Goal: Information Seeking & Learning: Check status

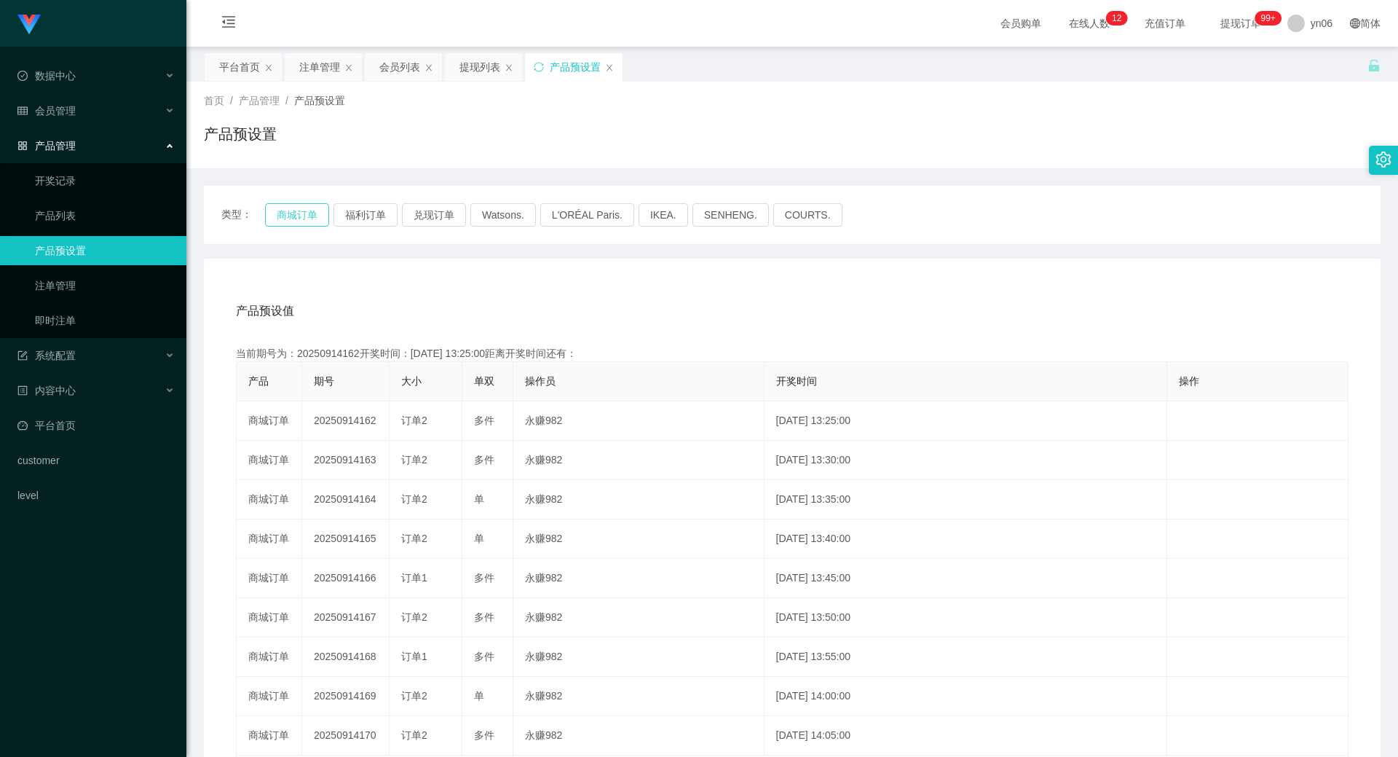
click at [315, 206] on button "商城订单" at bounding box center [297, 214] width 64 height 23
click at [307, 60] on div "注单管理" at bounding box center [319, 67] width 41 height 28
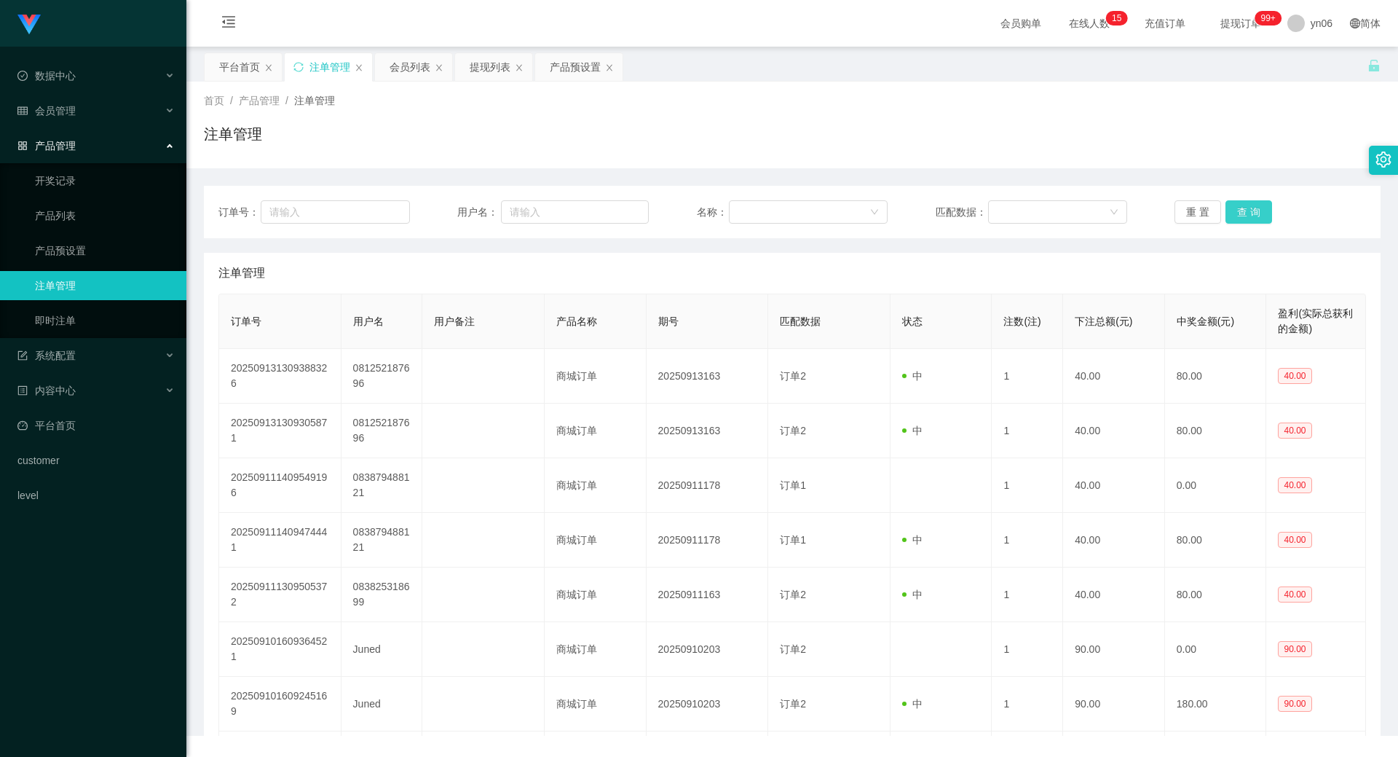
click at [1229, 213] on button "查 询" at bounding box center [1249, 211] width 47 height 23
click at [1229, 213] on div "重 置 查 询" at bounding box center [1271, 211] width 192 height 23
click at [1229, 213] on button "查 询" at bounding box center [1249, 211] width 47 height 23
click at [1229, 213] on div "重 置 查 询" at bounding box center [1271, 211] width 192 height 23
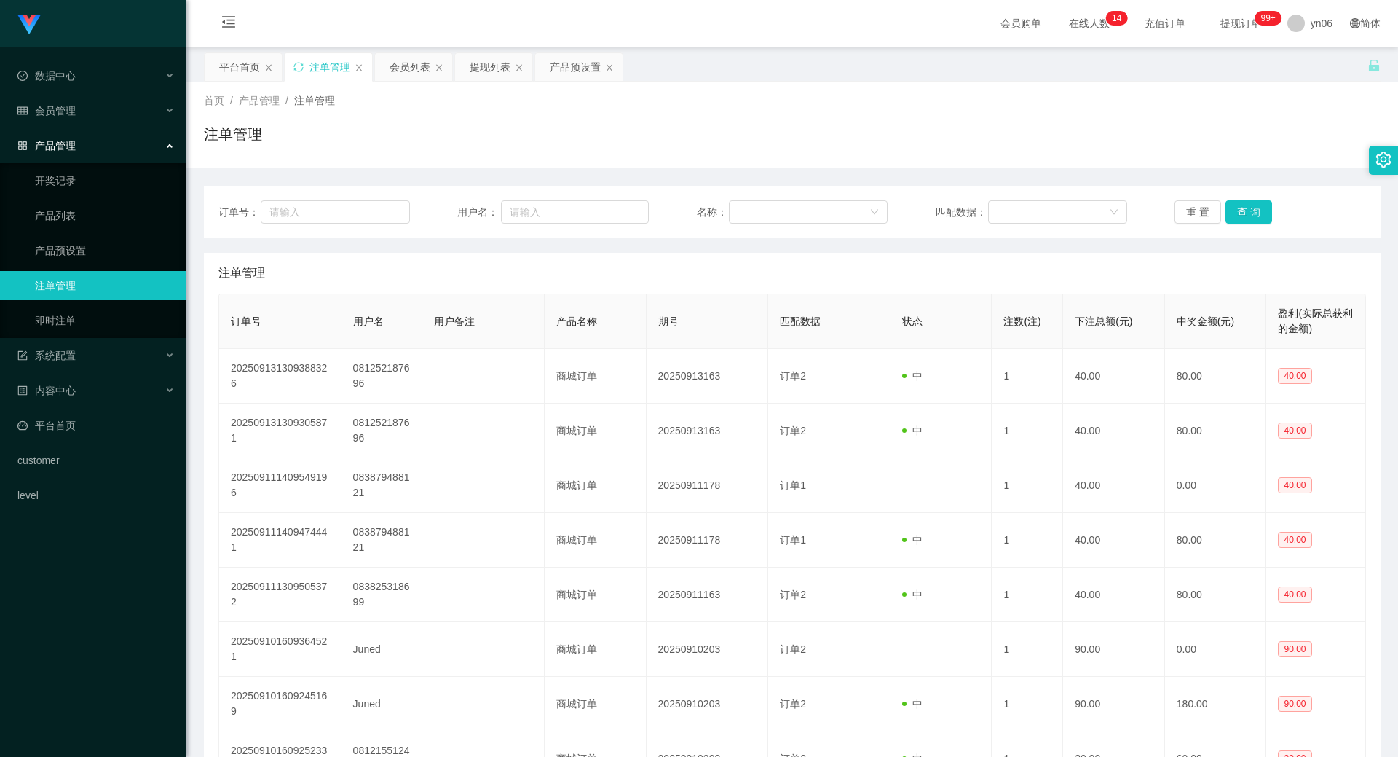
click at [1229, 224] on div "订单号： 用户名： 名称： 匹配数据： 重 置 查 询" at bounding box center [792, 212] width 1177 height 52
click at [1240, 215] on button "查 询" at bounding box center [1249, 211] width 47 height 23
click at [1240, 215] on div "重 置 查 询" at bounding box center [1271, 211] width 192 height 23
click at [1238, 214] on div "重 置 查 询" at bounding box center [1271, 211] width 192 height 23
click at [1237, 214] on button "查 询" at bounding box center [1249, 211] width 47 height 23
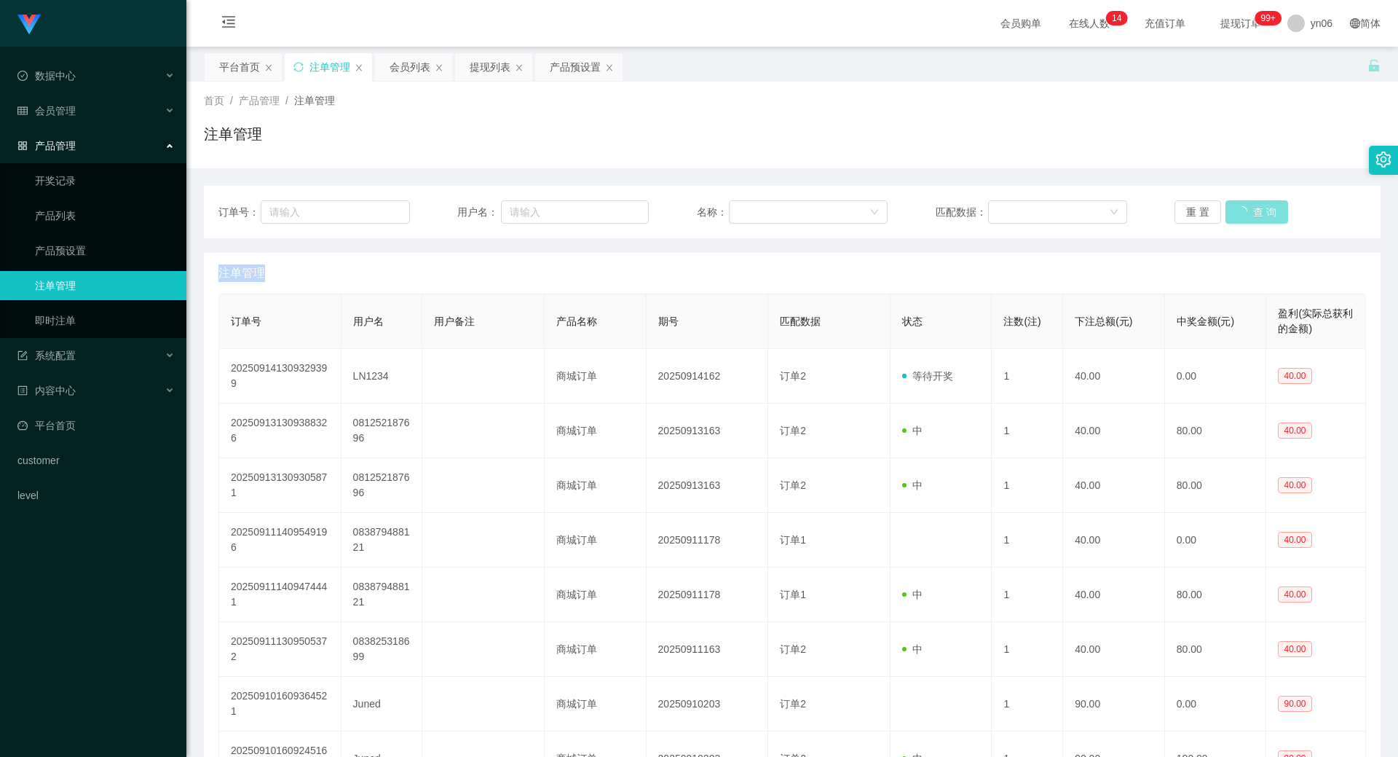
click at [1237, 214] on div "重 置 查 询" at bounding box center [1271, 211] width 192 height 23
click at [1237, 213] on div "重 置 查 询" at bounding box center [1271, 211] width 192 height 23
click at [1256, 219] on button "查 询" at bounding box center [1249, 211] width 47 height 23
click at [1256, 219] on div "重 置 查 询" at bounding box center [1271, 211] width 192 height 23
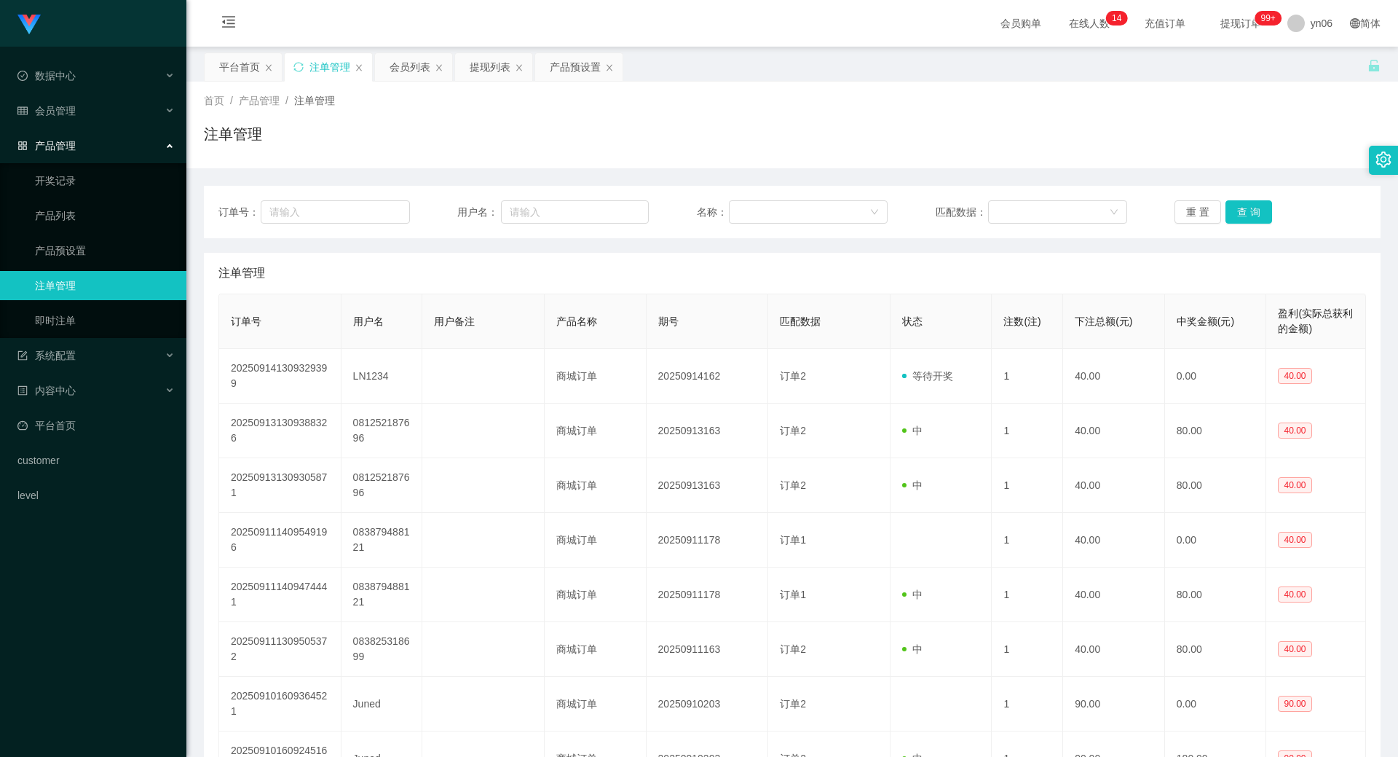
click at [1253, 218] on div "重 置 查 询" at bounding box center [1271, 211] width 192 height 23
click at [1240, 213] on button "查 询" at bounding box center [1249, 211] width 47 height 23
click at [1240, 213] on div "重 置 查 询" at bounding box center [1271, 211] width 192 height 23
click at [1240, 214] on button "查 询" at bounding box center [1249, 211] width 47 height 23
click at [1240, 214] on div "重 置 查 询" at bounding box center [1271, 211] width 192 height 23
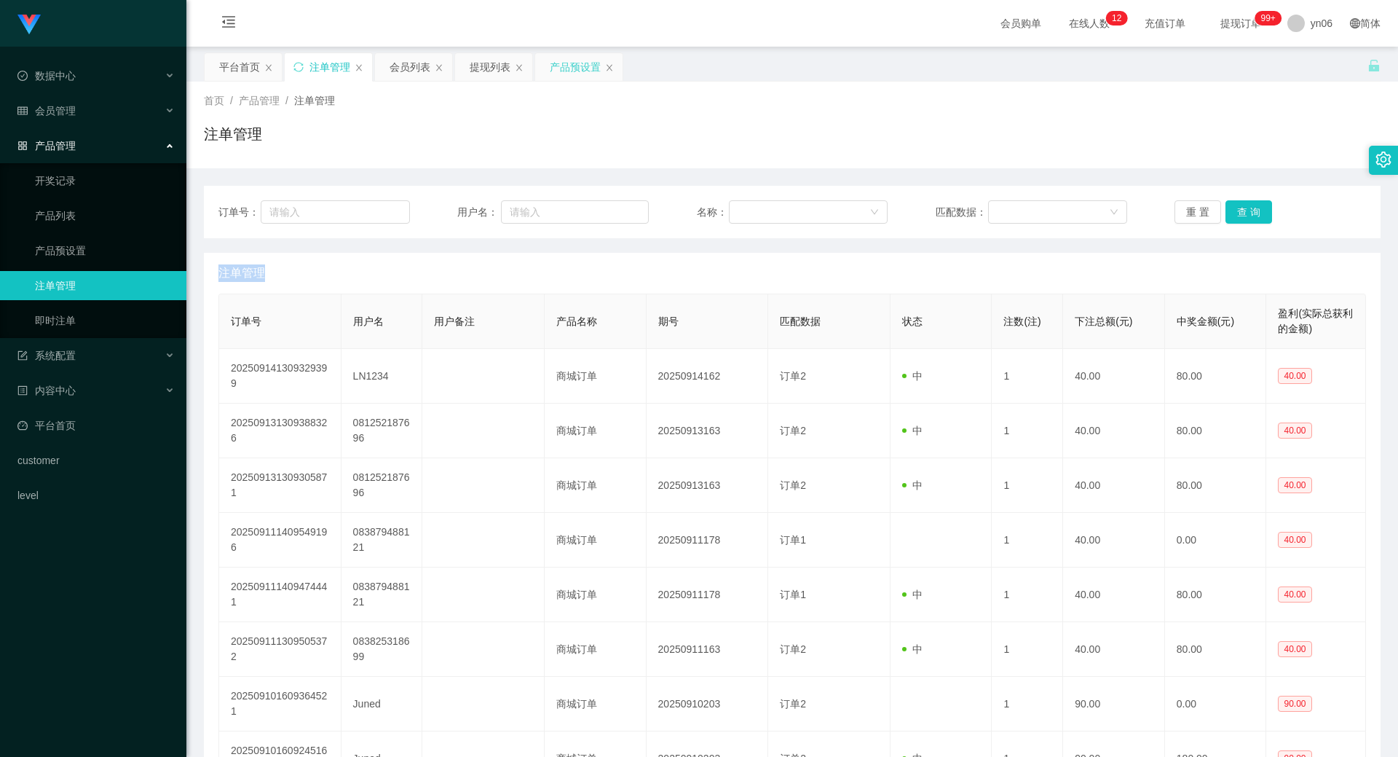
click at [571, 67] on div "产品预设置" at bounding box center [575, 67] width 51 height 28
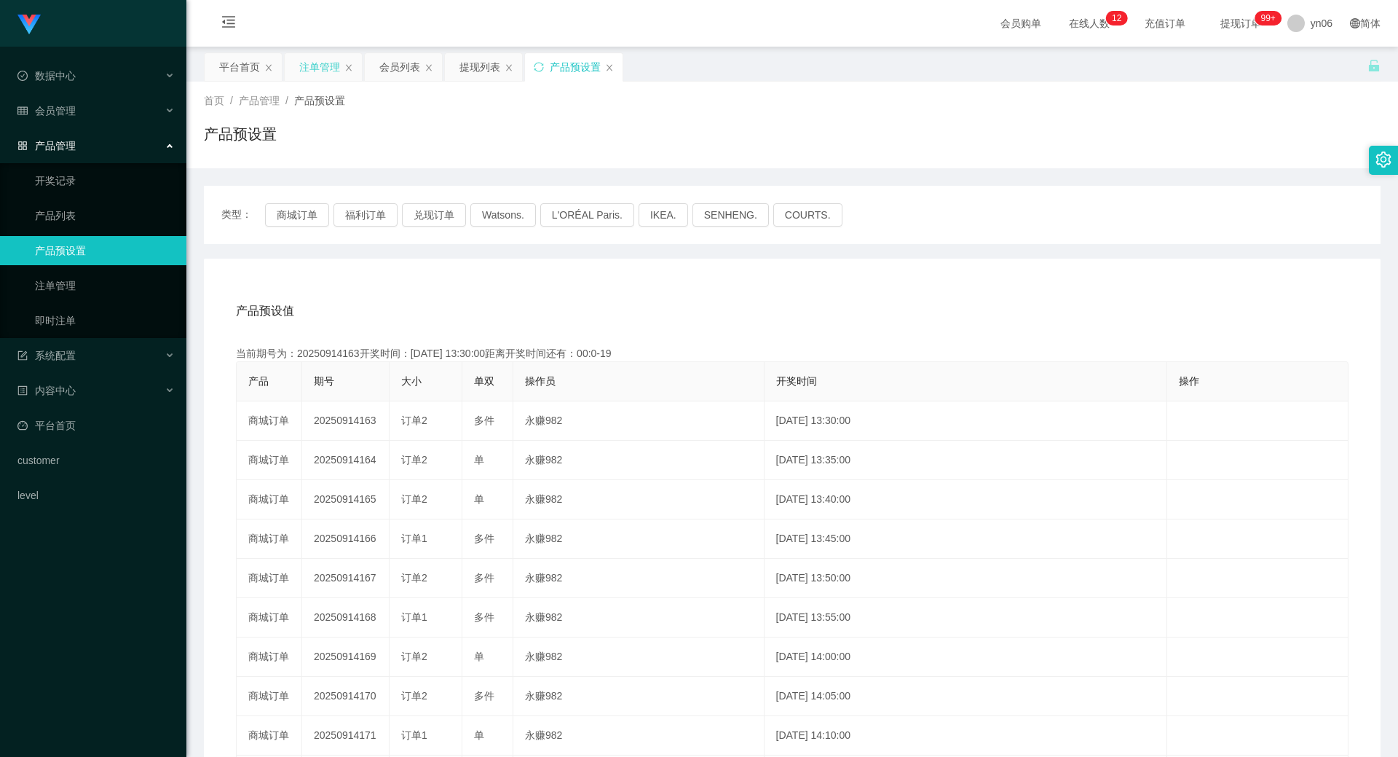
click at [310, 56] on div "注单管理" at bounding box center [319, 67] width 41 height 28
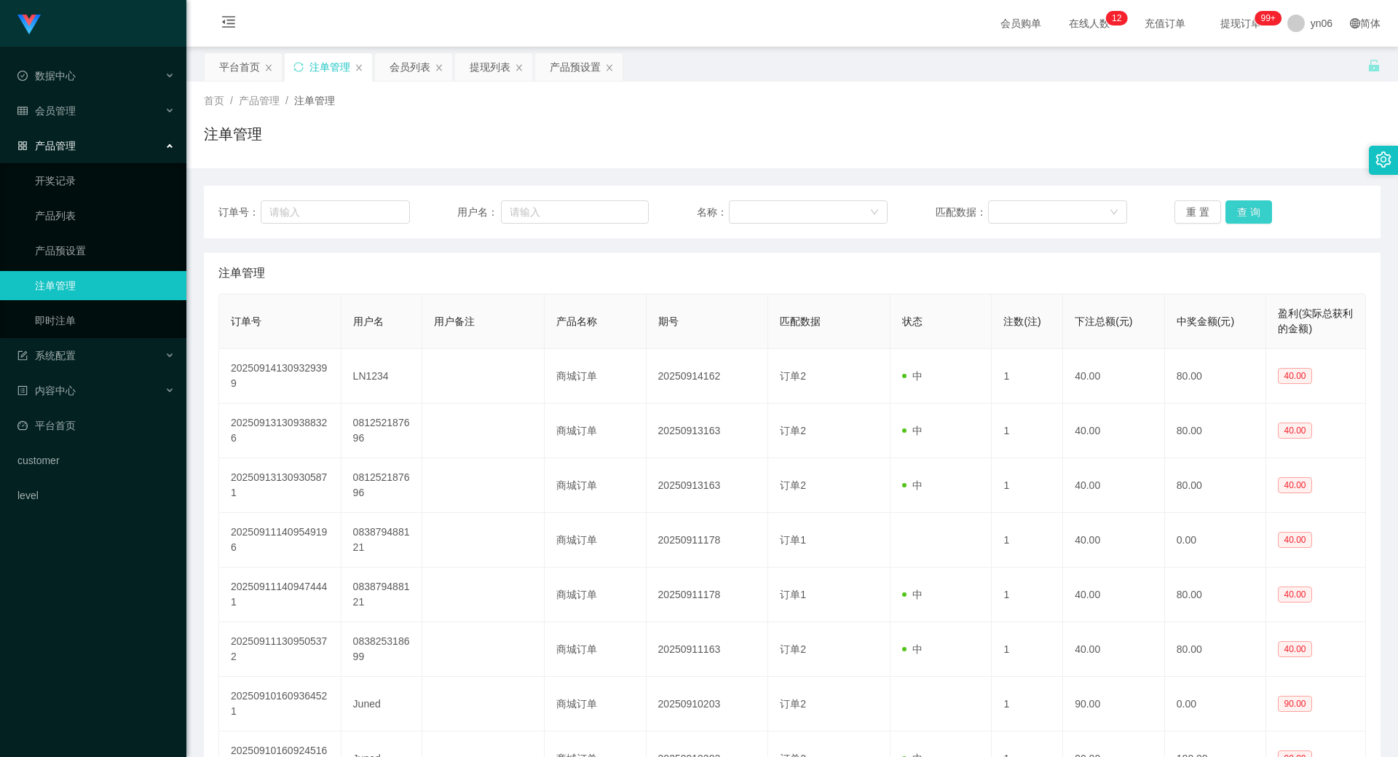
click at [1262, 218] on button "查 询" at bounding box center [1249, 211] width 47 height 23
click at [1261, 218] on div "重 置 查 询" at bounding box center [1271, 211] width 192 height 23
click at [1261, 218] on button "查 询" at bounding box center [1249, 211] width 47 height 23
click at [1261, 218] on div "重 置 查 询" at bounding box center [1271, 211] width 192 height 23
click at [1261, 218] on button "查 询" at bounding box center [1249, 211] width 47 height 23
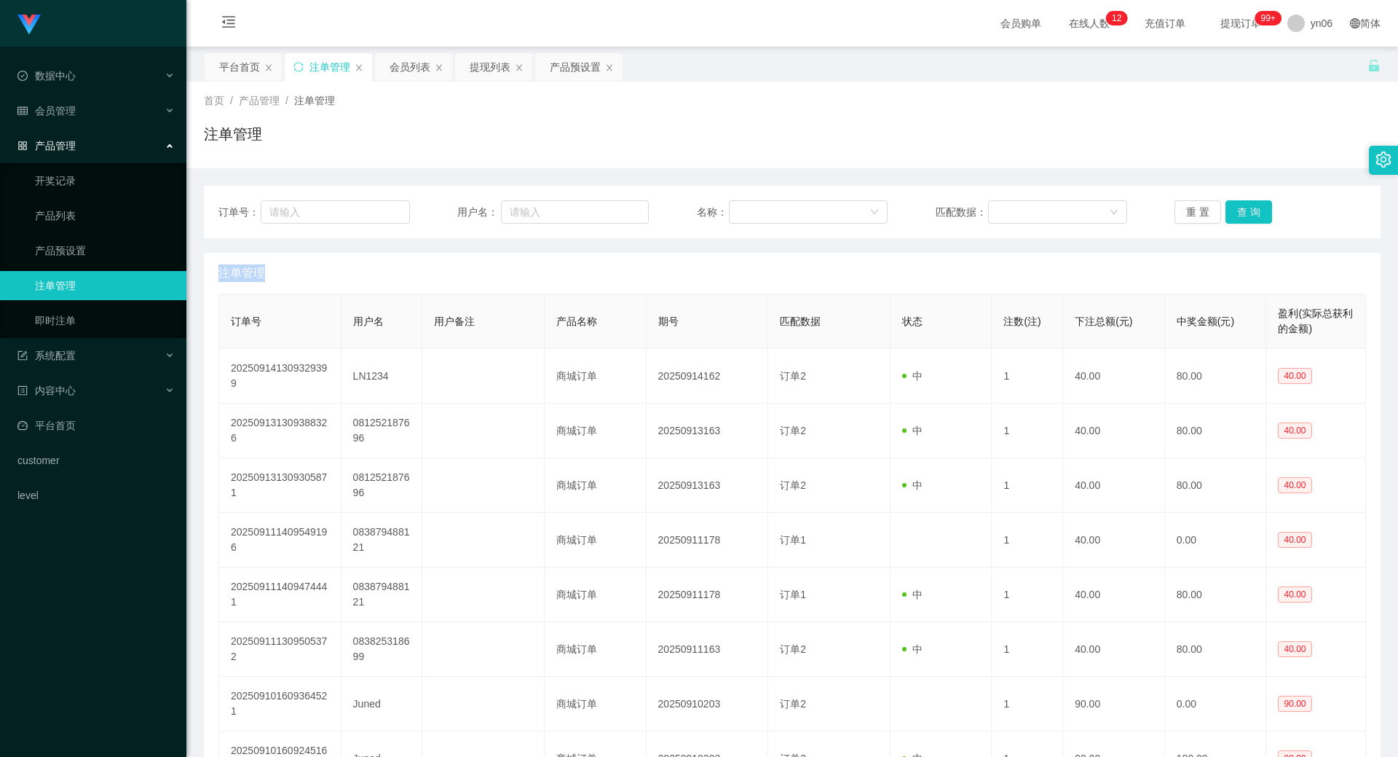
click at [1261, 218] on div "重 置 查 询" at bounding box center [1271, 211] width 192 height 23
click at [1261, 218] on button "查 询" at bounding box center [1257, 211] width 63 height 23
click at [1250, 214] on button "查 询" at bounding box center [1249, 211] width 47 height 23
click at [1239, 226] on div "订单号： 用户名： 名称： 匹配数据： 重 置 查 询" at bounding box center [792, 212] width 1177 height 52
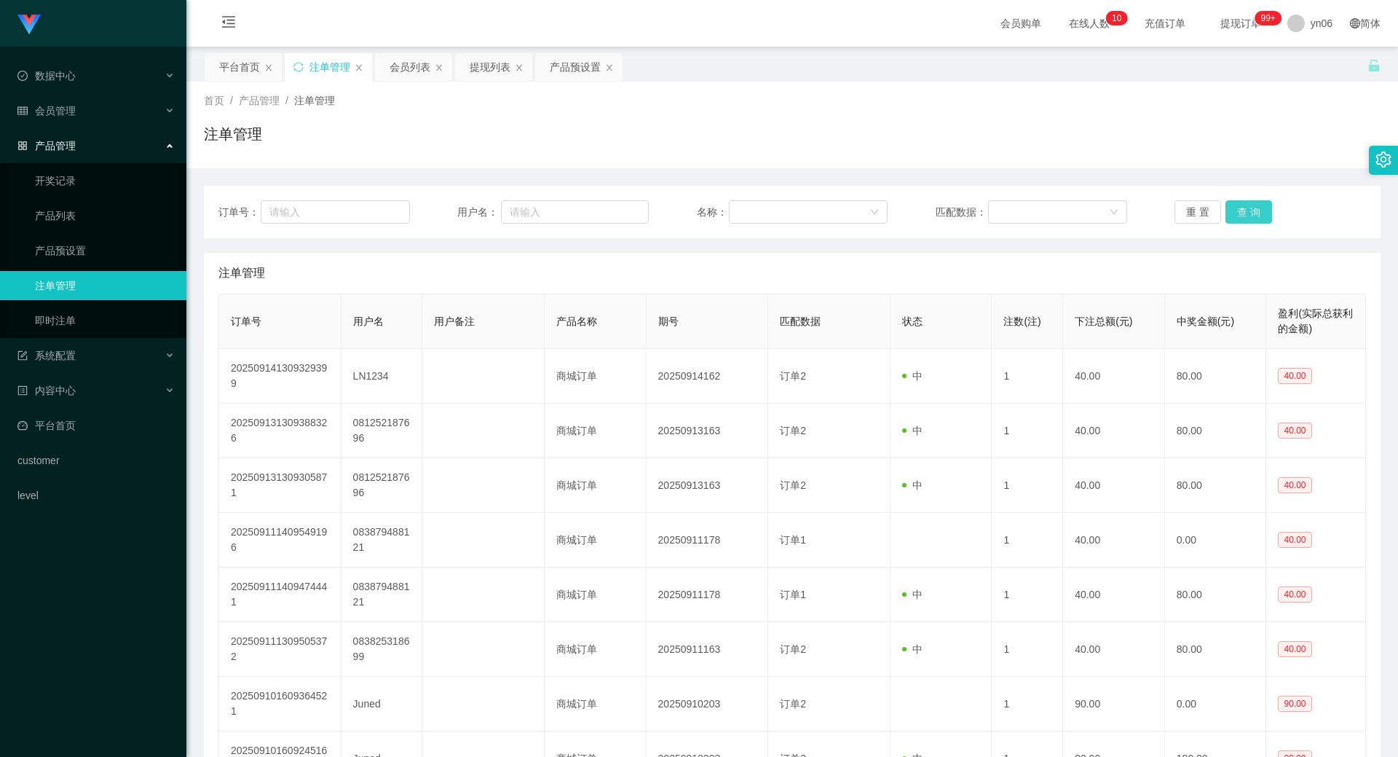
click at [1242, 219] on button "查 询" at bounding box center [1249, 211] width 47 height 23
click at [422, 79] on div "会员列表" at bounding box center [410, 67] width 41 height 28
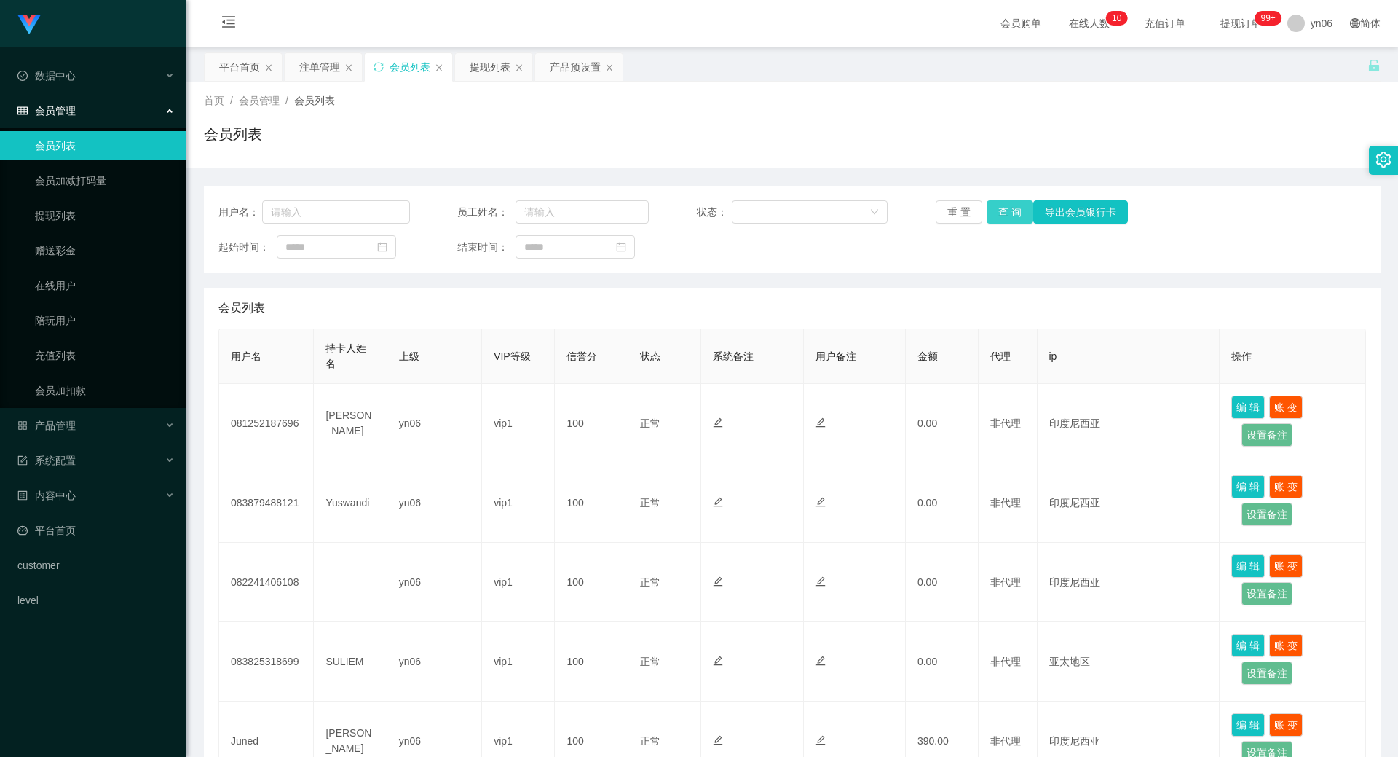
click at [1013, 213] on button "查 询" at bounding box center [1010, 211] width 47 height 23
click at [1013, 213] on div "重 置 查 询 导出会员银行卡" at bounding box center [1032, 211] width 192 height 23
click at [1013, 213] on button "查 询" at bounding box center [1010, 211] width 47 height 23
click at [1013, 213] on div "重 置 查 询 导出会员银行卡" at bounding box center [1032, 211] width 192 height 23
click at [1013, 213] on button "查 询" at bounding box center [1010, 211] width 47 height 23
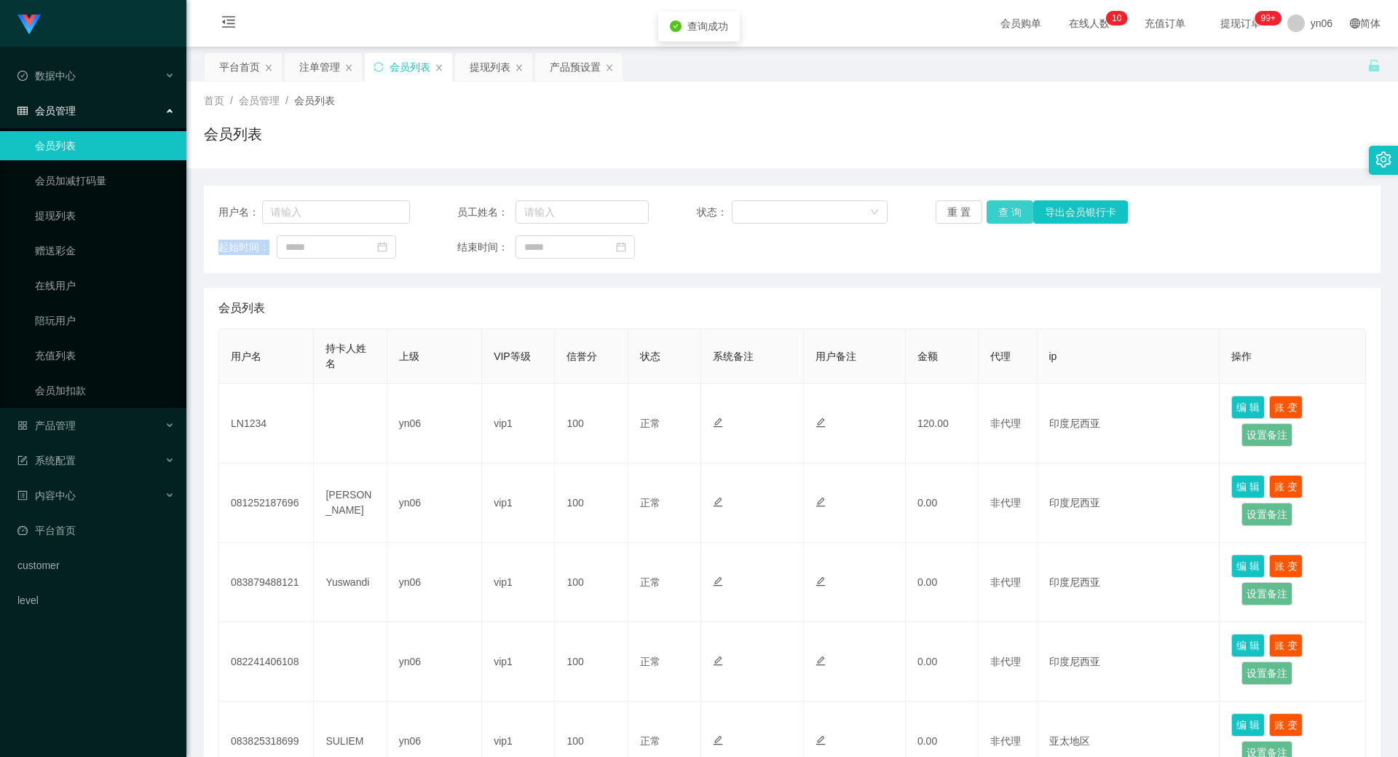
click at [1013, 213] on div "重 置 查 询 导出会员银行卡" at bounding box center [1032, 211] width 192 height 23
click at [1013, 213] on button "查 询" at bounding box center [1010, 211] width 47 height 23
click at [1013, 213] on div "重 置 查 询 导出会员银行卡" at bounding box center [1032, 211] width 192 height 23
click at [1013, 213] on button "查 询" at bounding box center [1010, 211] width 47 height 23
click at [1013, 213] on div "重 置 查 询 导出会员银行卡" at bounding box center [1032, 211] width 192 height 23
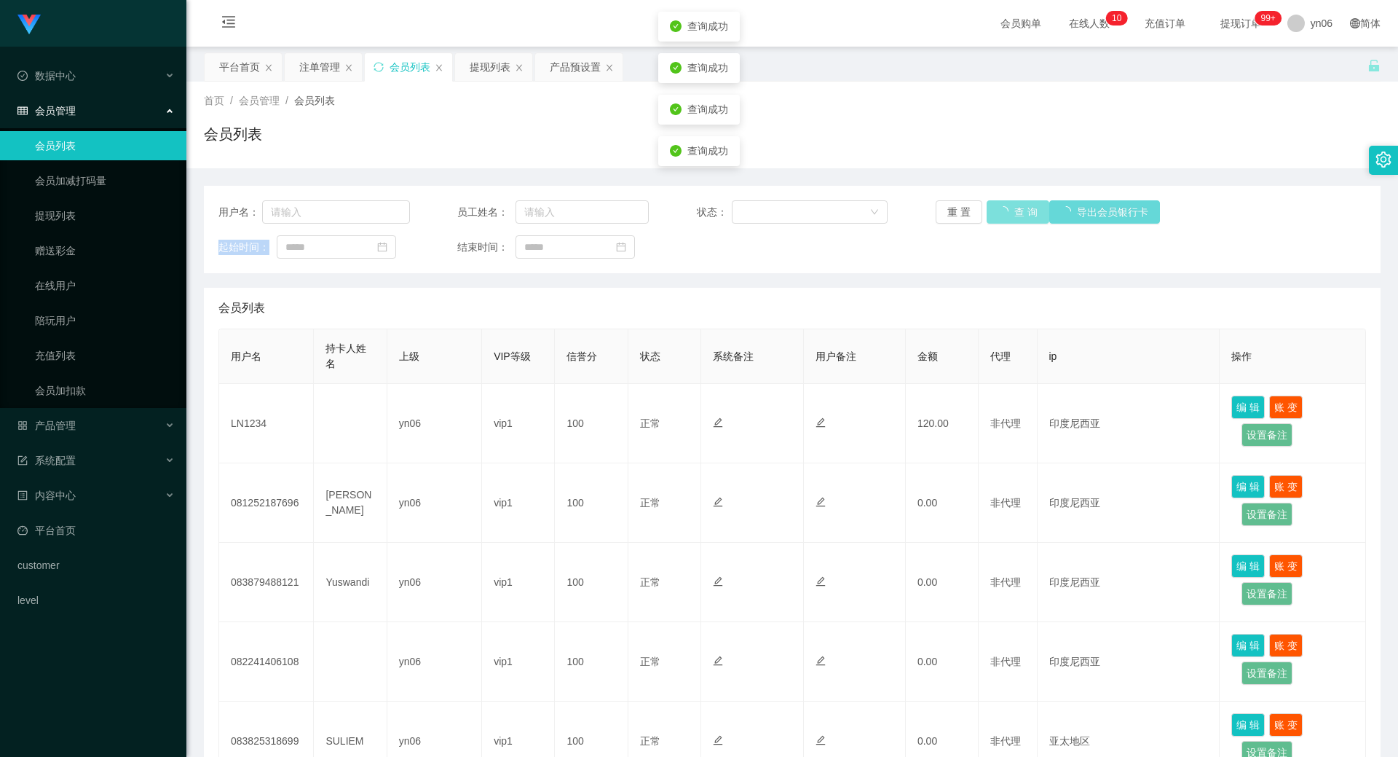
click at [1013, 213] on div "重 置 查 询 导出会员银行卡" at bounding box center [1032, 211] width 192 height 23
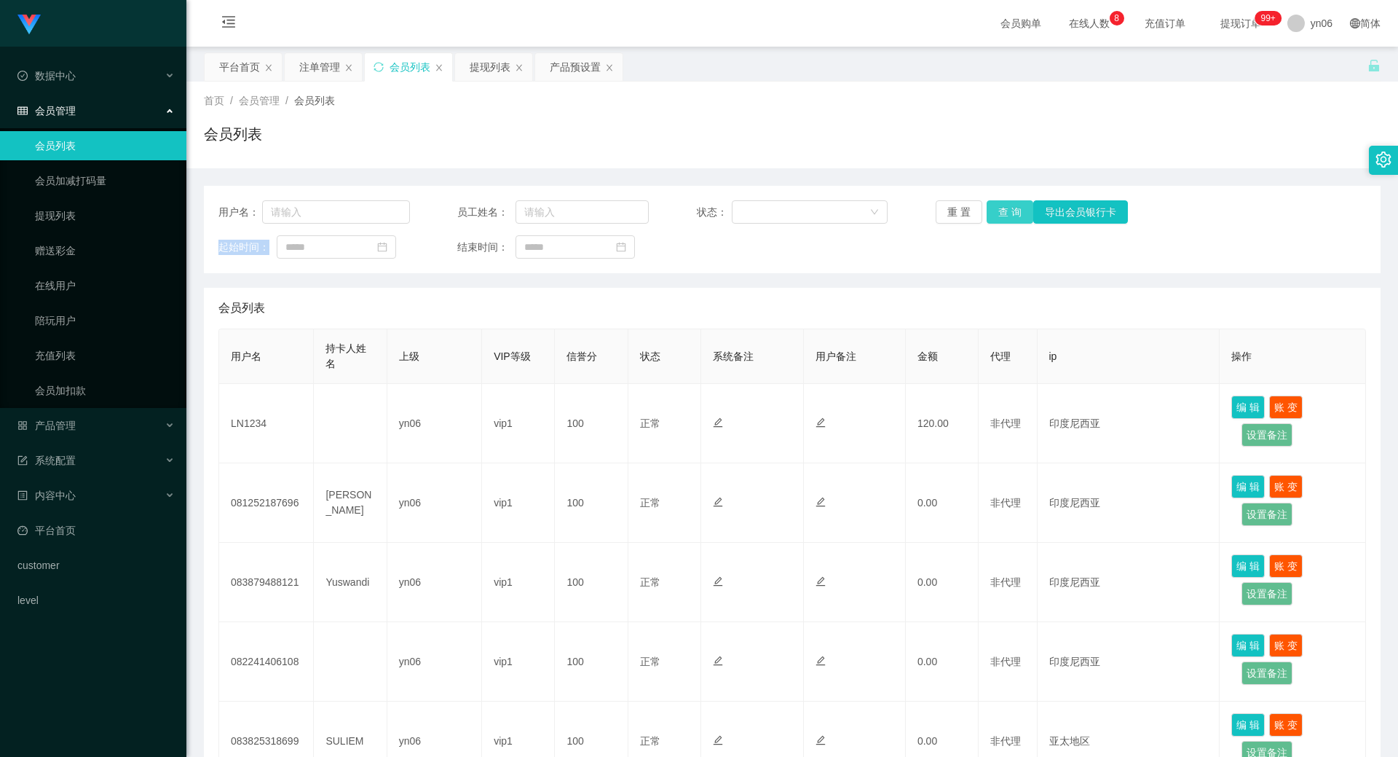
click at [996, 217] on button "查 询" at bounding box center [1010, 211] width 47 height 23
click at [996, 218] on div "重 置 查 询 导出会员银行卡" at bounding box center [1032, 211] width 192 height 23
click at [996, 220] on button "查 询" at bounding box center [1010, 211] width 47 height 23
click at [996, 220] on div "重 置 查 询 导出会员银行卡" at bounding box center [1032, 211] width 192 height 23
click at [996, 221] on button "查 询" at bounding box center [1018, 211] width 63 height 23
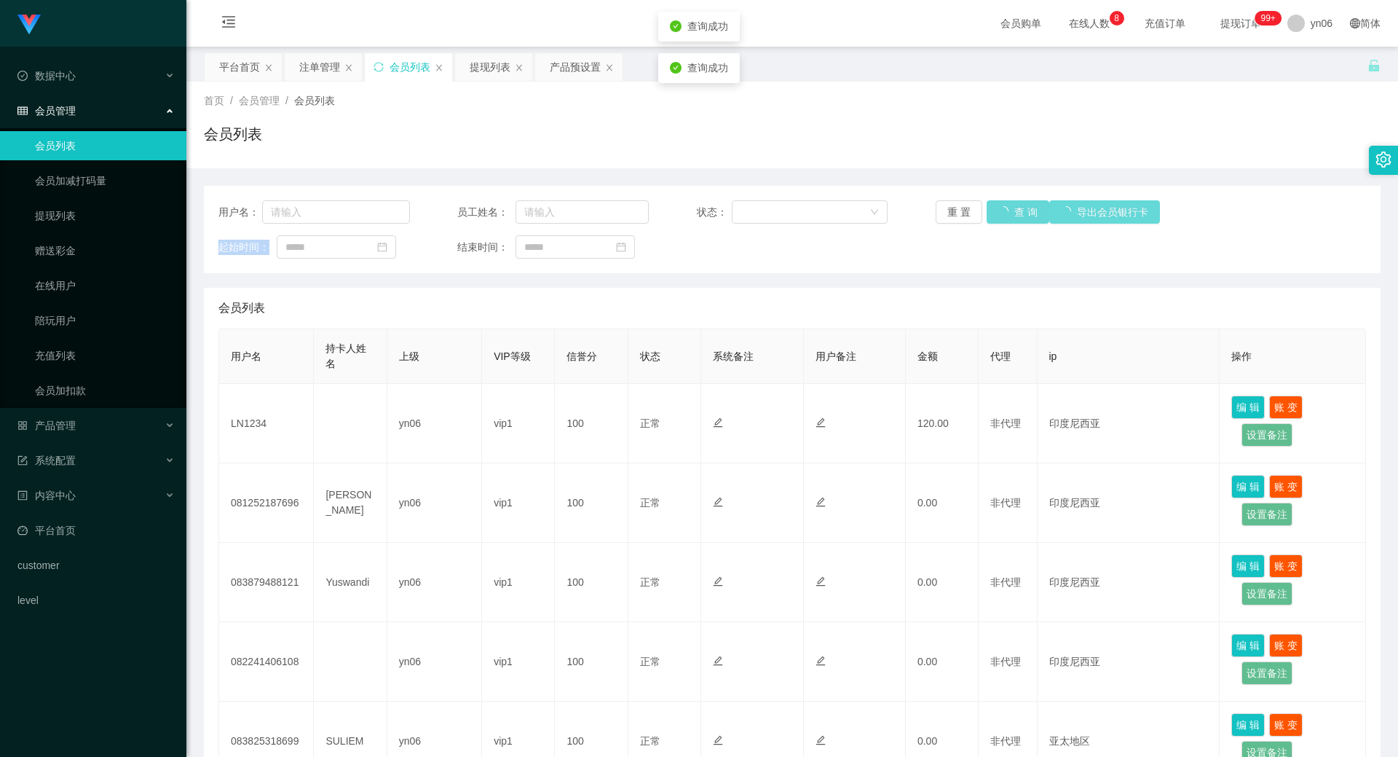
click at [996, 221] on div "重 置 查 询 导出会员银行卡" at bounding box center [1032, 211] width 192 height 23
click at [996, 221] on button "查 询" at bounding box center [1018, 211] width 63 height 23
click at [998, 222] on div "重 置 查 询 导出会员银行卡" at bounding box center [1032, 211] width 192 height 23
click at [998, 222] on button "查 询" at bounding box center [1018, 211] width 63 height 23
click at [1007, 205] on button "查 询" at bounding box center [1010, 211] width 47 height 23
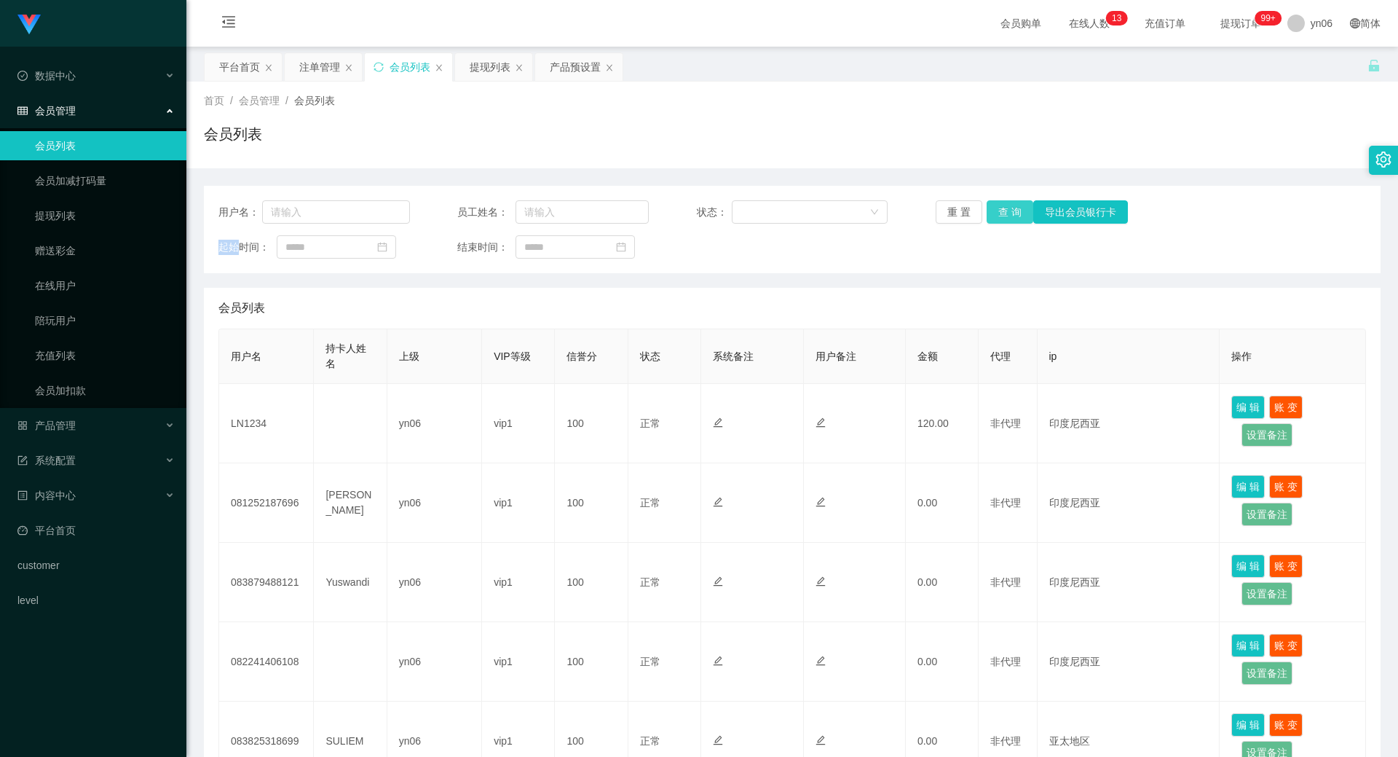
click at [1007, 205] on div "重 置 查 询 导出会员银行卡" at bounding box center [1032, 211] width 192 height 23
click at [1010, 219] on button "查 询" at bounding box center [1010, 211] width 47 height 23
click at [1010, 219] on div "重 置 查 询 导出会员银行卡" at bounding box center [1032, 211] width 192 height 23
click at [504, 75] on div "提现列表" at bounding box center [490, 67] width 41 height 28
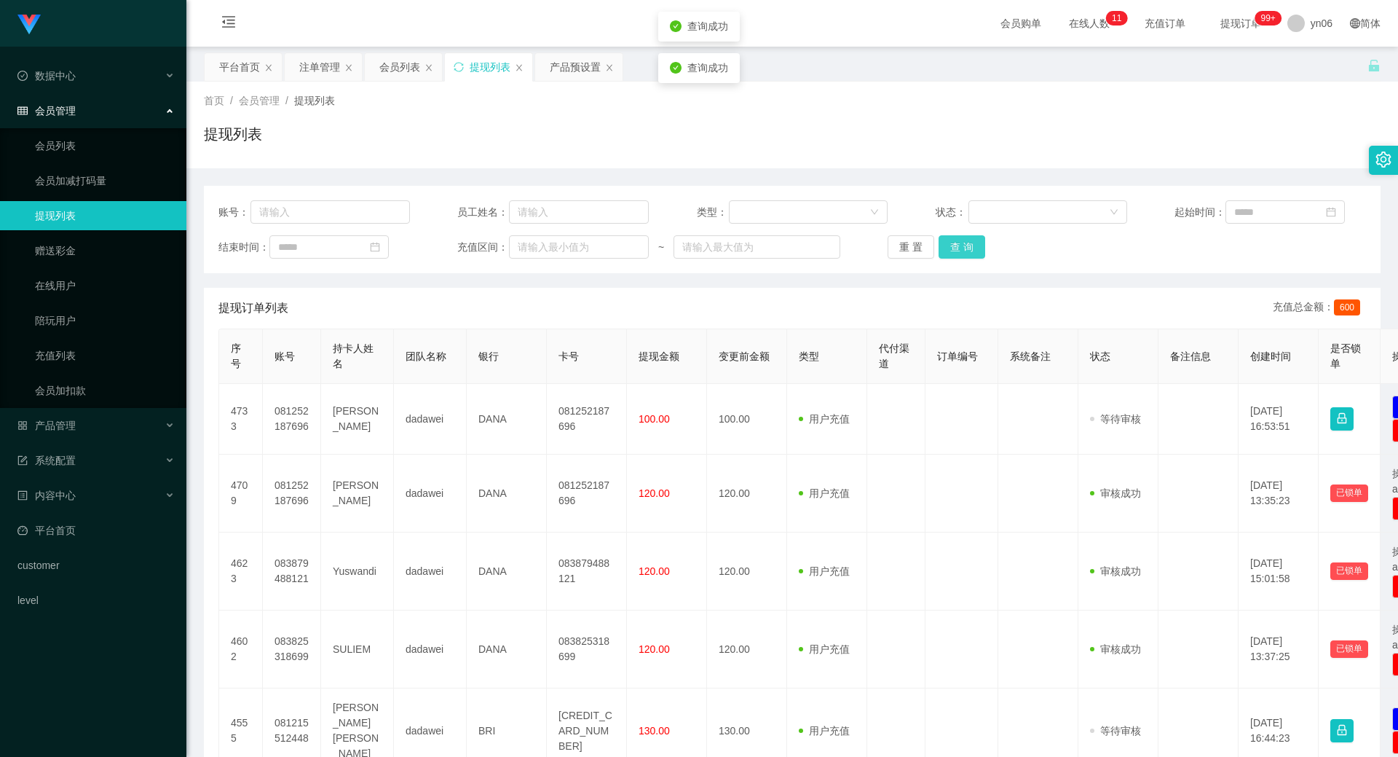
click at [972, 251] on button "查 询" at bounding box center [962, 246] width 47 height 23
click at [972, 251] on div "重 置 查 询" at bounding box center [984, 246] width 192 height 23
click at [972, 251] on button "查 询" at bounding box center [970, 246] width 63 height 23
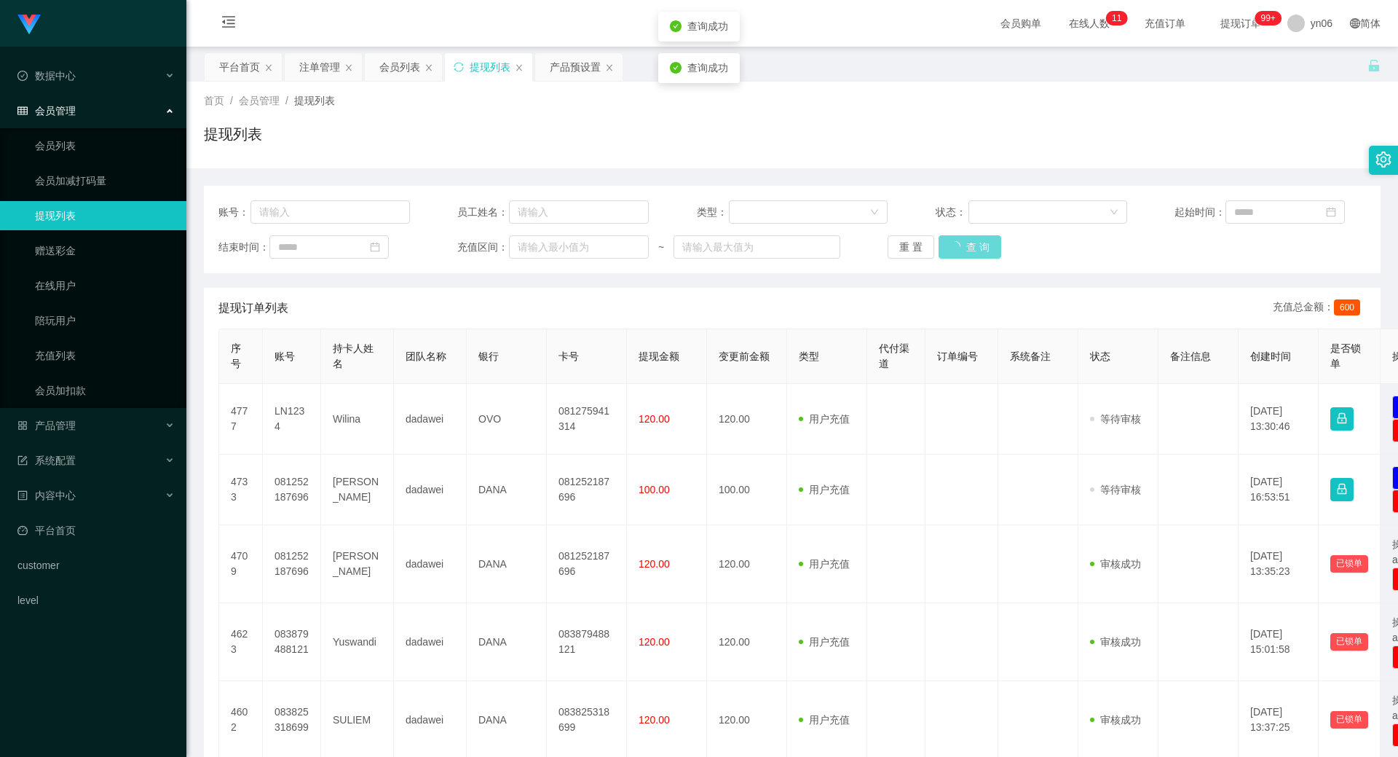
click at [968, 249] on div "重 置 查 询" at bounding box center [984, 246] width 192 height 23
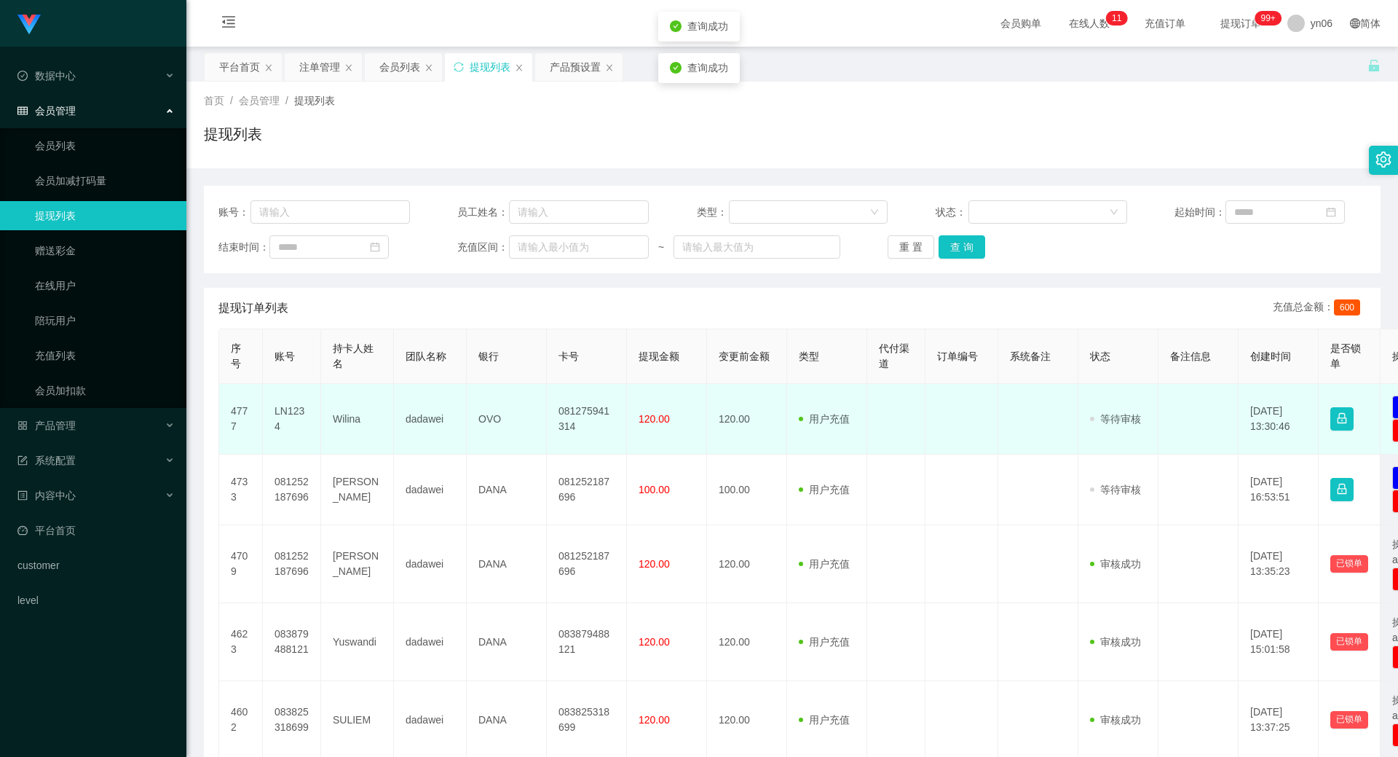
click at [290, 416] on td "LN1234" at bounding box center [292, 419] width 58 height 71
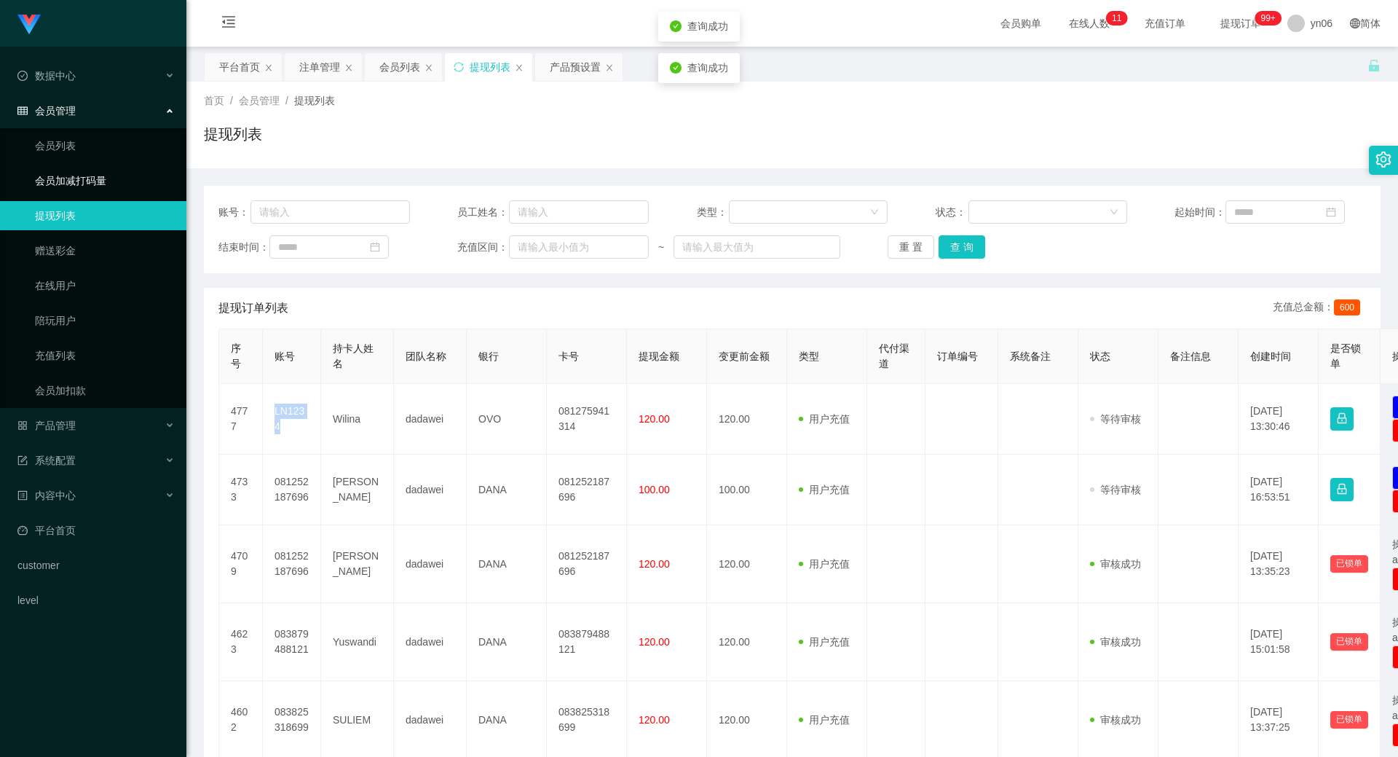
copy td "LN1234"
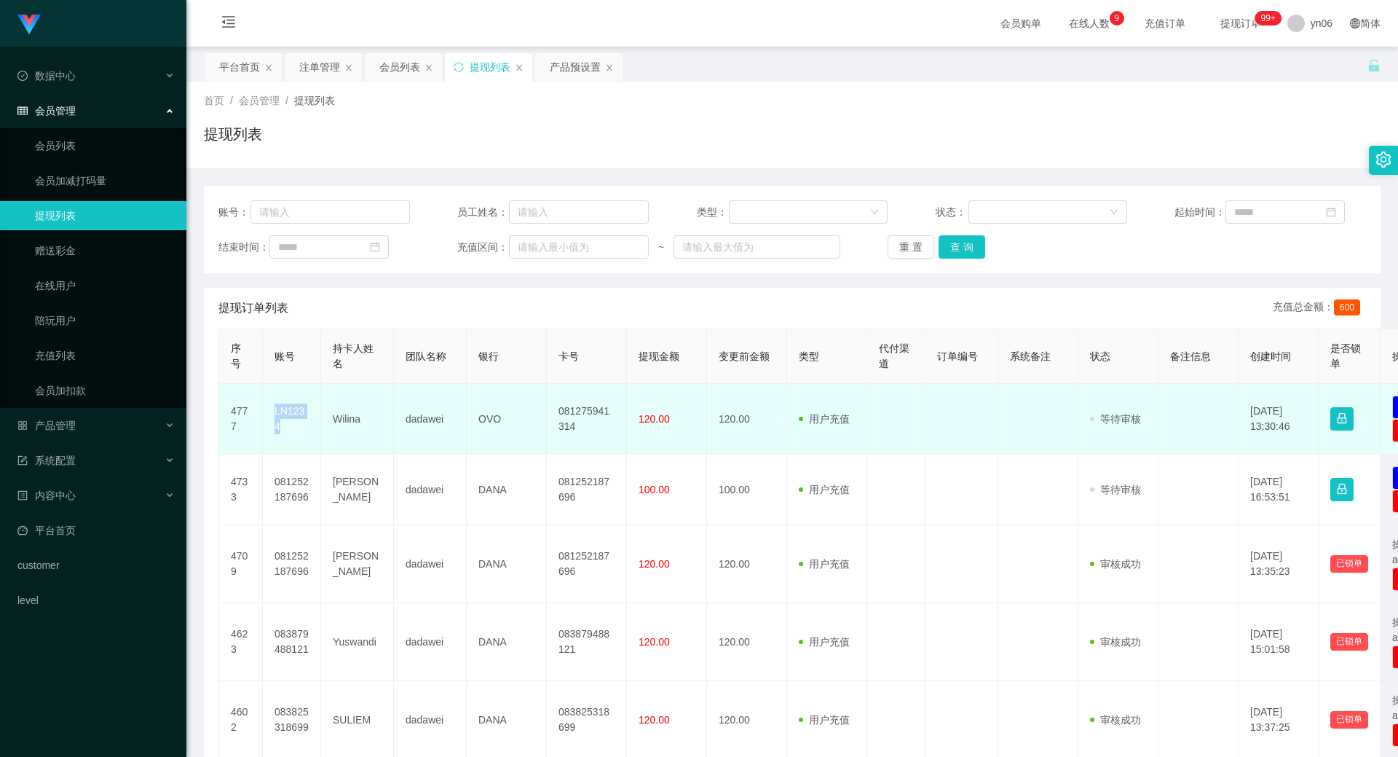
click at [288, 411] on td "LN1234" at bounding box center [292, 419] width 58 height 71
click at [353, 417] on td "Wilina" at bounding box center [357, 419] width 73 height 71
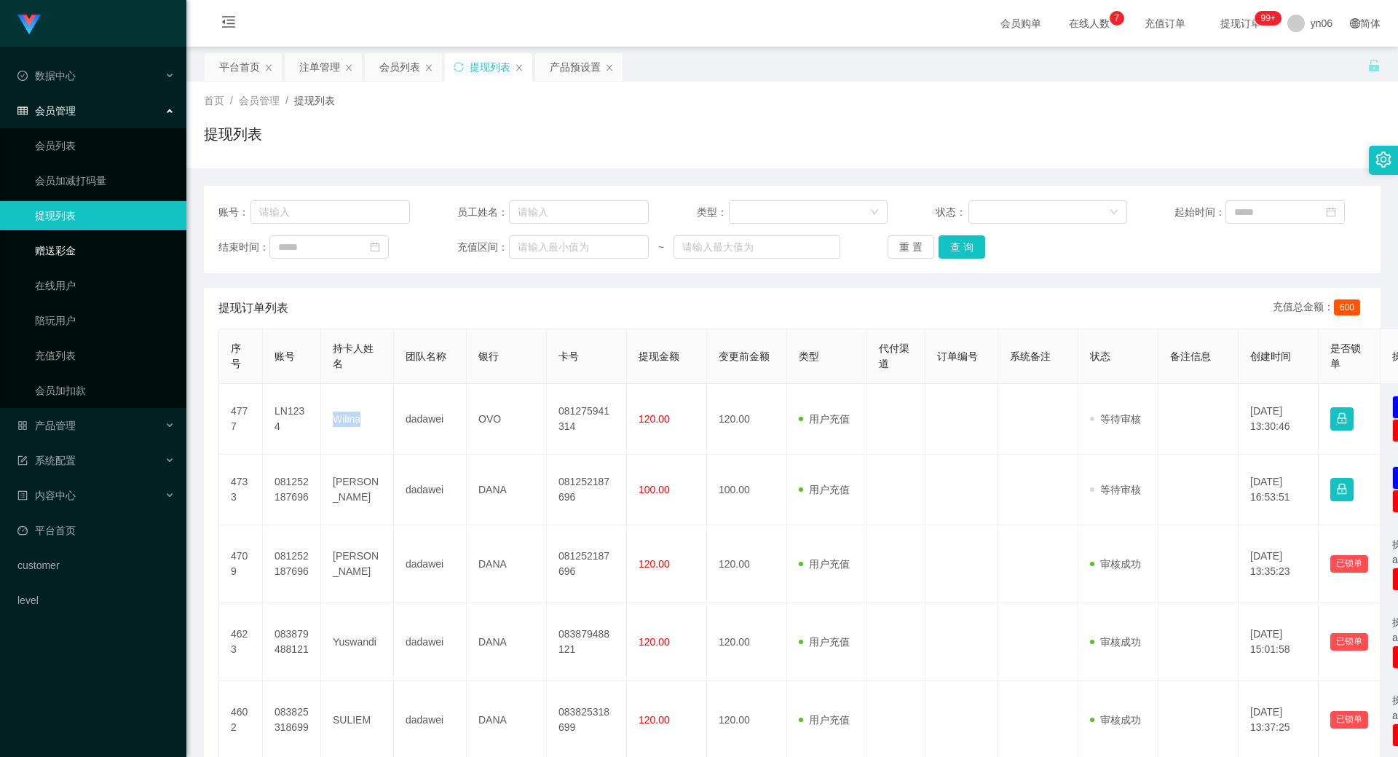
copy td "Wilina"
click at [563, 61] on div "产品预设置" at bounding box center [575, 67] width 51 height 28
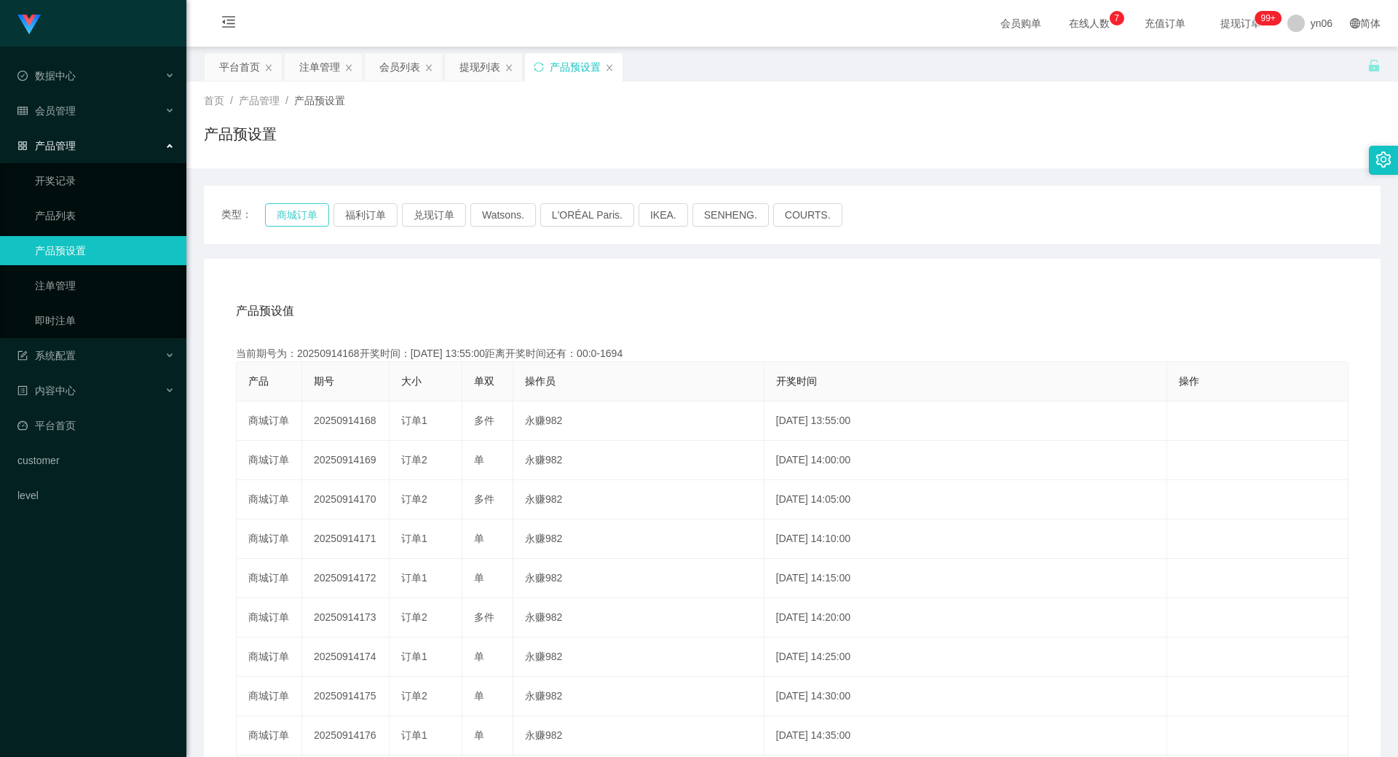
click at [297, 216] on button "商城订单" at bounding box center [297, 214] width 64 height 23
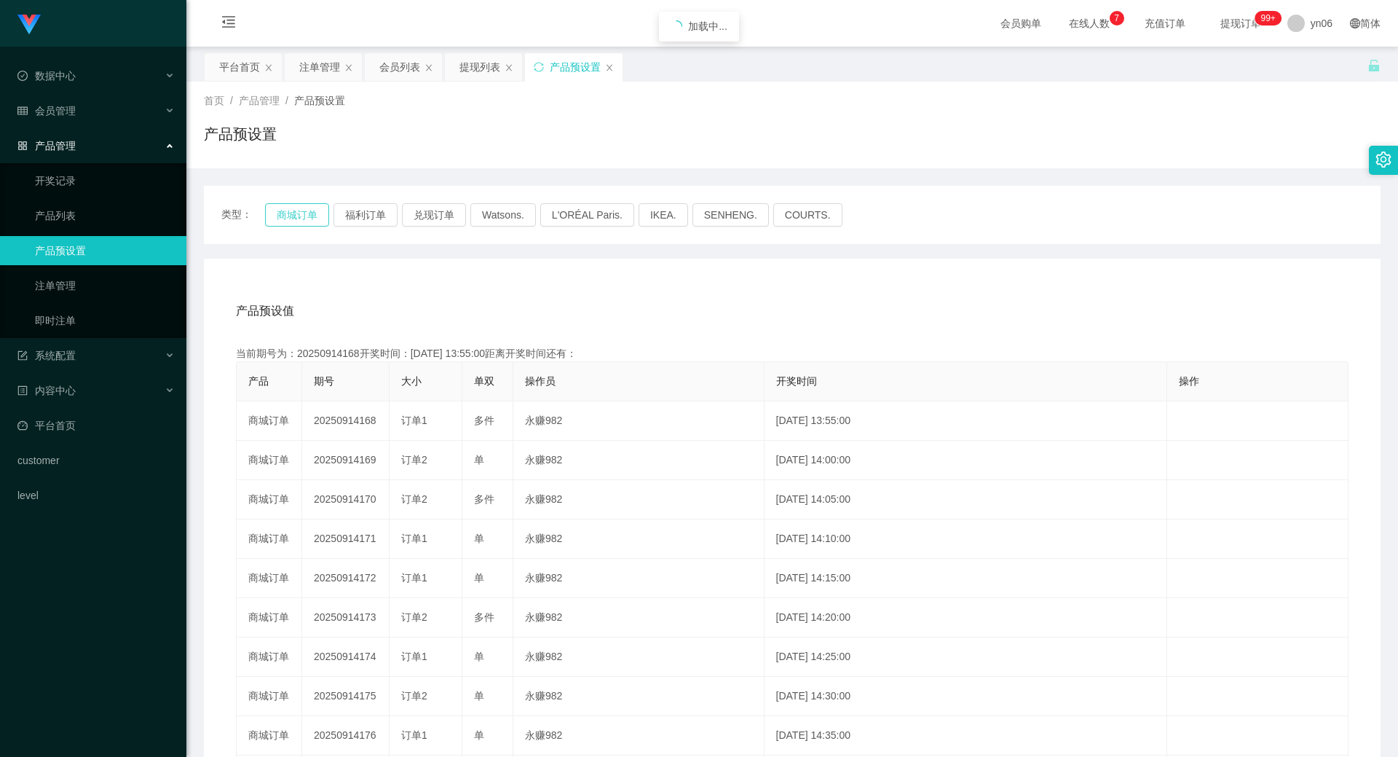
click at [297, 216] on button "商城订单" at bounding box center [297, 214] width 64 height 23
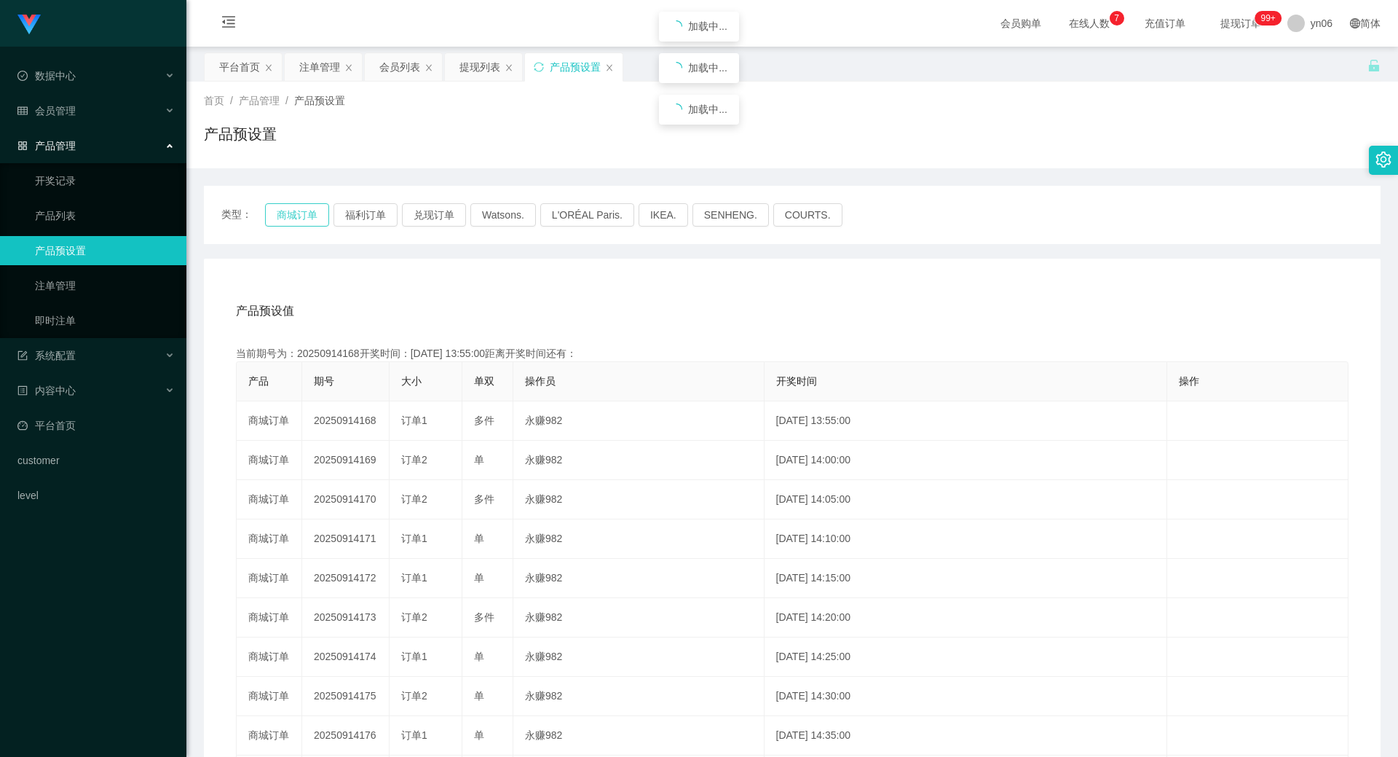
click at [297, 216] on button "商城订单" at bounding box center [297, 214] width 64 height 23
click at [487, 59] on div "提现列表" at bounding box center [480, 67] width 41 height 28
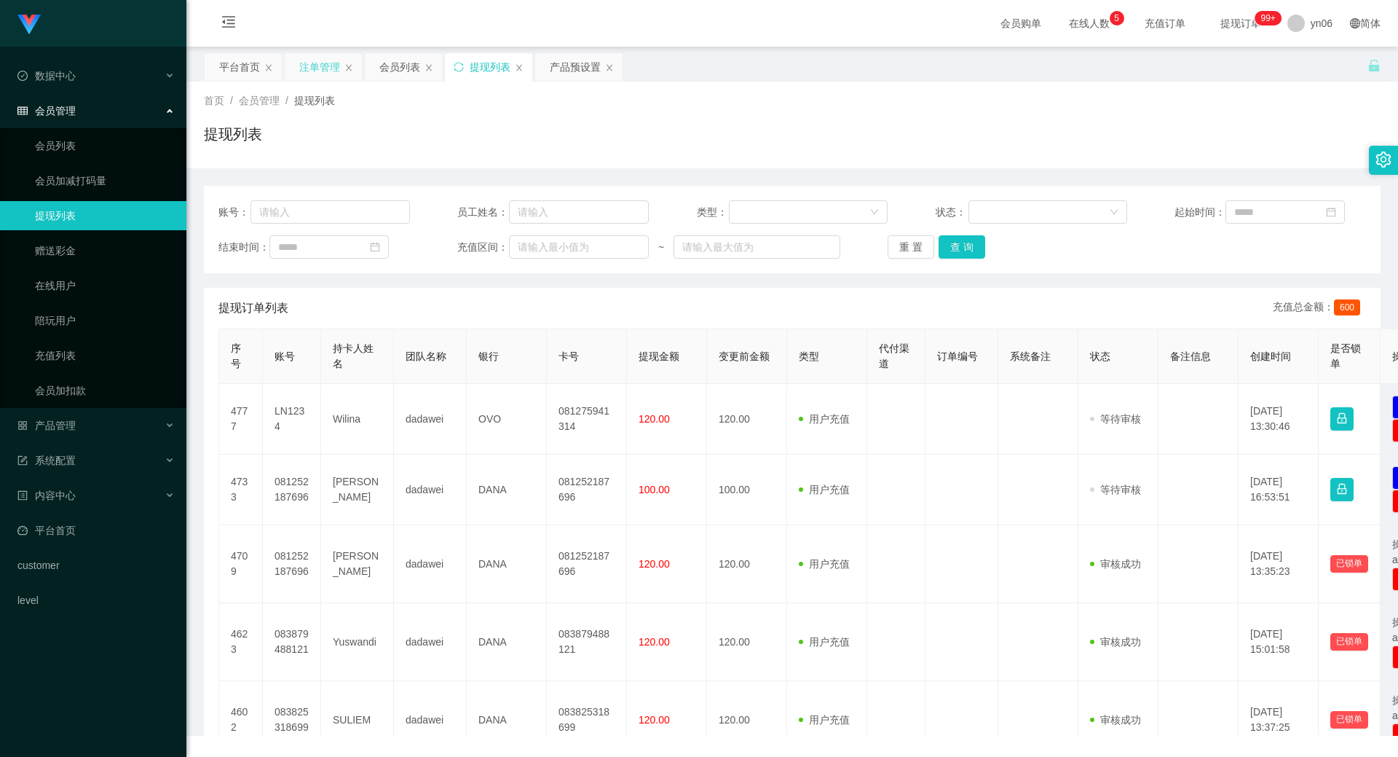
click at [309, 74] on div "注单管理" at bounding box center [319, 67] width 41 height 28
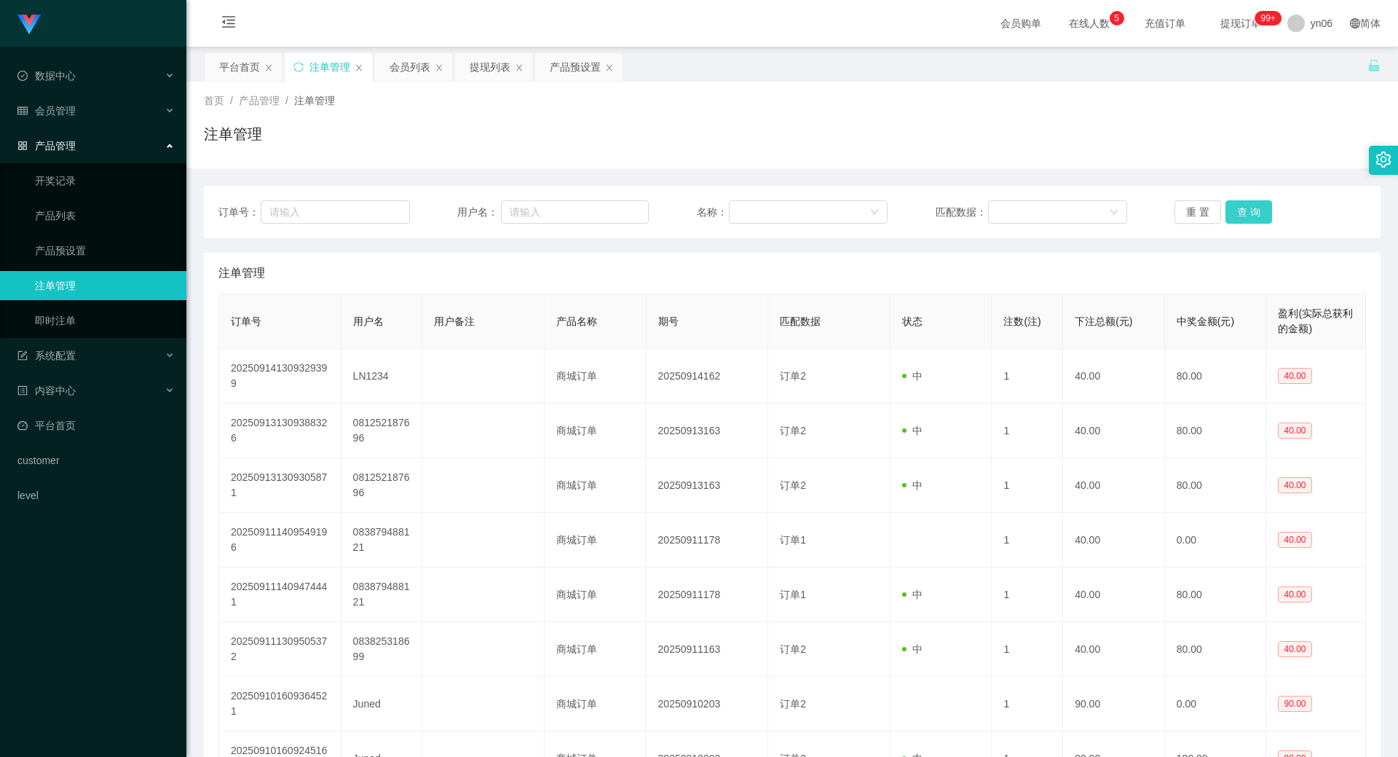
click at [1255, 214] on button "查 询" at bounding box center [1249, 211] width 47 height 23
click at [1255, 214] on div "重 置 查 询" at bounding box center [1271, 211] width 192 height 23
click at [1255, 214] on button "查 询" at bounding box center [1257, 211] width 63 height 23
click at [1255, 214] on div "重 置 查 询" at bounding box center [1271, 211] width 192 height 23
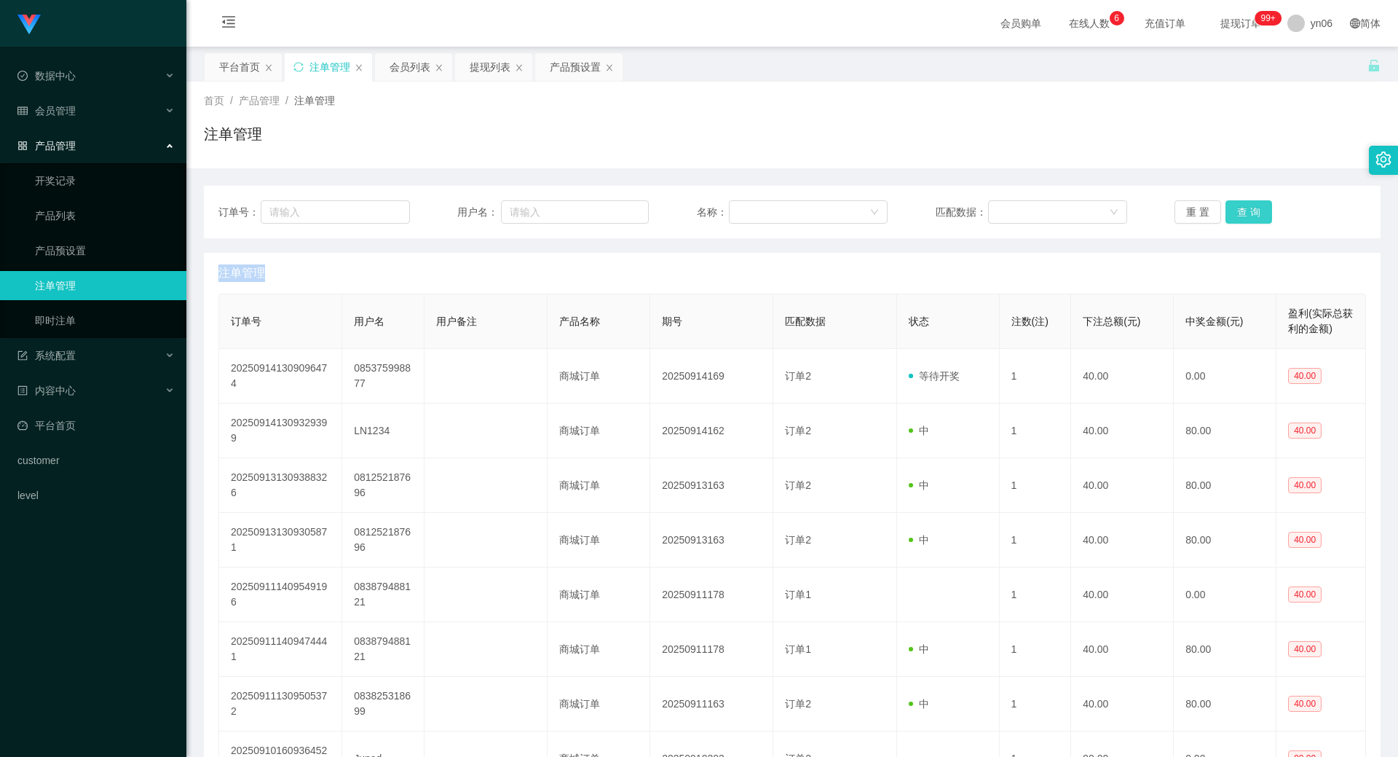
click at [1229, 217] on button "查 询" at bounding box center [1249, 211] width 47 height 23
click at [1229, 217] on div "重 置 查 询" at bounding box center [1271, 211] width 192 height 23
click at [1229, 217] on button "查 询" at bounding box center [1249, 211] width 47 height 23
click at [1237, 208] on button "查 询" at bounding box center [1257, 211] width 63 height 23
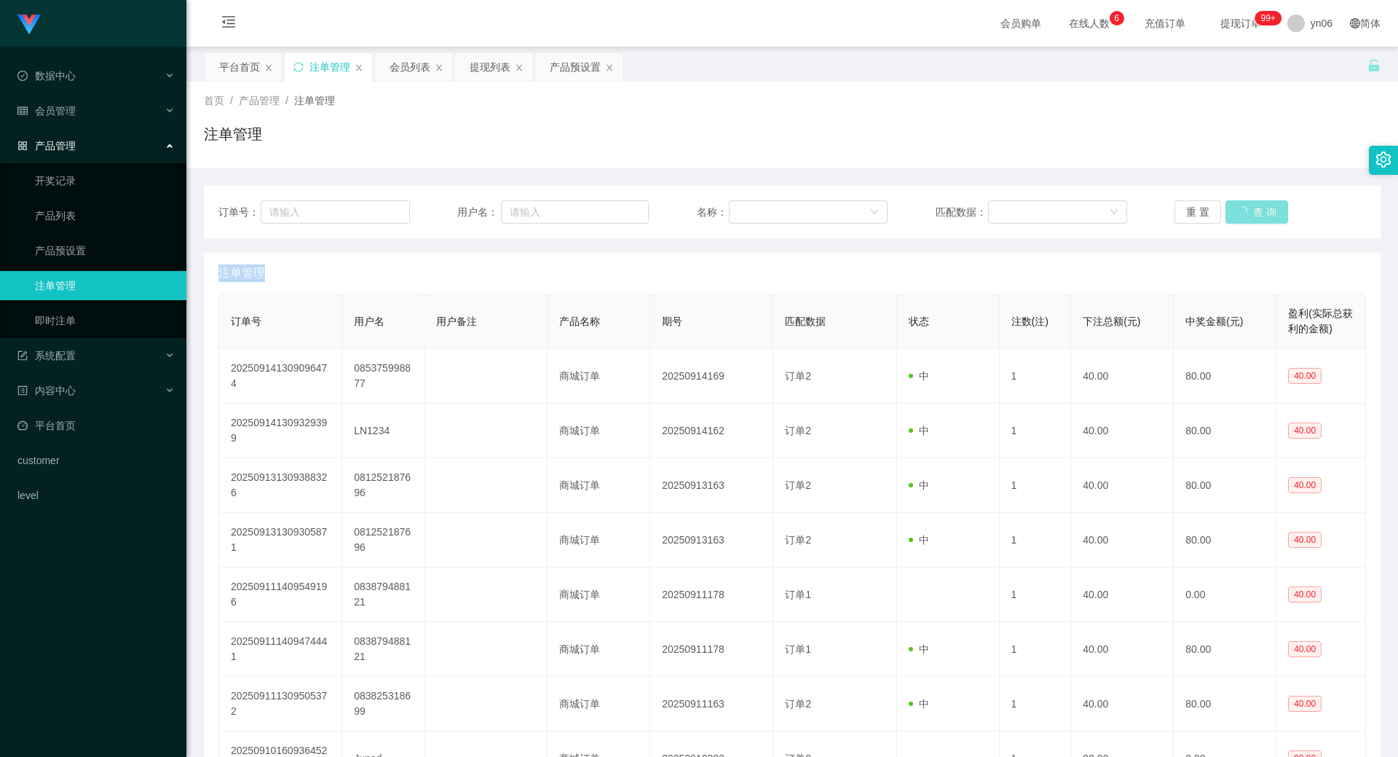
click at [1237, 208] on div "重 置 查 询" at bounding box center [1271, 211] width 192 height 23
click at [1237, 208] on button "查 询" at bounding box center [1257, 211] width 63 height 23
click at [1233, 213] on button "查 询" at bounding box center [1249, 211] width 47 height 23
click at [1232, 214] on div "重 置 查 询" at bounding box center [1271, 211] width 192 height 23
click at [1234, 215] on button "查 询" at bounding box center [1257, 211] width 63 height 23
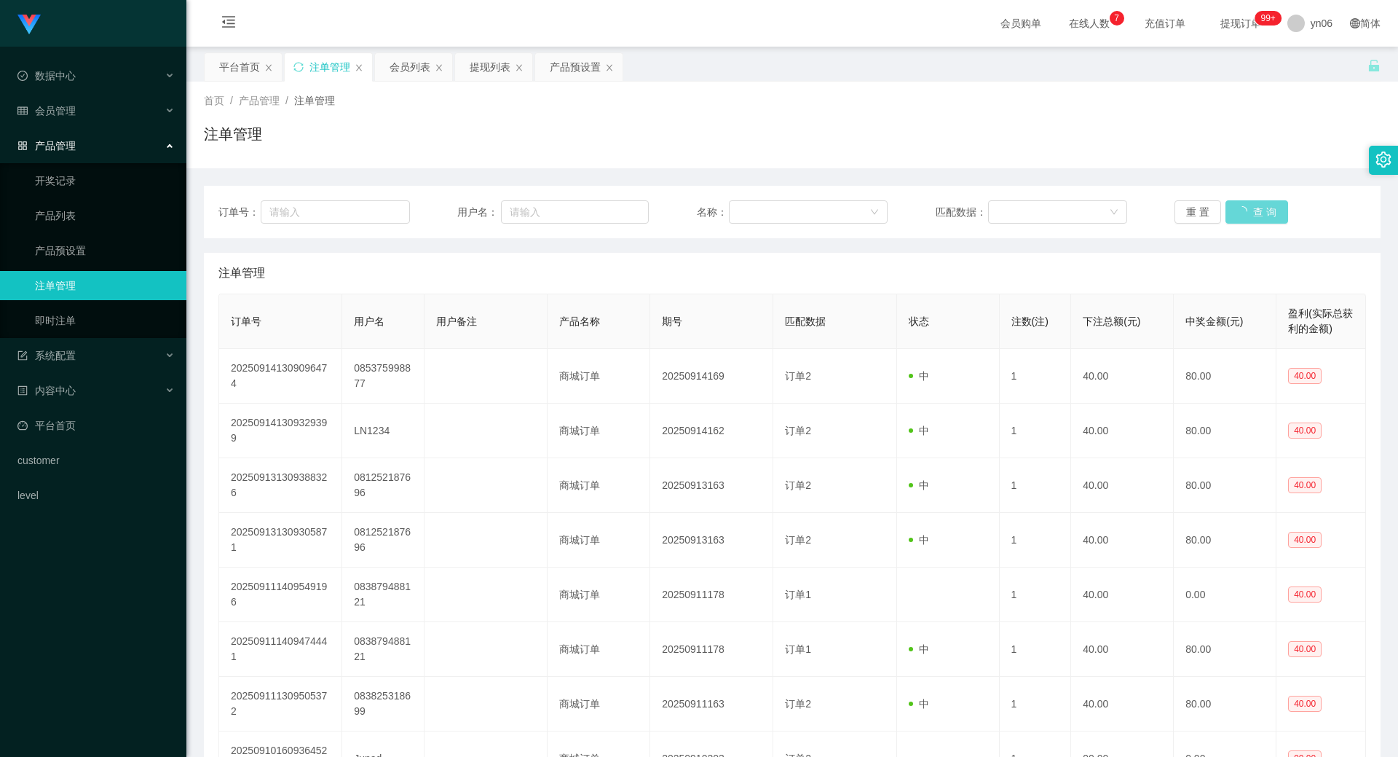
click at [1234, 215] on div "重 置 查 询" at bounding box center [1271, 211] width 192 height 23
click at [1234, 216] on div "重 置 查 询" at bounding box center [1271, 211] width 192 height 23
click at [1261, 214] on button "查 询" at bounding box center [1249, 211] width 47 height 23
click at [1261, 214] on div "重 置 查 询" at bounding box center [1271, 211] width 192 height 23
click at [1259, 217] on button "查 询" at bounding box center [1249, 211] width 47 height 23
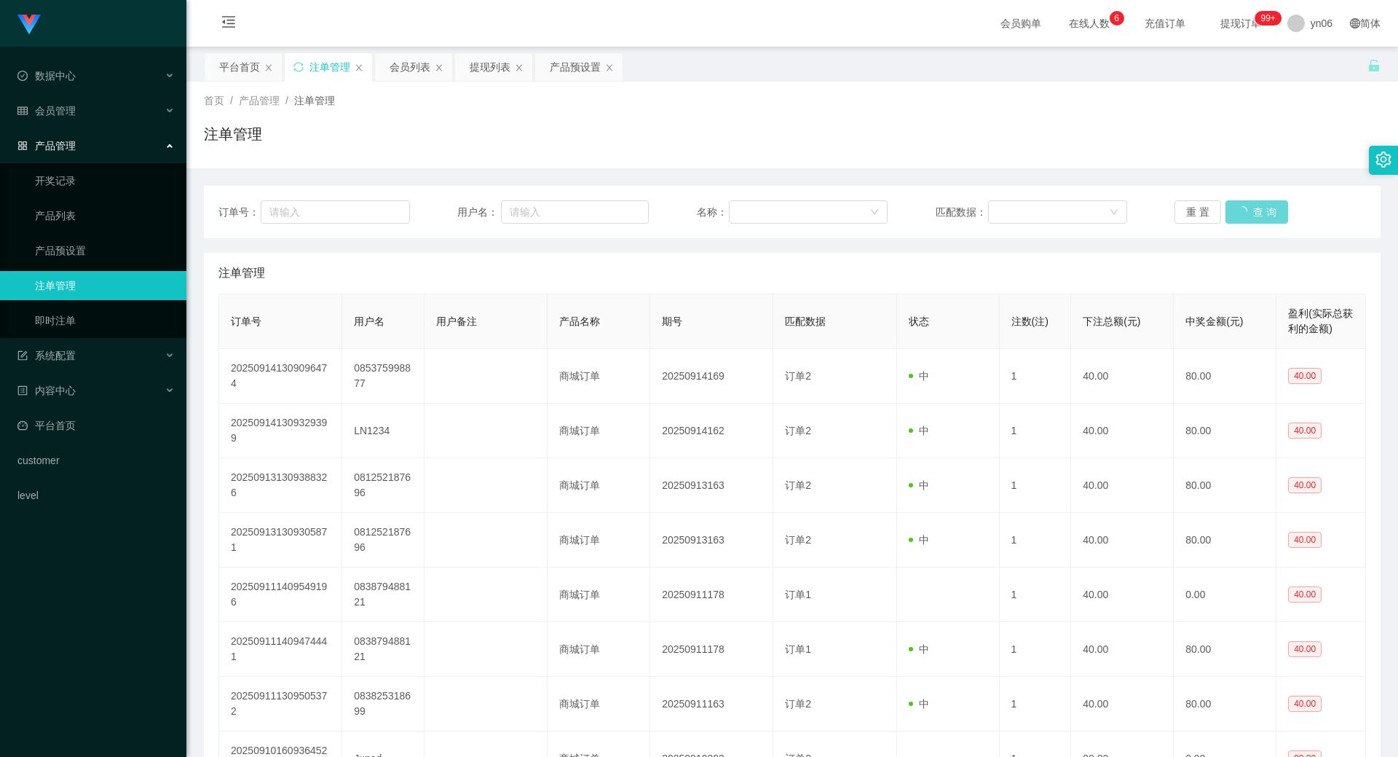
click at [1259, 217] on div "重 置 查 询" at bounding box center [1271, 211] width 192 height 23
click at [1259, 217] on button "查 询" at bounding box center [1249, 211] width 47 height 23
click at [1259, 217] on div "重 置 查 询" at bounding box center [1271, 211] width 192 height 23
click at [1259, 217] on button "查 询" at bounding box center [1249, 211] width 47 height 23
click at [1259, 217] on div "重 置 查 询" at bounding box center [1271, 211] width 192 height 23
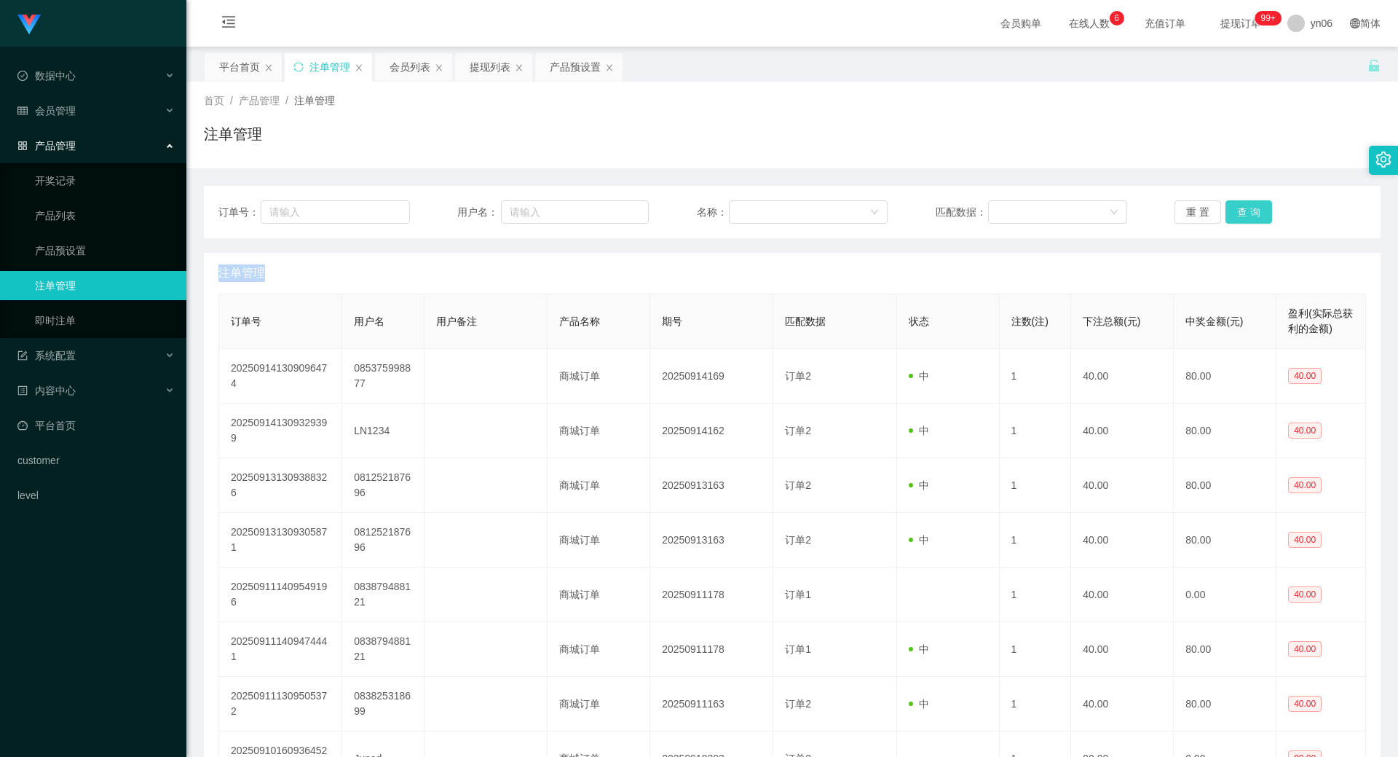
click at [1259, 217] on button "查 询" at bounding box center [1249, 211] width 47 height 23
click at [1267, 215] on div "重 置 查 询" at bounding box center [1271, 211] width 192 height 23
click at [1260, 214] on button "查 询" at bounding box center [1249, 211] width 47 height 23
click at [1260, 214] on div "重 置 查 询" at bounding box center [1271, 211] width 192 height 23
click at [1260, 214] on button "查 询" at bounding box center [1257, 211] width 63 height 23
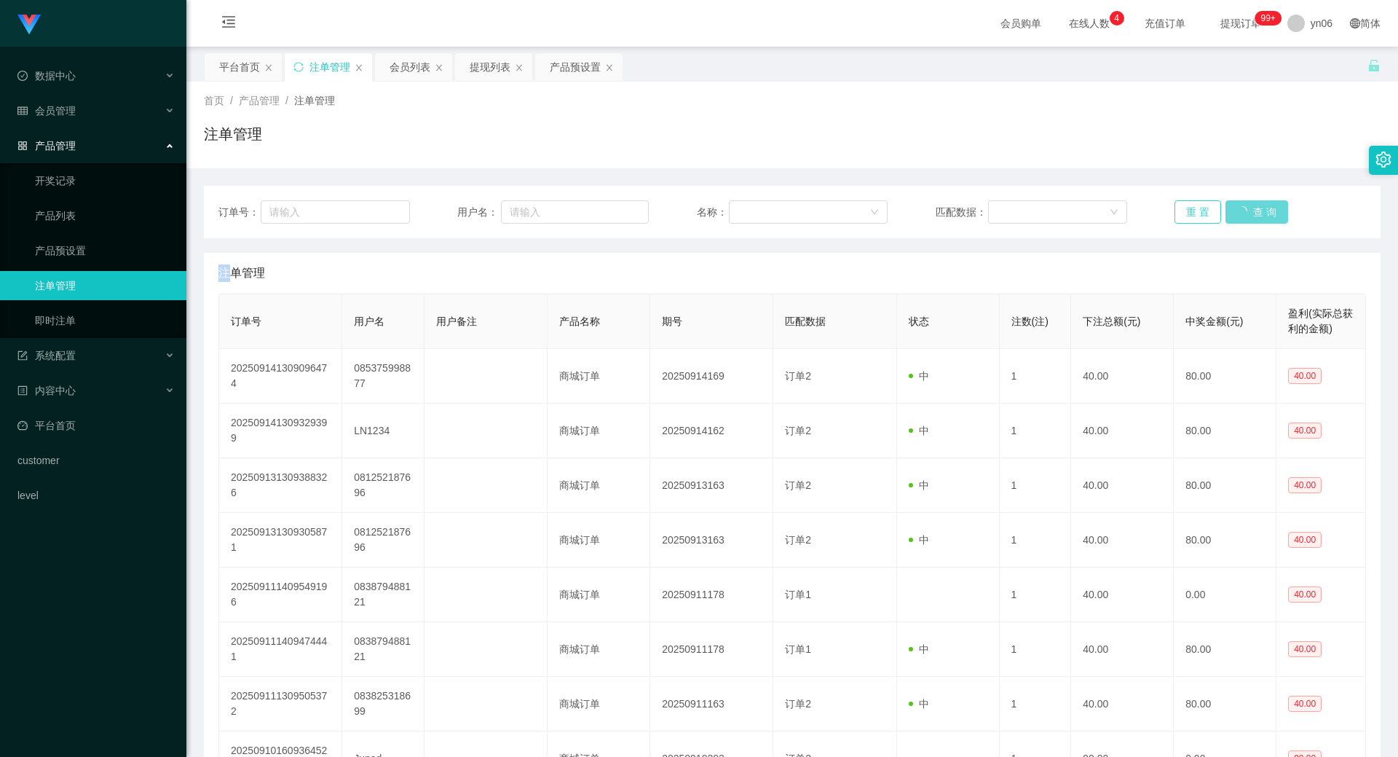
click at [1259, 214] on div "重 置 查 询" at bounding box center [1271, 211] width 192 height 23
click at [421, 61] on div "会员列表" at bounding box center [410, 67] width 41 height 28
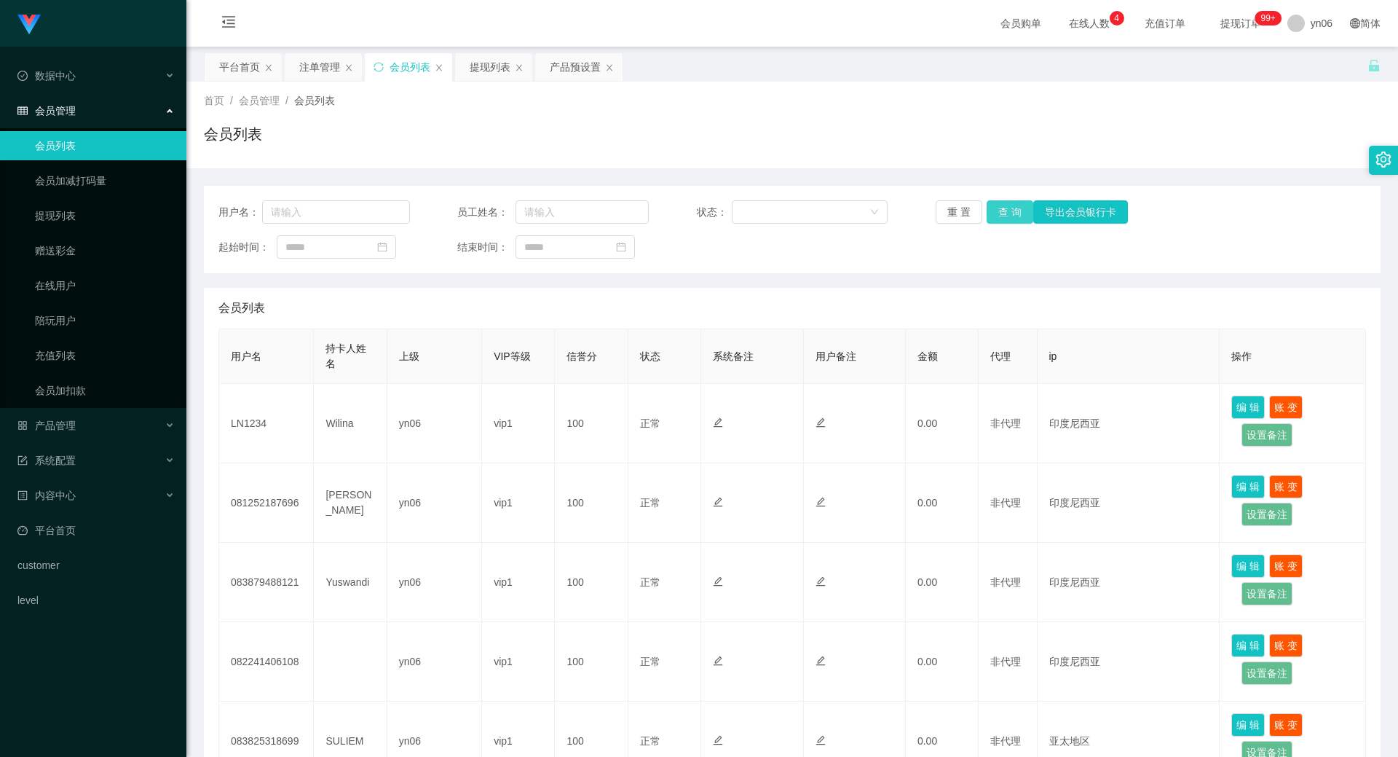
click at [1004, 214] on button "查 询" at bounding box center [1010, 211] width 47 height 23
click at [1004, 215] on div "重 置 查 询 导出会员银行卡" at bounding box center [1032, 211] width 192 height 23
click at [1004, 215] on button "查 询" at bounding box center [1018, 211] width 63 height 23
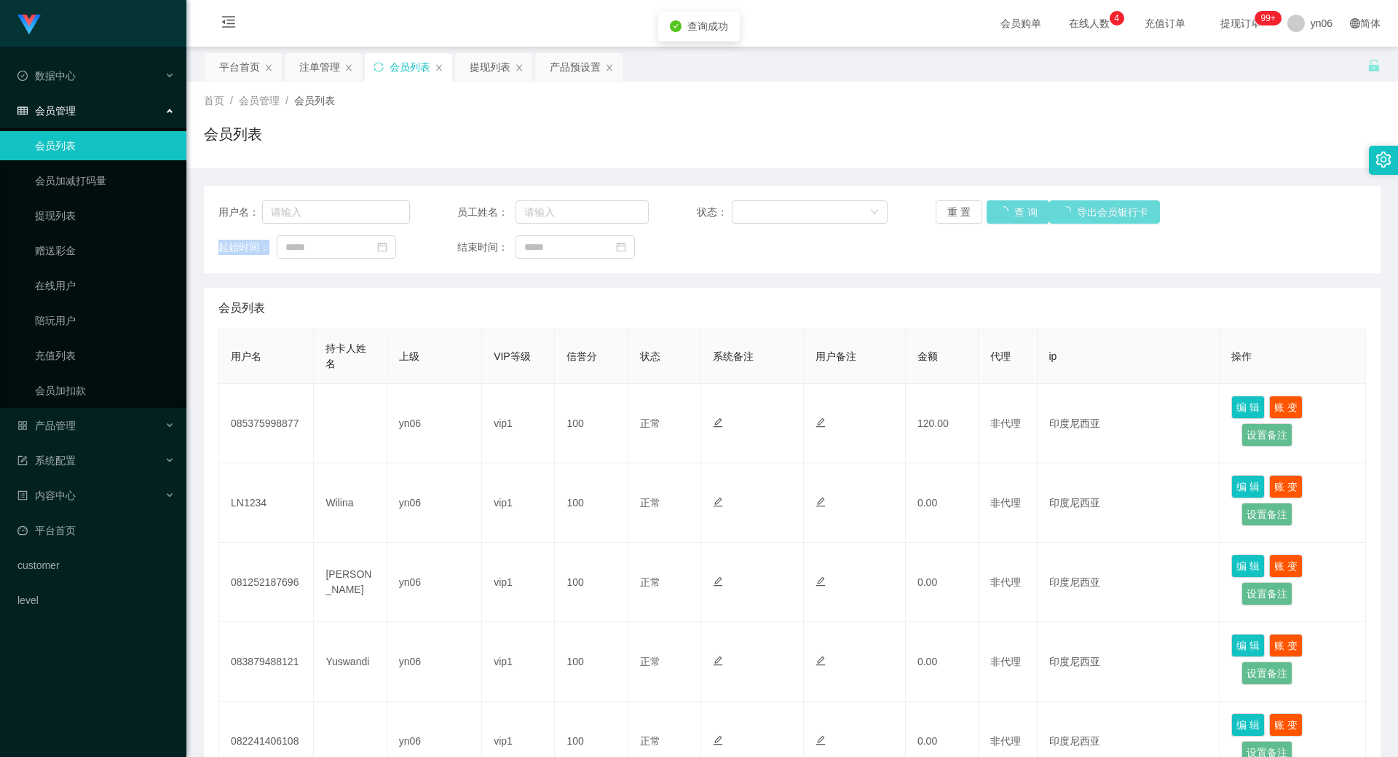
click at [1004, 215] on div "重 置 查 询 导出会员银行卡" at bounding box center [1032, 211] width 192 height 23
click at [1004, 215] on button "查 询" at bounding box center [1018, 211] width 63 height 23
click at [1004, 215] on div "重 置 查 询 导出会员银行卡" at bounding box center [1032, 211] width 192 height 23
click at [1004, 215] on button "查 询" at bounding box center [1010, 211] width 47 height 23
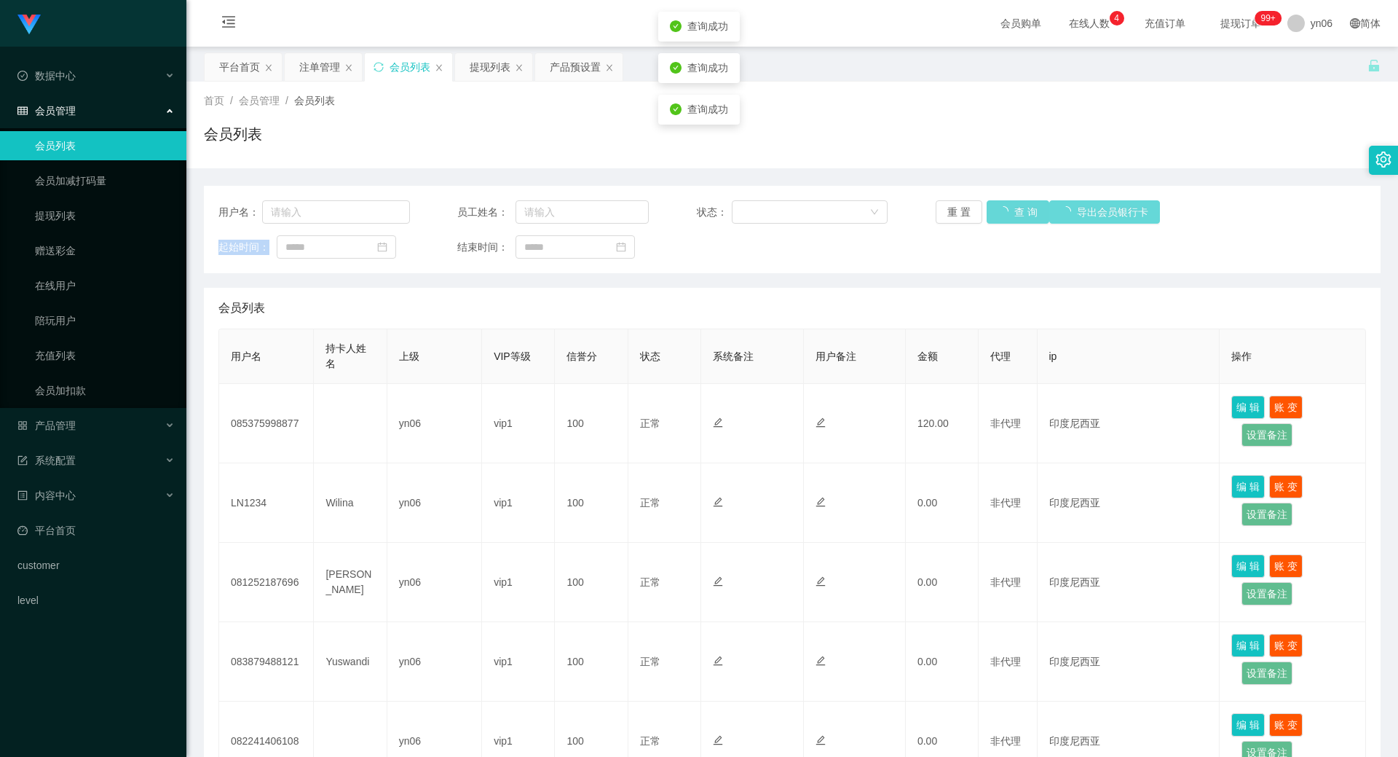
click at [1004, 215] on div "重 置 查 询 导出会员银行卡" at bounding box center [1032, 211] width 192 height 23
click at [1004, 215] on button "查 询" at bounding box center [1018, 211] width 63 height 23
click at [1014, 216] on button "查 询" at bounding box center [1010, 211] width 47 height 23
click at [1014, 216] on div "重 置 查 询 导出会员银行卡" at bounding box center [1032, 211] width 192 height 23
click at [1014, 216] on button "查 询" at bounding box center [1018, 211] width 63 height 23
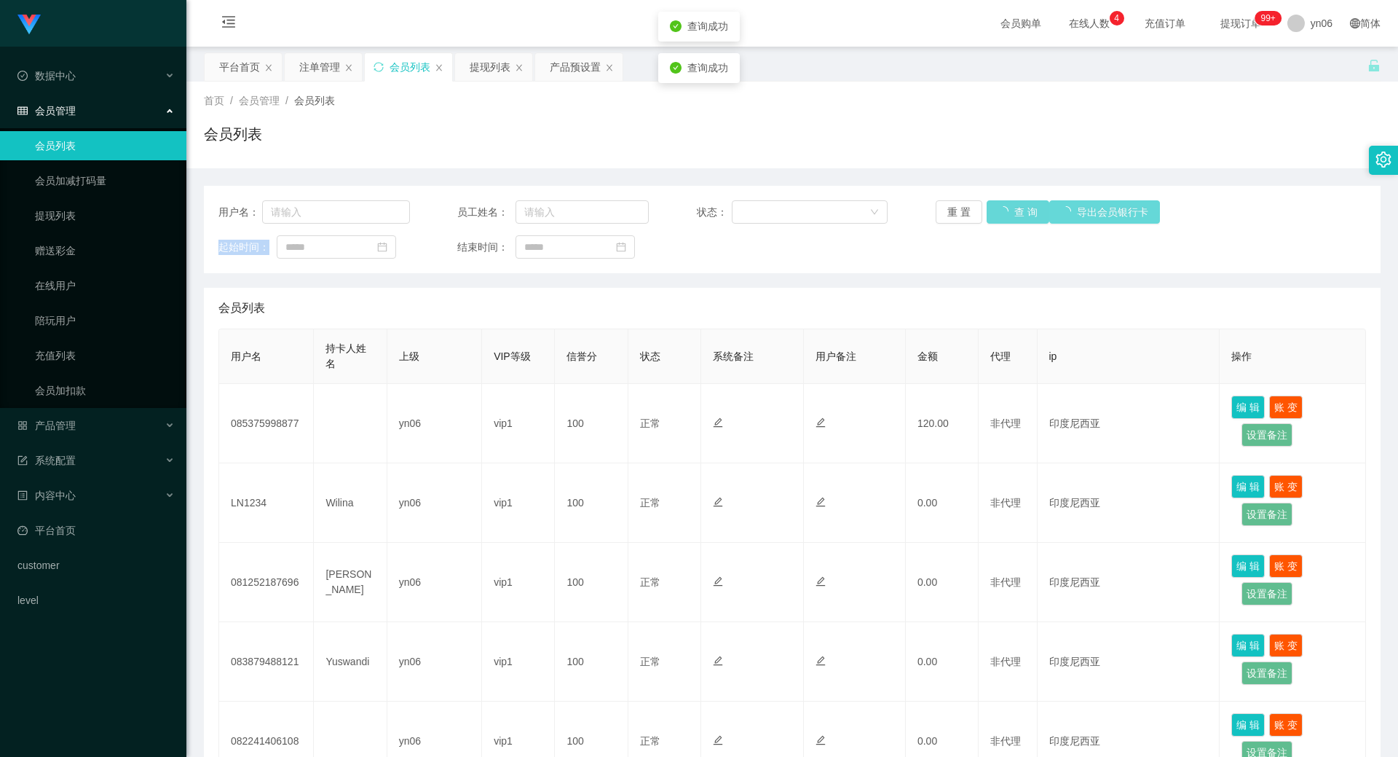
click at [1014, 216] on div "重 置 查 询 导出会员银行卡" at bounding box center [1032, 211] width 192 height 23
click at [1014, 216] on button "查 询" at bounding box center [1018, 211] width 63 height 23
click at [996, 217] on button "查 询" at bounding box center [1010, 211] width 47 height 23
click at [994, 214] on div "重 置 查 询 导出会员银行卡" at bounding box center [1032, 211] width 192 height 23
click at [994, 214] on button "查 询" at bounding box center [1018, 211] width 63 height 23
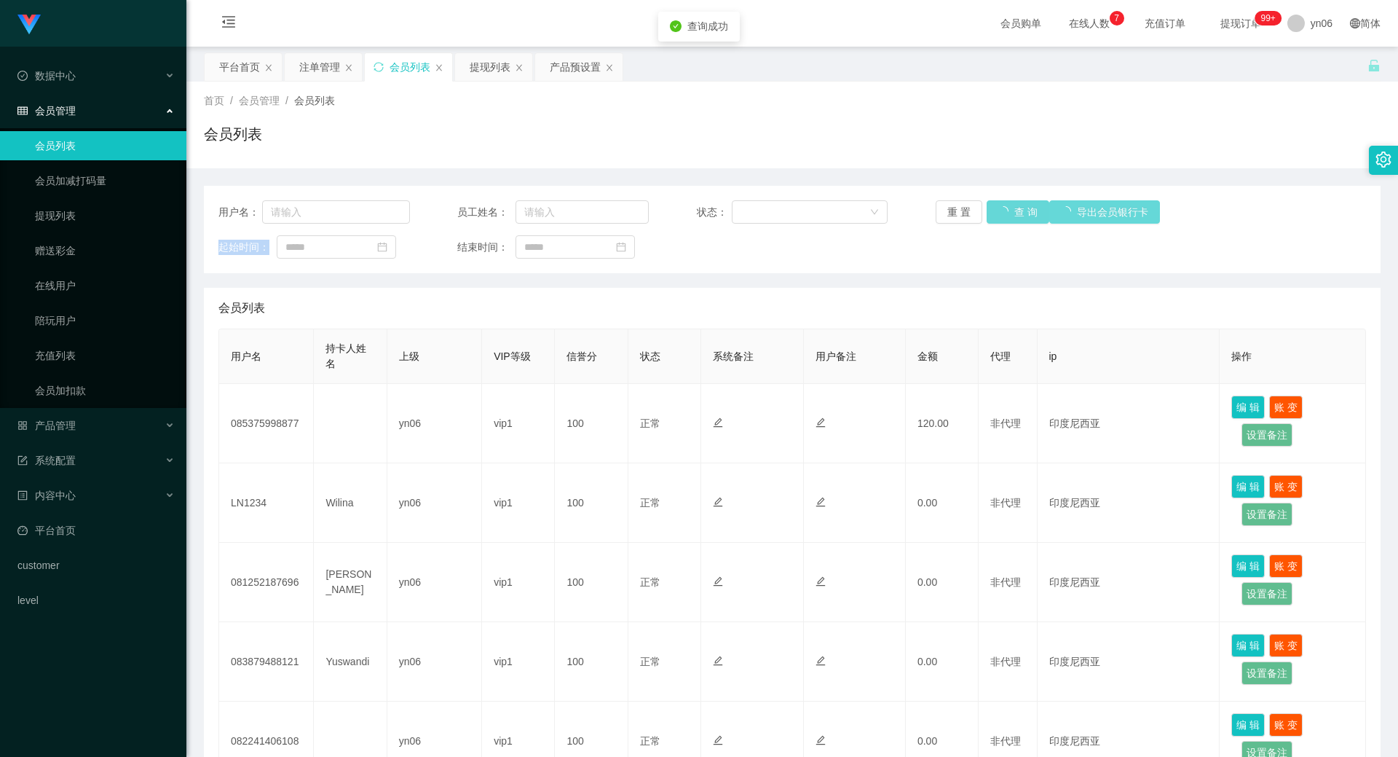
click at [992, 213] on div "重 置 查 询 导出会员银行卡" at bounding box center [1032, 211] width 192 height 23
click at [991, 213] on button "查 询" at bounding box center [1018, 211] width 63 height 23
click at [990, 217] on div "重 置 查 询 导出会员银行卡" at bounding box center [1032, 211] width 192 height 23
click at [990, 217] on button "查 询" at bounding box center [1010, 211] width 47 height 23
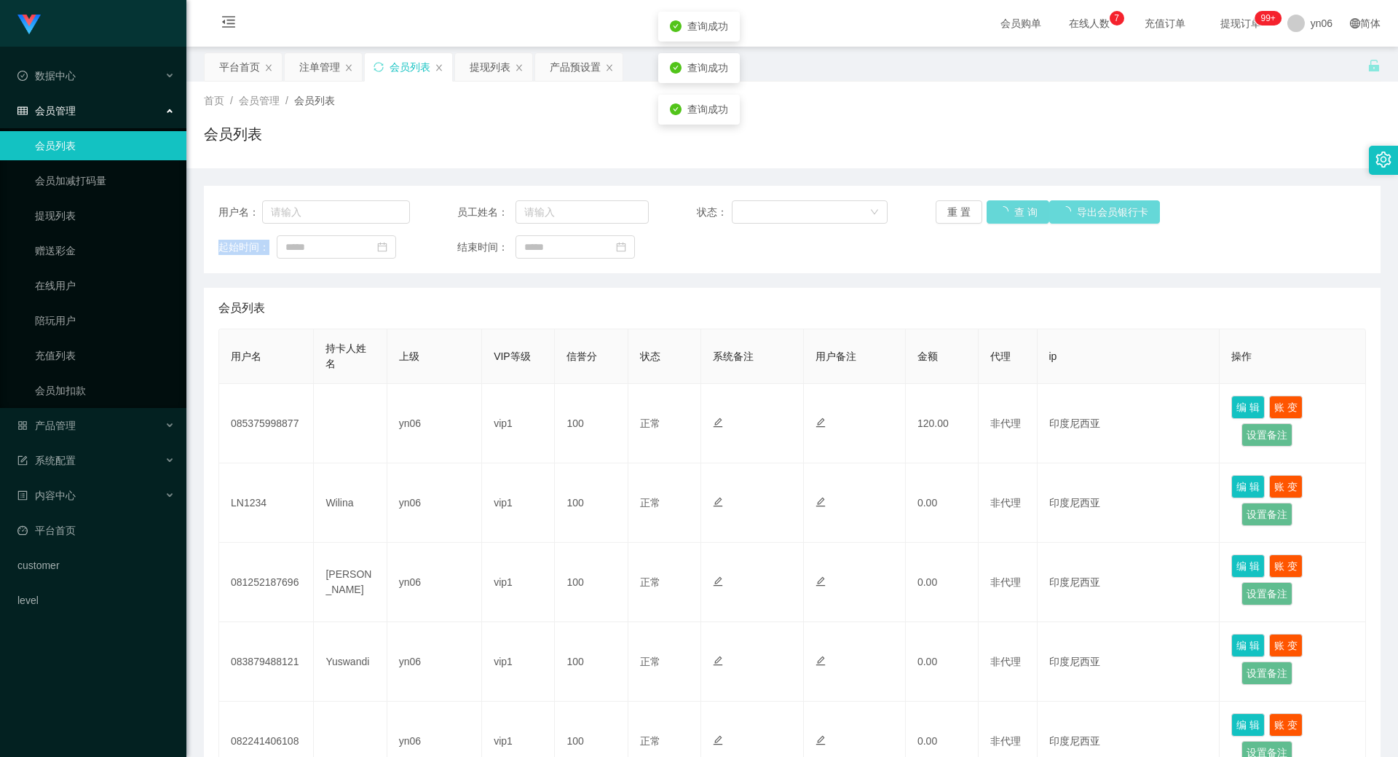
click at [990, 217] on div "重 置 查 询 导出会员银行卡" at bounding box center [1032, 211] width 192 height 23
click at [988, 217] on button "查 询" at bounding box center [1018, 211] width 63 height 23
click at [985, 215] on div "重 置 查 询 导出会员银行卡" at bounding box center [1032, 211] width 192 height 23
click at [987, 215] on button "查 询" at bounding box center [1010, 211] width 47 height 23
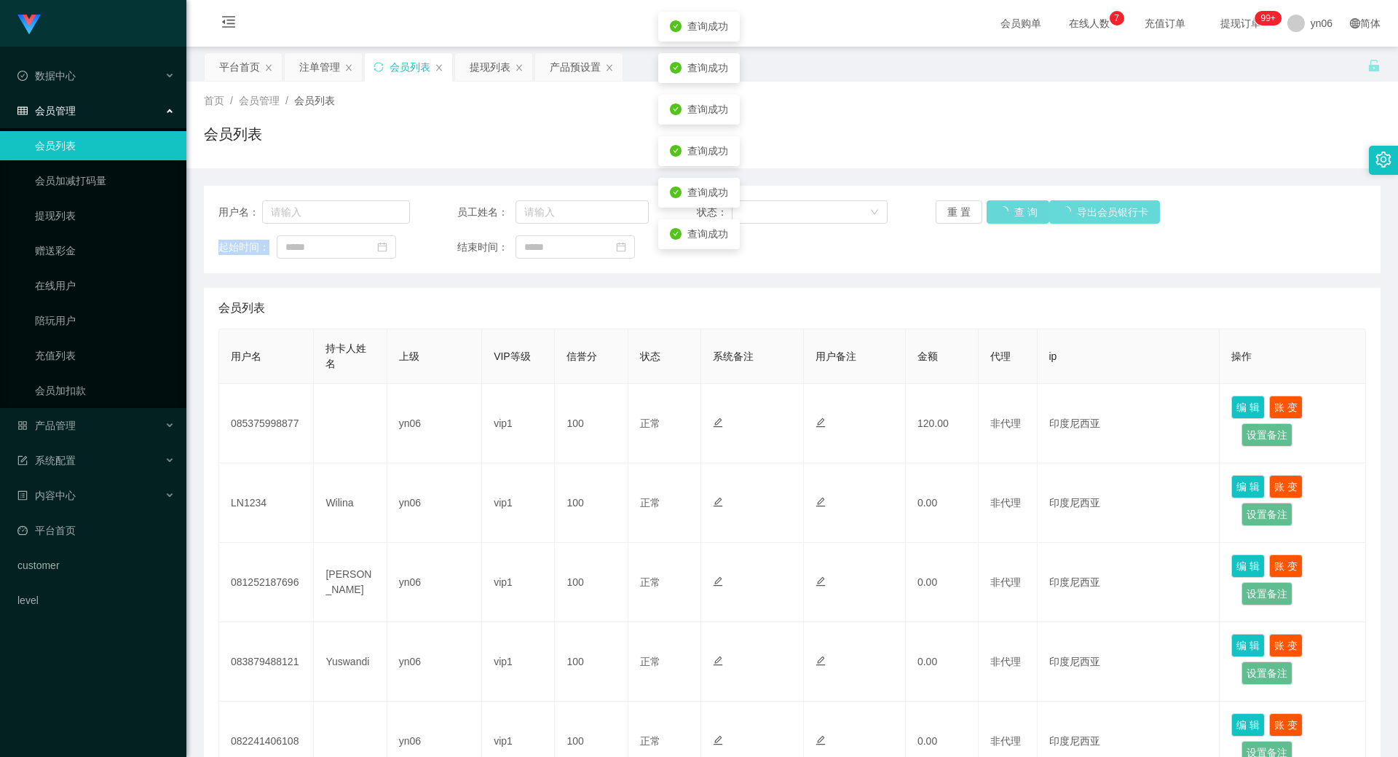
click at [980, 219] on div "重 置 查 询 导出会员银行卡" at bounding box center [1032, 211] width 192 height 23
click at [989, 213] on button "查 询" at bounding box center [1010, 211] width 47 height 23
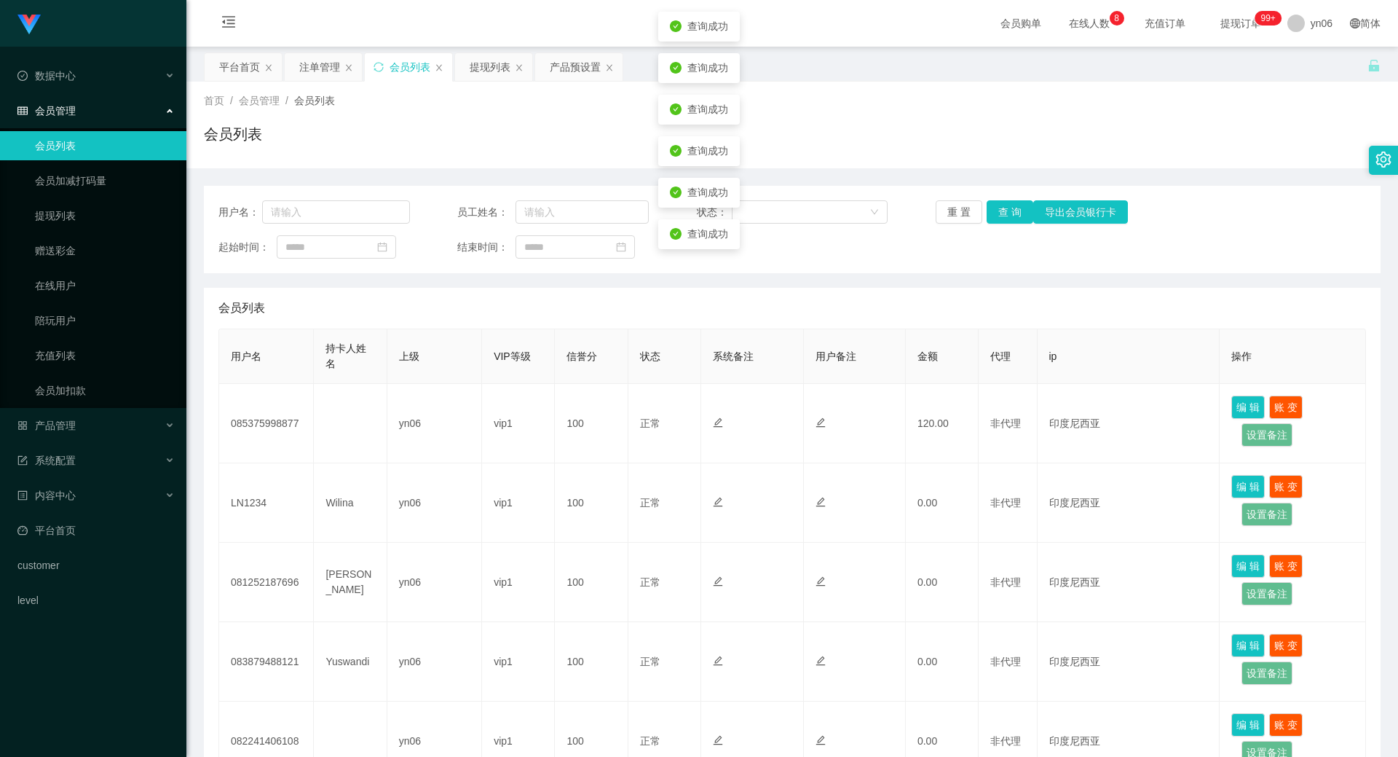
click at [985, 211] on div "重 置 查 询 导出会员银行卡" at bounding box center [1032, 211] width 192 height 23
click at [987, 211] on button "查 询" at bounding box center [1018, 211] width 63 height 23
click at [994, 207] on button "查 询" at bounding box center [1010, 211] width 47 height 23
click at [994, 208] on div "重 置 查 询 导出会员银行卡" at bounding box center [1032, 211] width 192 height 23
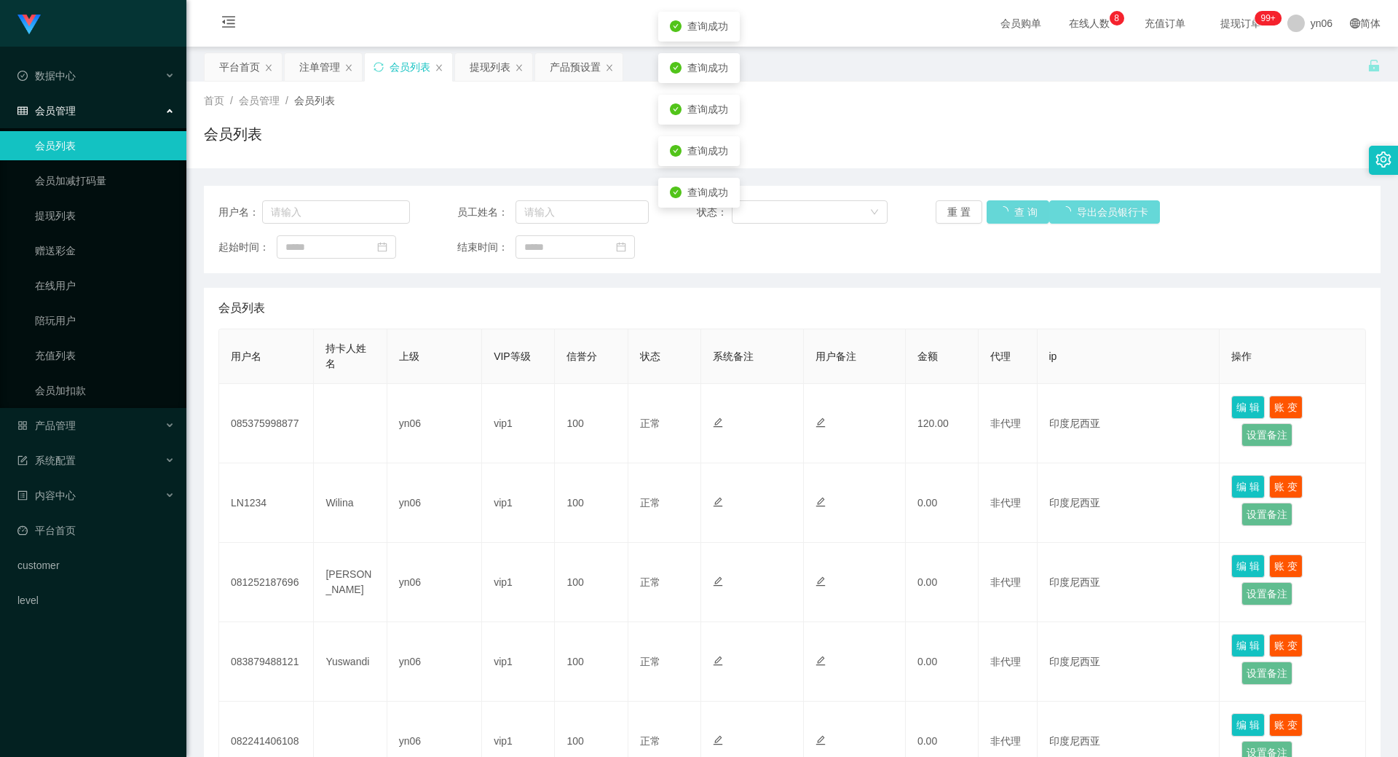
click at [993, 210] on div "重 置 查 询 导出会员银行卡" at bounding box center [1032, 211] width 192 height 23
click at [993, 210] on button "查 询" at bounding box center [1010, 211] width 47 height 23
click at [1001, 215] on div "重 置 查 询 导出会员银行卡" at bounding box center [1032, 211] width 192 height 23
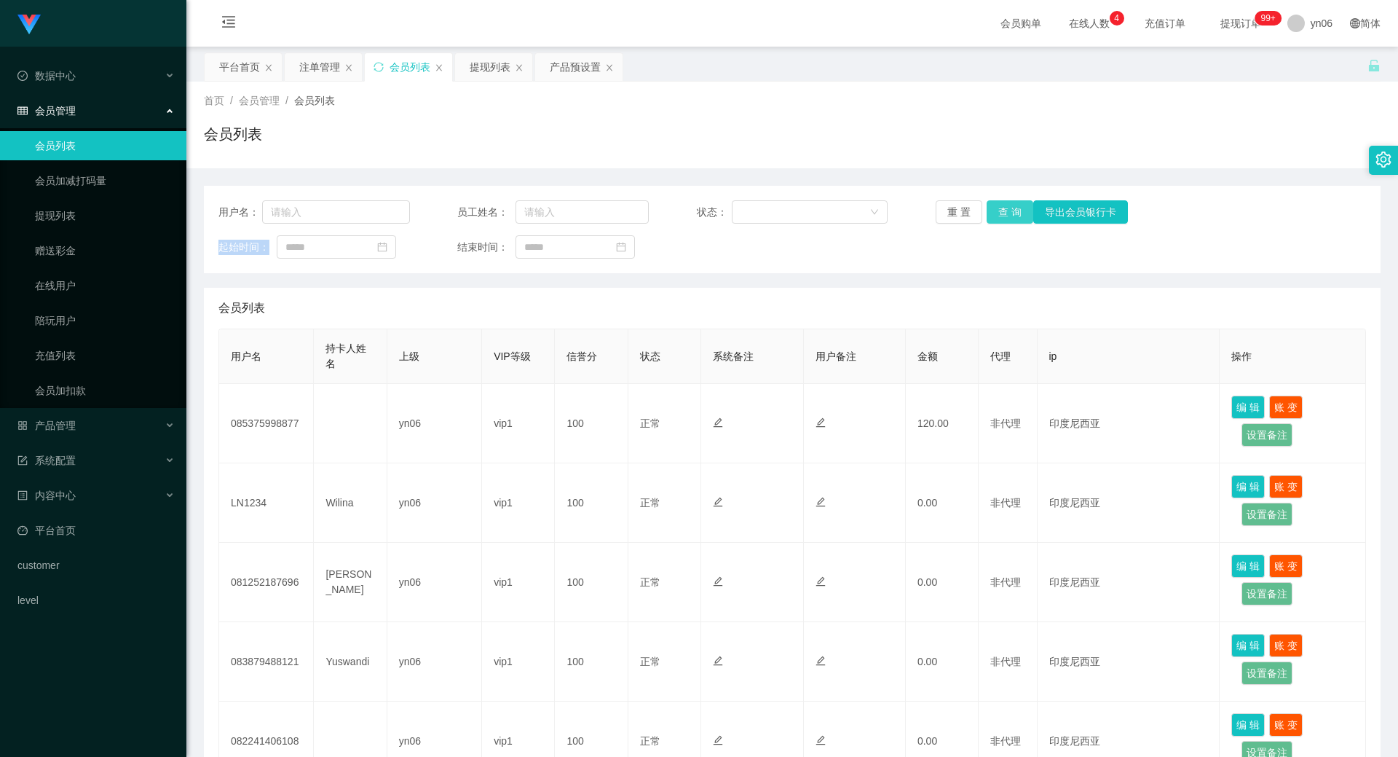
click at [1002, 216] on button "查 询" at bounding box center [1010, 211] width 47 height 23
click at [1002, 216] on div "重 置 查 询 导出会员银行卡" at bounding box center [1032, 211] width 192 height 23
click at [1002, 216] on button "查 询" at bounding box center [1010, 211] width 47 height 23
click at [1002, 216] on div "重 置 查 询 导出会员银行卡" at bounding box center [1032, 211] width 192 height 23
click at [1002, 216] on button "查 询" at bounding box center [1018, 211] width 63 height 23
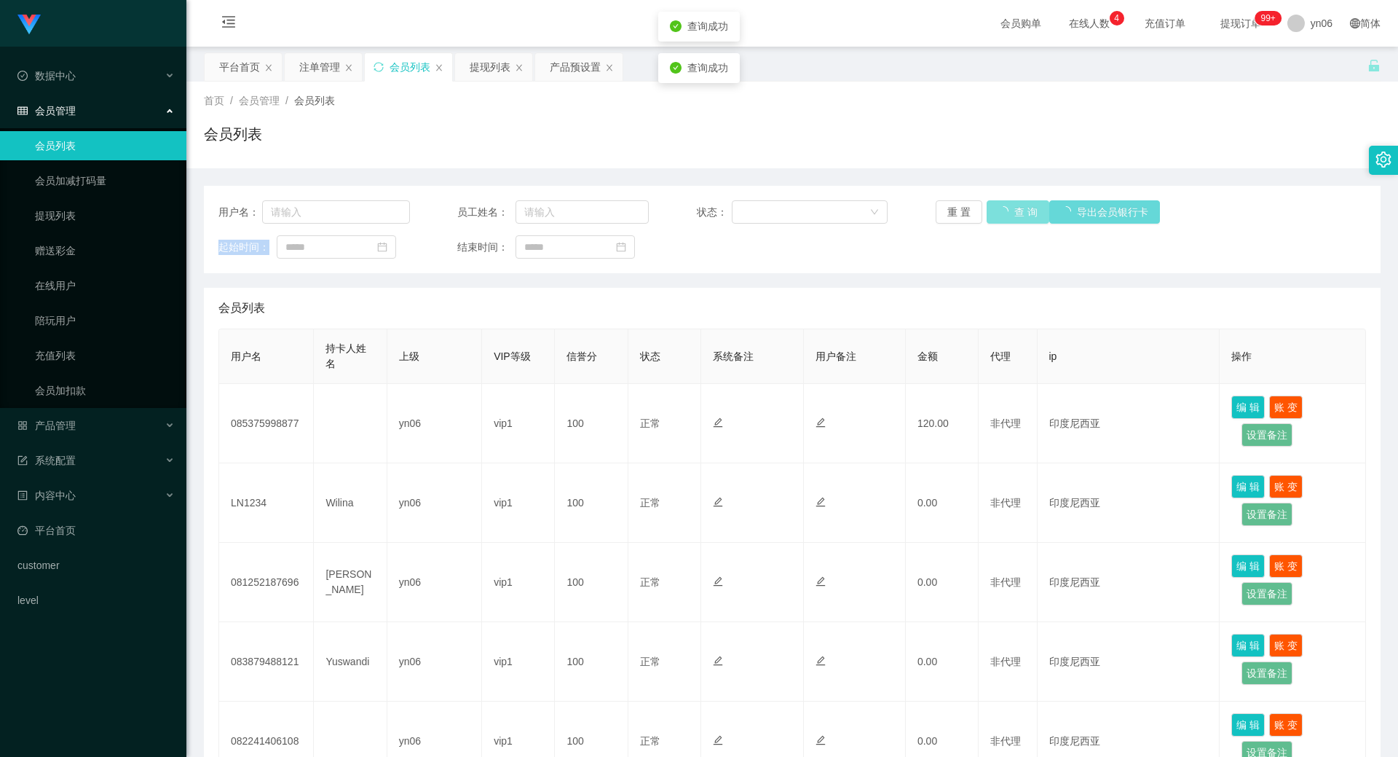
click at [1002, 216] on div "重 置 查 询 导出会员银行卡" at bounding box center [1032, 211] width 192 height 23
click at [1002, 216] on button "查 询" at bounding box center [1018, 211] width 63 height 23
click at [1002, 216] on button "查 询" at bounding box center [1010, 211] width 47 height 23
click at [1010, 217] on button "查 询" at bounding box center [1010, 211] width 47 height 23
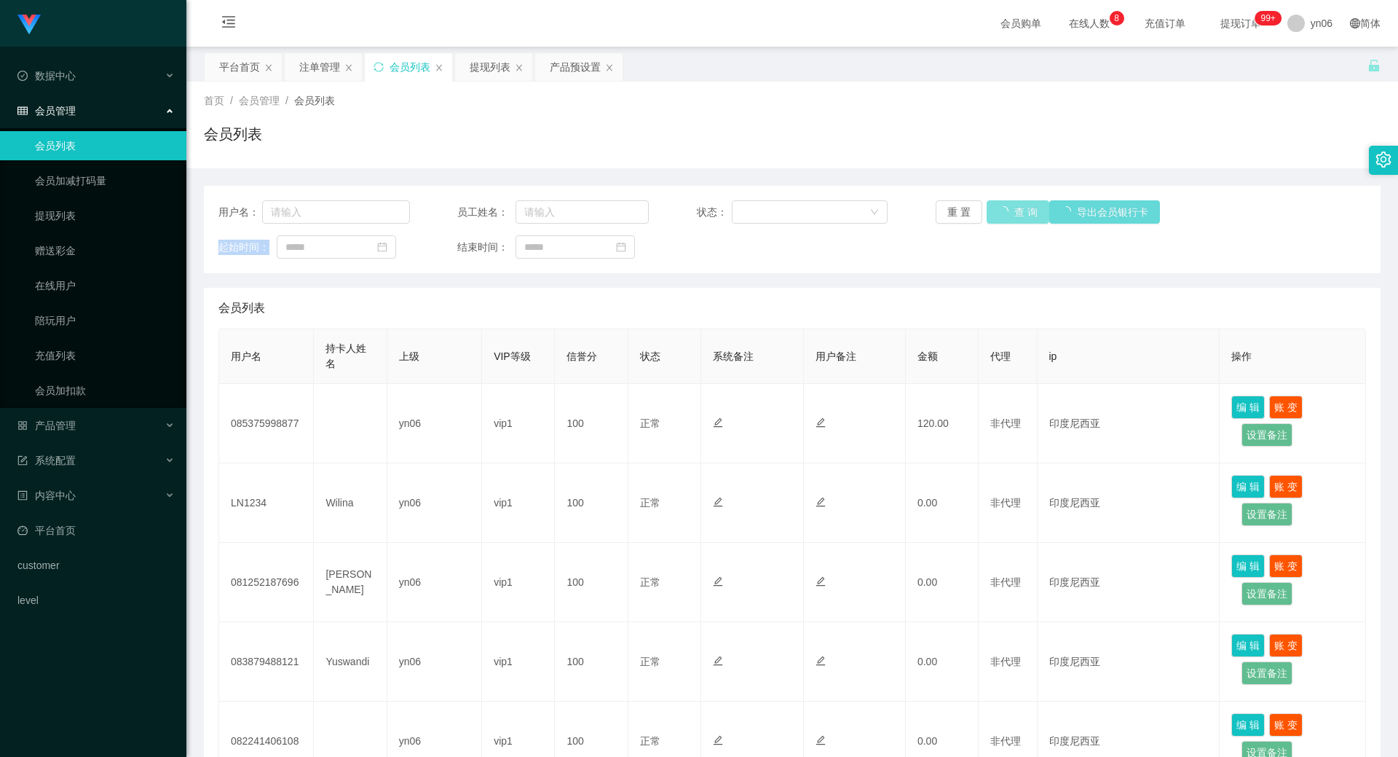
click at [1010, 217] on div "重 置 查 询 导出会员银行卡" at bounding box center [1032, 211] width 192 height 23
click at [1010, 217] on button "查 询" at bounding box center [1010, 211] width 47 height 23
click at [1010, 217] on div "重 置 查 询 导出会员银行卡" at bounding box center [1032, 211] width 192 height 23
click at [1010, 217] on button "查 询" at bounding box center [1018, 211] width 63 height 23
click at [1010, 217] on div "重 置 查 询 导出会员银行卡" at bounding box center [1032, 211] width 192 height 23
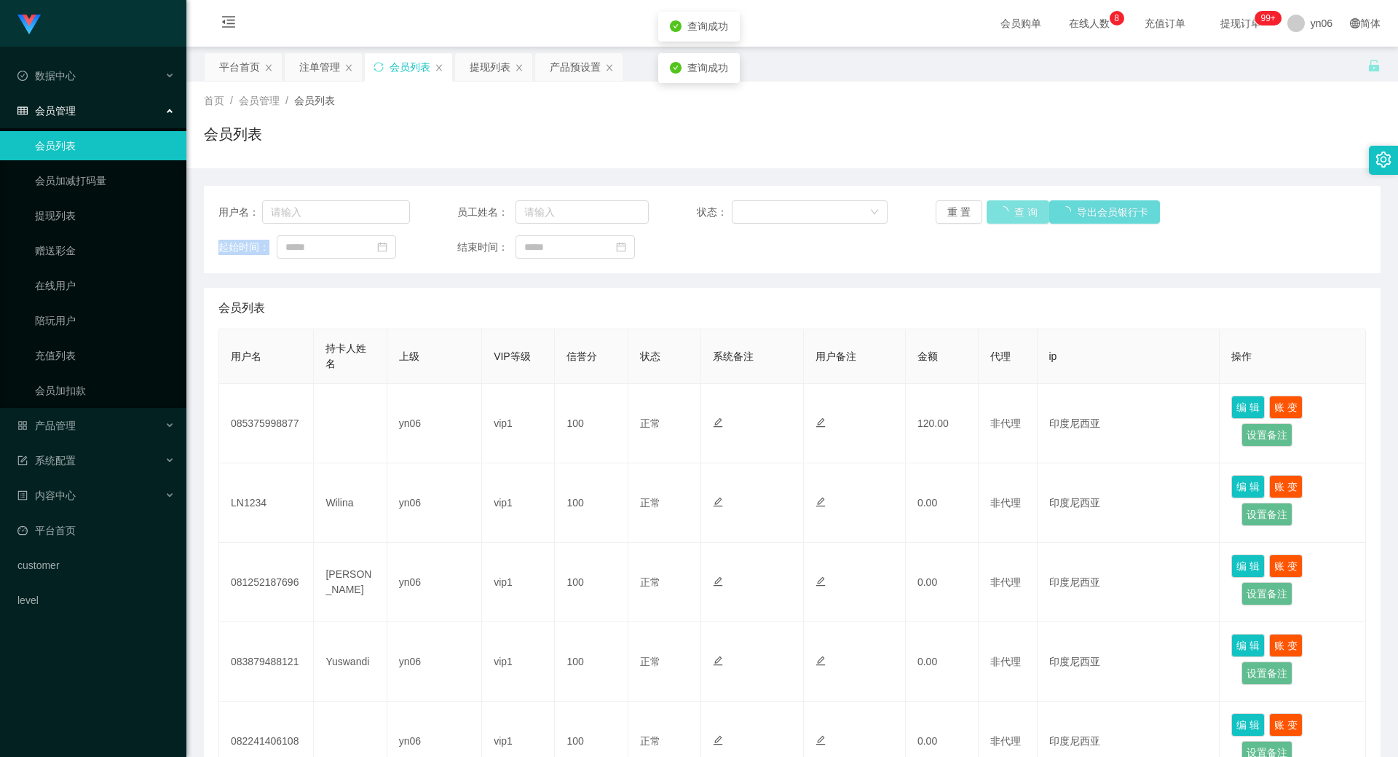
click at [1010, 217] on button "查 询" at bounding box center [1018, 211] width 63 height 23
click at [1010, 217] on div "重 置 查 询 导出会员银行卡" at bounding box center [1032, 211] width 192 height 23
click at [1010, 217] on button "查 询" at bounding box center [1010, 211] width 47 height 23
click at [1010, 217] on div "重 置 查 询 导出会员银行卡" at bounding box center [1032, 211] width 192 height 23
click at [1010, 217] on button "查 询" at bounding box center [1010, 211] width 47 height 23
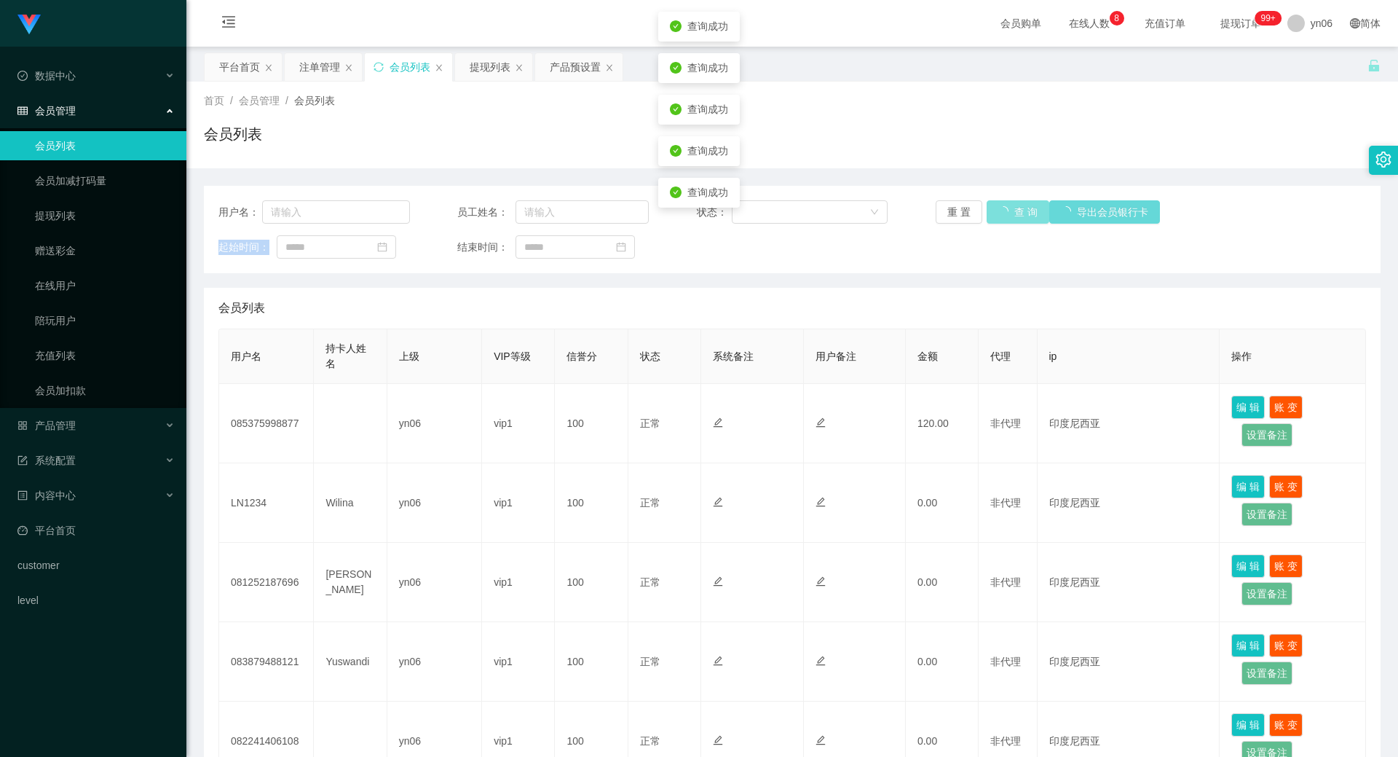
click at [1010, 217] on div "重 置 查 询 导出会员银行卡" at bounding box center [1032, 211] width 192 height 23
click at [1010, 217] on button "查 询" at bounding box center [1018, 211] width 63 height 23
click at [1010, 217] on div "重 置 查 询 导出会员银行卡" at bounding box center [1032, 211] width 192 height 23
click at [1010, 217] on button "查 询" at bounding box center [1010, 211] width 47 height 23
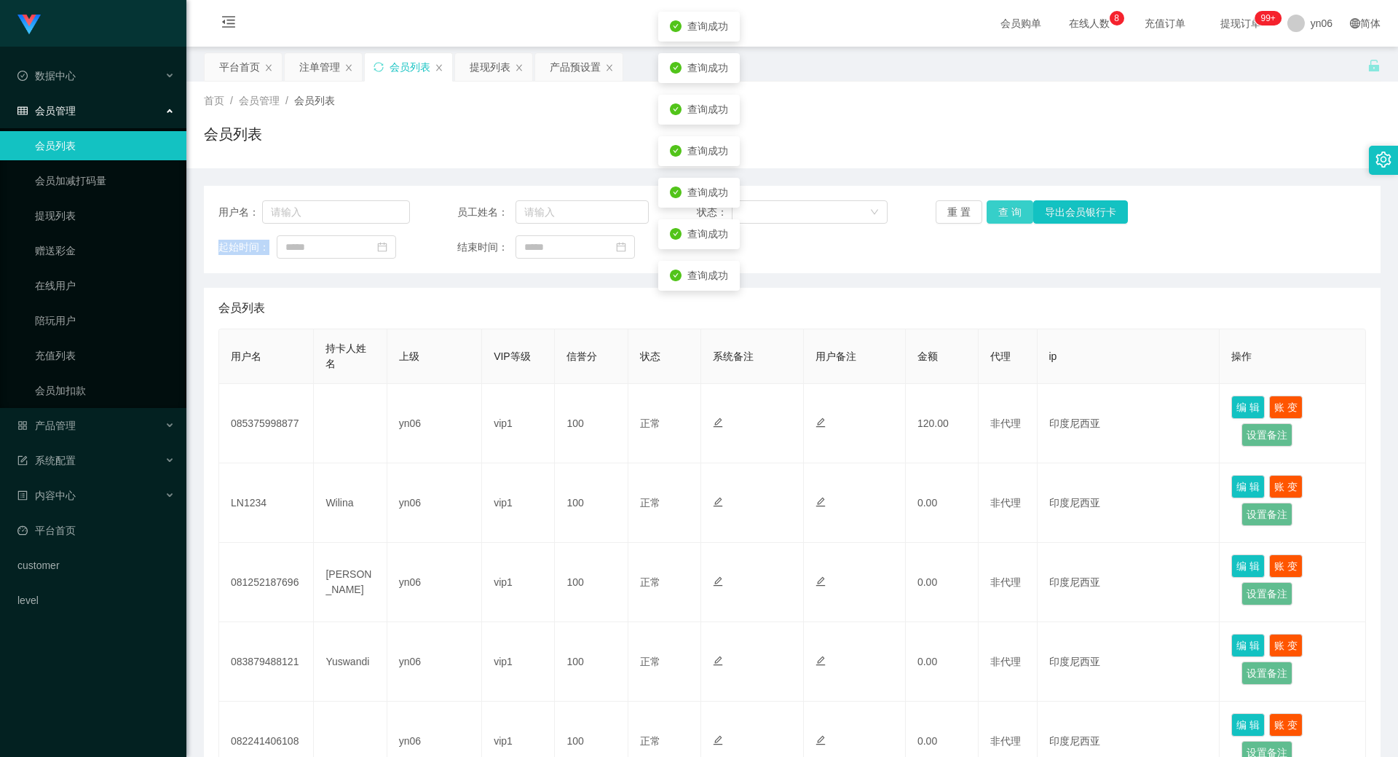
click at [1010, 217] on div "重 置 查 询 导出会员银行卡" at bounding box center [1032, 211] width 192 height 23
click at [1010, 217] on button "查 询" at bounding box center [1010, 211] width 47 height 23
click at [1010, 217] on div "重 置 查 询 导出会员银行卡" at bounding box center [1032, 211] width 192 height 23
click at [1010, 217] on button "查 询" at bounding box center [1018, 211] width 63 height 23
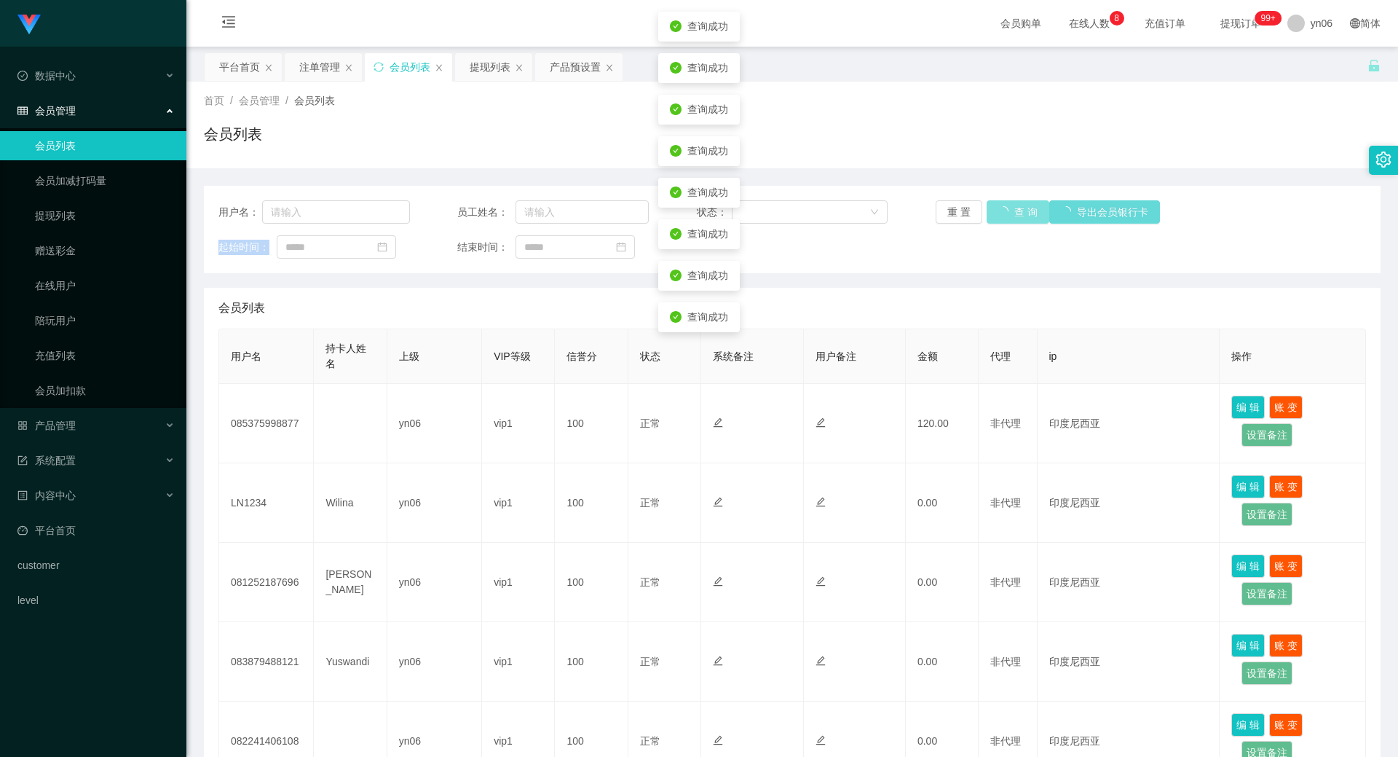
click at [1010, 217] on div "重 置 查 询 导出会员银行卡" at bounding box center [1032, 211] width 192 height 23
click at [1010, 217] on button "查 询" at bounding box center [1010, 211] width 47 height 23
click at [1010, 217] on div "重 置 查 询 导出会员银行卡" at bounding box center [1032, 211] width 192 height 23
click at [1010, 217] on button "查 询" at bounding box center [1018, 211] width 63 height 23
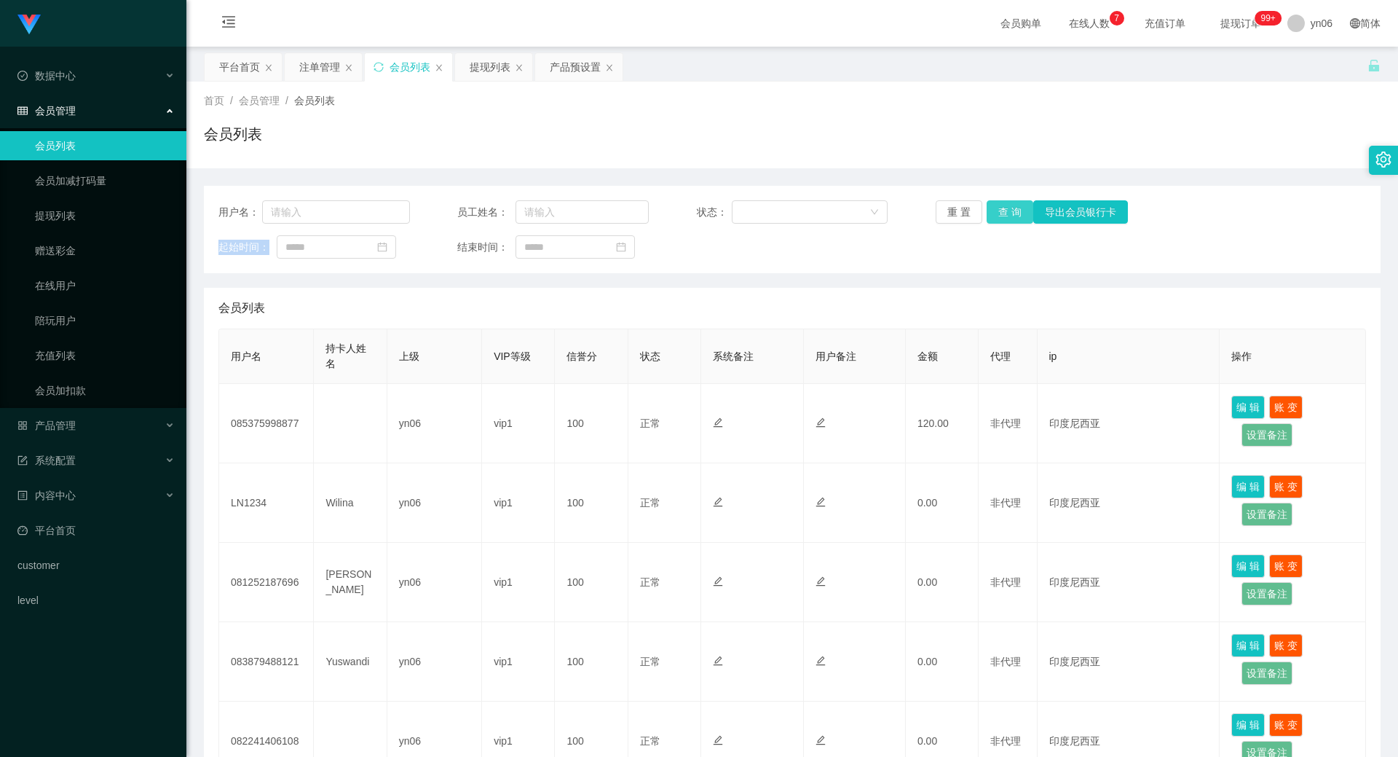
click at [1008, 216] on button "查 询" at bounding box center [1010, 211] width 47 height 23
click at [1003, 215] on div "重 置 查 询 导出会员银行卡" at bounding box center [1032, 211] width 192 height 23
click at [1003, 215] on button "查 询" at bounding box center [1010, 211] width 47 height 23
click at [1003, 215] on div "重 置 查 询 导出会员银行卡" at bounding box center [1032, 211] width 192 height 23
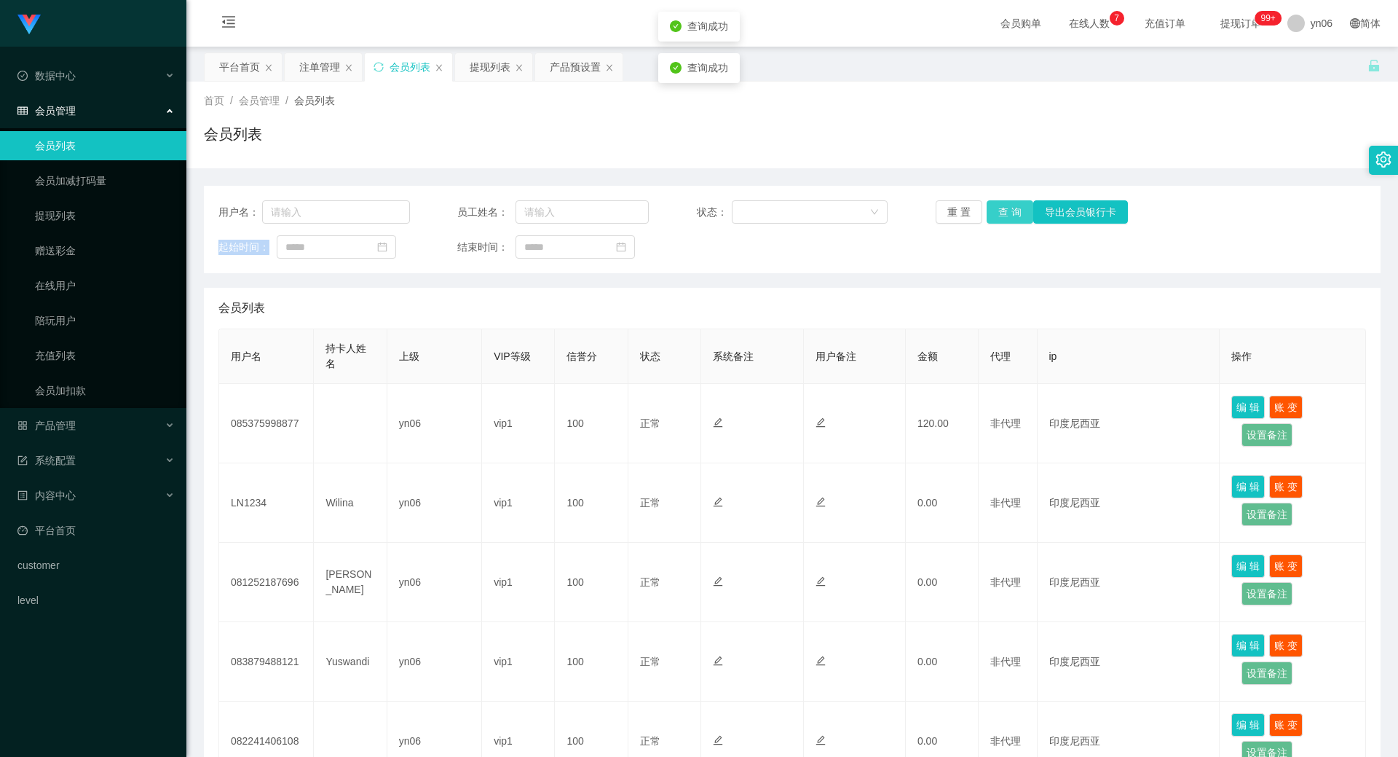
click at [1003, 215] on button "查 询" at bounding box center [1010, 211] width 47 height 23
click at [1003, 215] on div "重 置 查 询 导出会员银行卡" at bounding box center [1032, 211] width 192 height 23
click at [1003, 215] on button "查 询" at bounding box center [1018, 211] width 63 height 23
click at [1003, 215] on button "查 询" at bounding box center [1010, 211] width 47 height 23
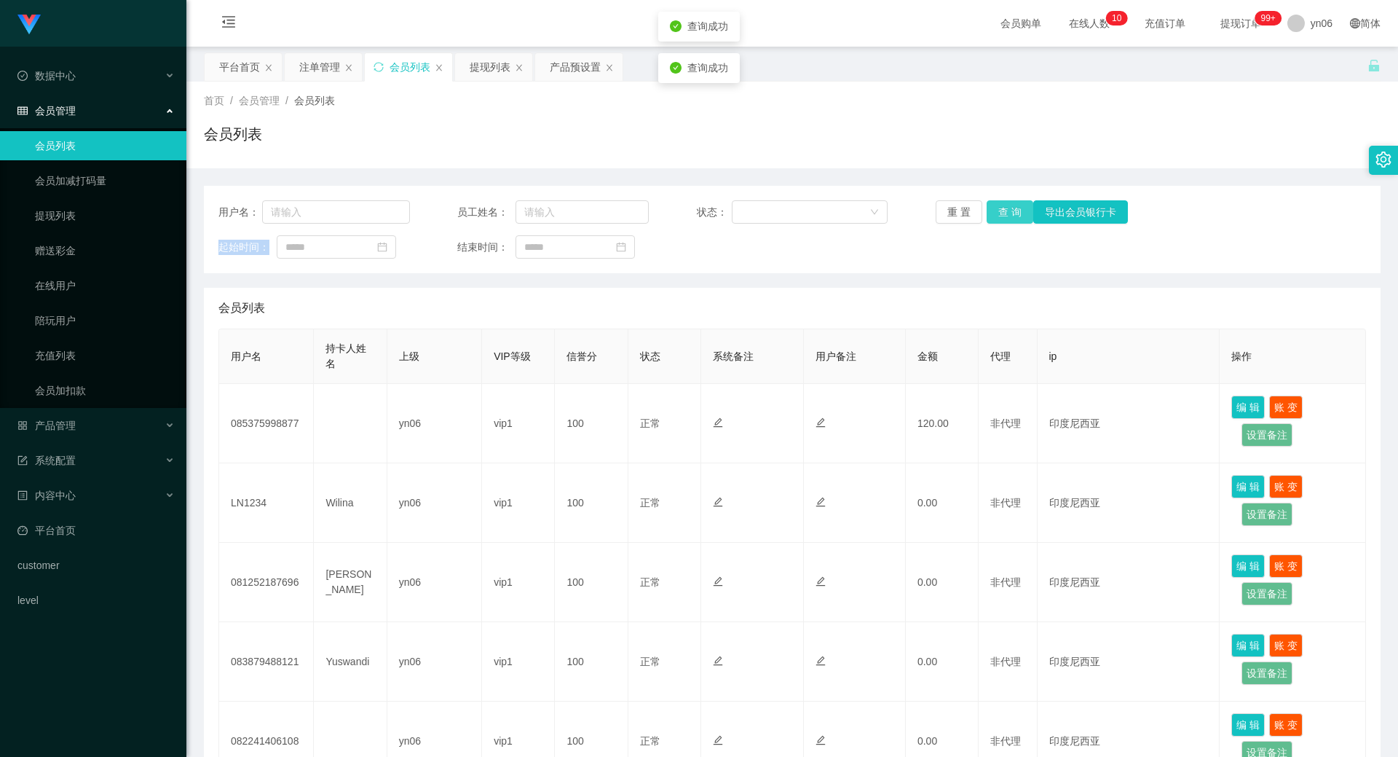
click at [1003, 215] on div "重 置 查 询 导出会员银行卡" at bounding box center [1032, 211] width 192 height 23
click at [1003, 215] on button "查 询" at bounding box center [1018, 211] width 63 height 23
click at [1003, 215] on div "重 置 查 询 导出会员银行卡" at bounding box center [1032, 211] width 192 height 23
click at [1003, 215] on button "查 询" at bounding box center [1010, 211] width 47 height 23
click at [1001, 214] on div "重 置 查 询 导出会员银行卡" at bounding box center [1032, 211] width 192 height 23
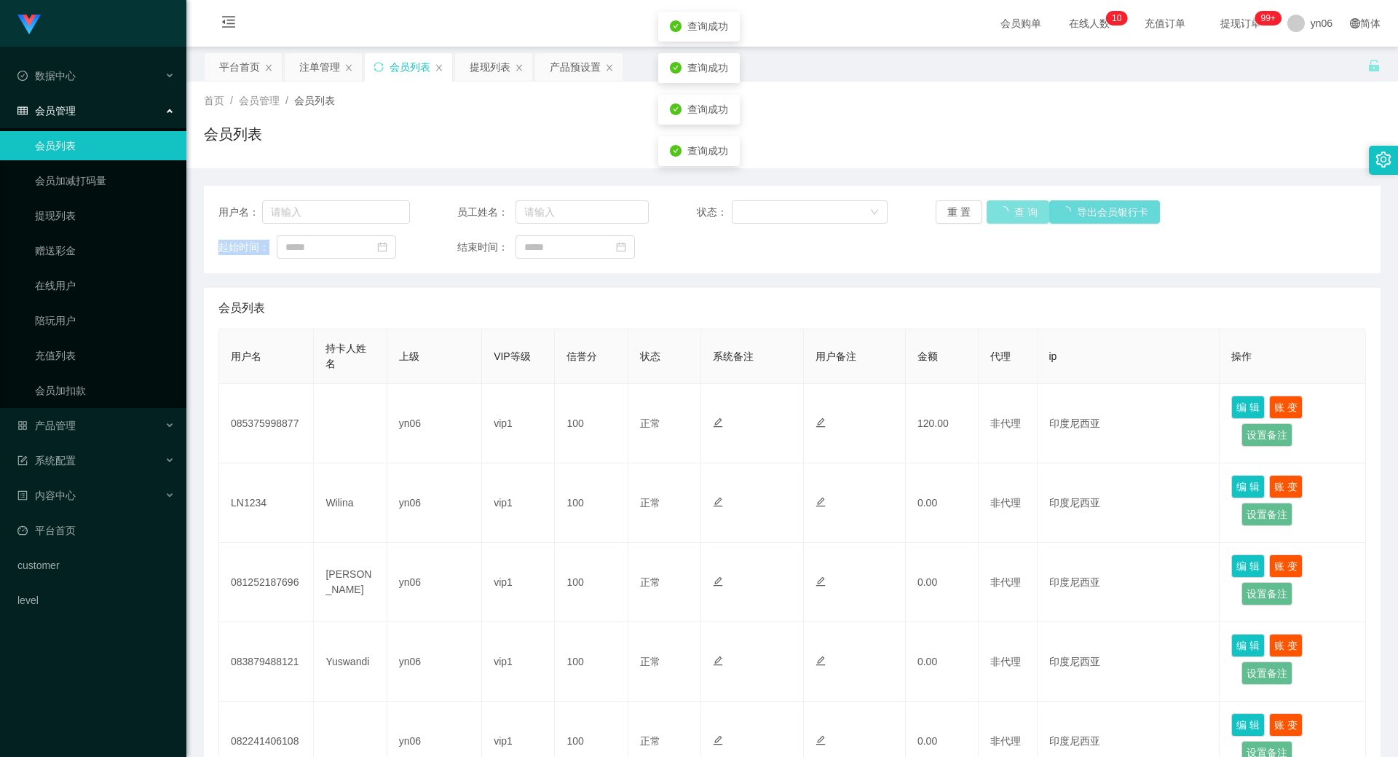
click at [999, 213] on button "查 询" at bounding box center [1018, 211] width 63 height 23
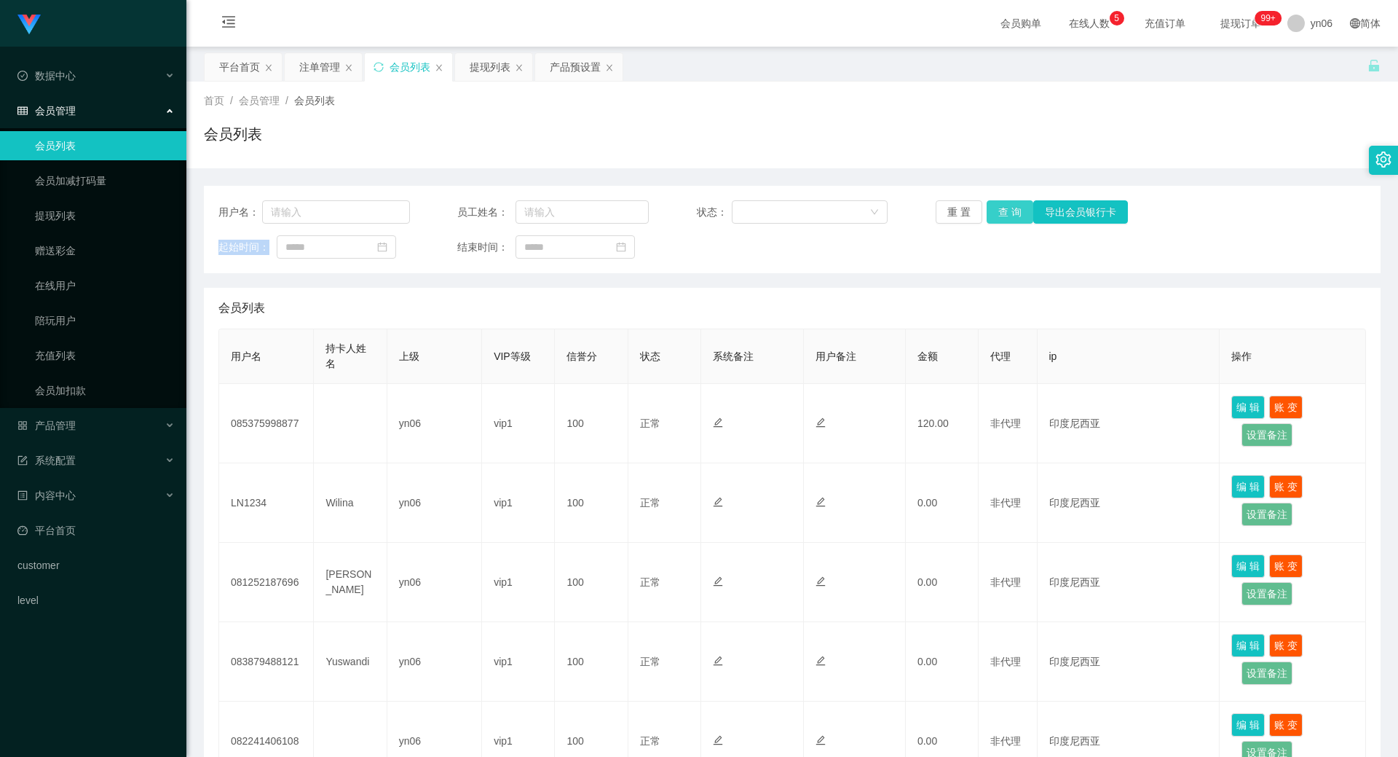
click at [999, 213] on button "查 询" at bounding box center [1010, 211] width 47 height 23
click at [999, 213] on button "查 询" at bounding box center [1018, 211] width 63 height 23
click at [999, 213] on div "重 置 查 询 导出会员银行卡" at bounding box center [1032, 211] width 192 height 23
click at [999, 213] on button "查 询" at bounding box center [1010, 211] width 47 height 23
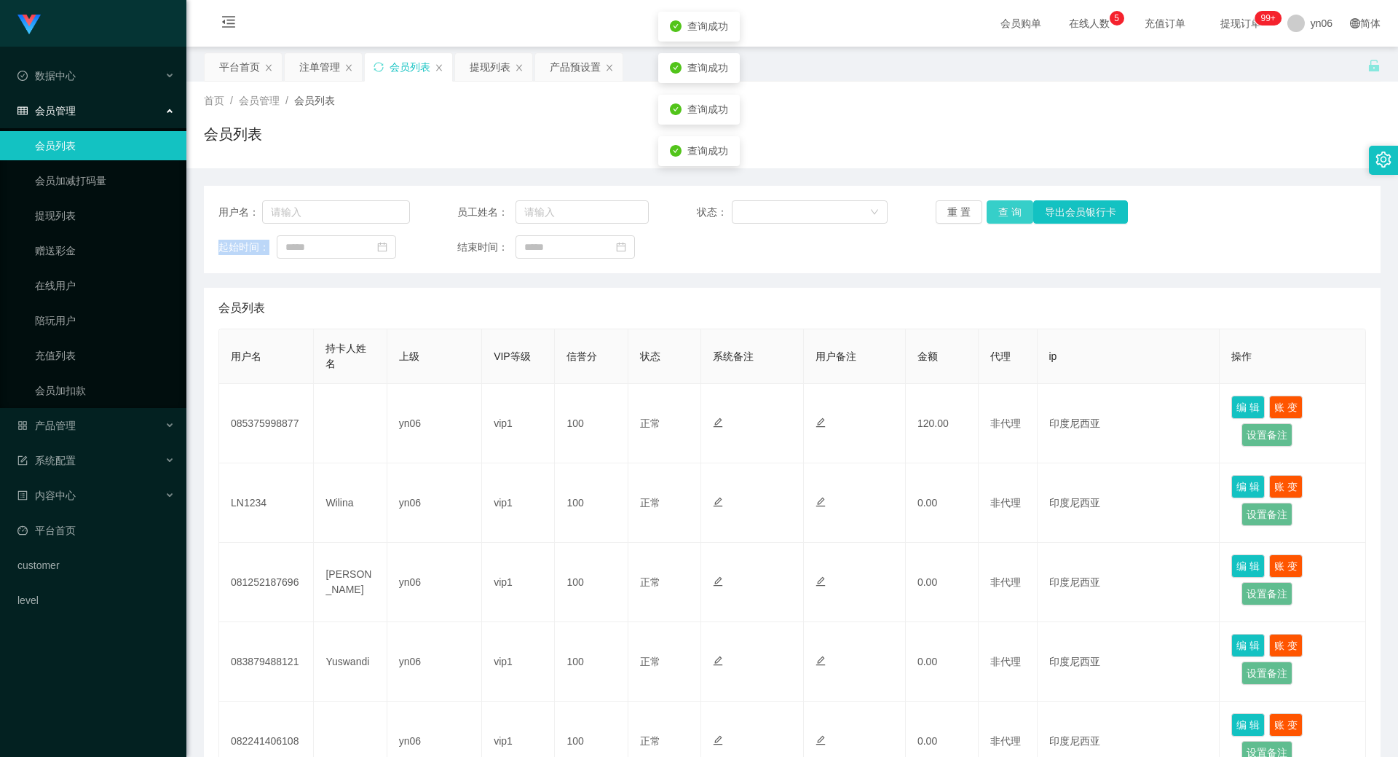
click at [999, 213] on button "查 询" at bounding box center [1010, 211] width 47 height 23
click at [1004, 216] on button "查 询" at bounding box center [1010, 211] width 47 height 23
drag, startPoint x: 1004, startPoint y: 216, endPoint x: 1012, endPoint y: 223, distance: 11.4
click at [1012, 223] on div "重 置 查 询 导出会员银行卡" at bounding box center [1032, 211] width 192 height 23
click at [1013, 224] on div "用户名： 员工姓名： 状态： 重 置 查 询 导出会员银行卡 起始时间： 结束时间：" at bounding box center [792, 229] width 1177 height 87
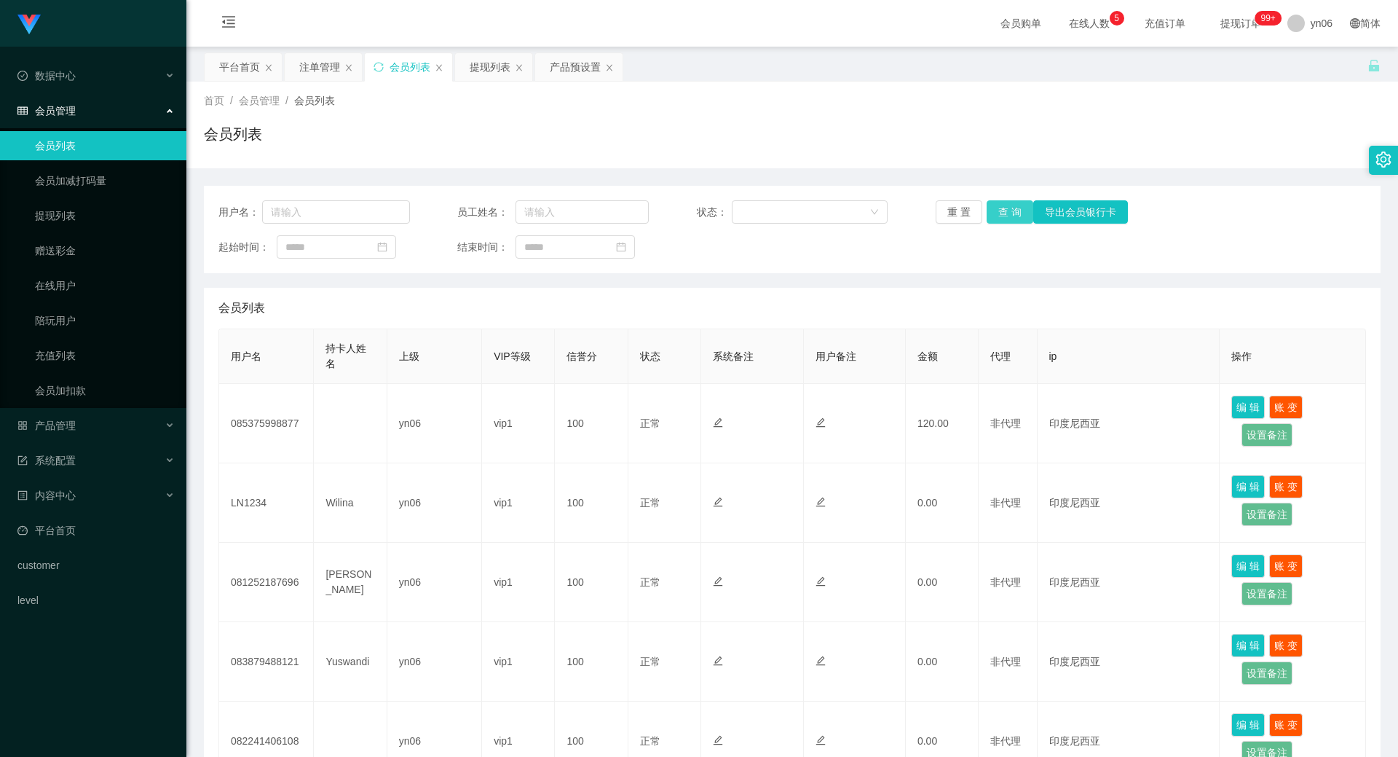
click at [1019, 220] on button "查 询" at bounding box center [1010, 211] width 47 height 23
click at [1019, 220] on div "重 置 查 询 导出会员银行卡" at bounding box center [1032, 211] width 192 height 23
click at [1019, 220] on button "查 询" at bounding box center [1010, 211] width 47 height 23
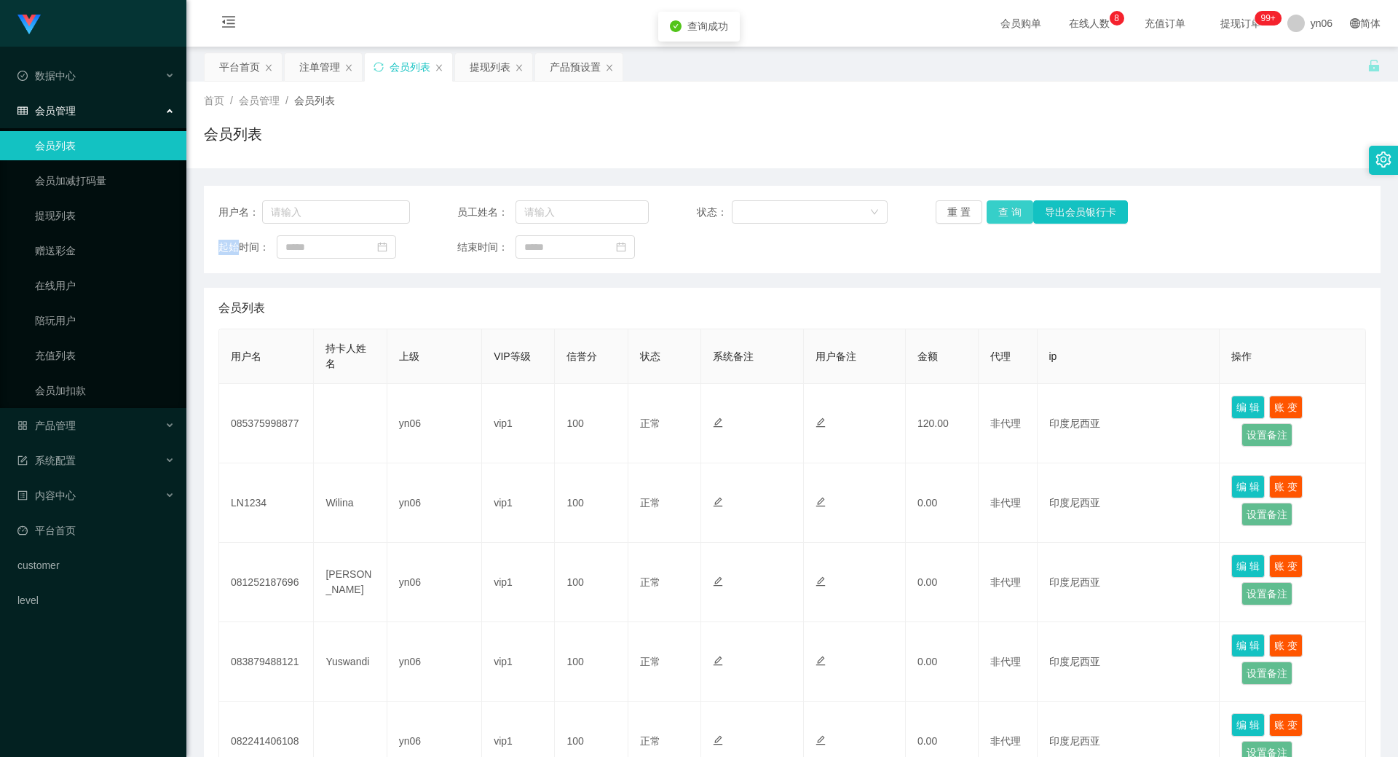
click at [1019, 220] on button "查 询" at bounding box center [1010, 211] width 47 height 23
click at [1019, 221] on button "查 询" at bounding box center [1010, 211] width 47 height 23
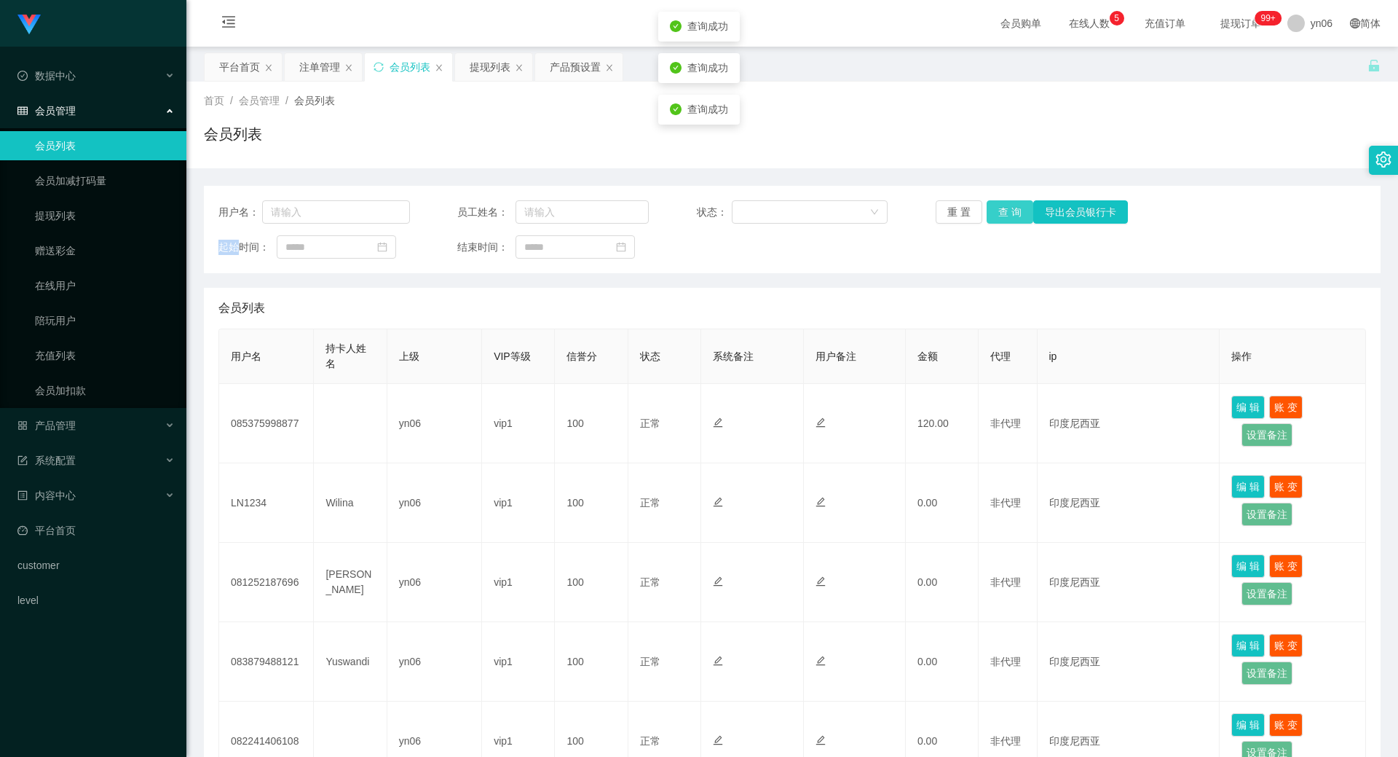
click at [1019, 220] on button "查 询" at bounding box center [1010, 211] width 47 height 23
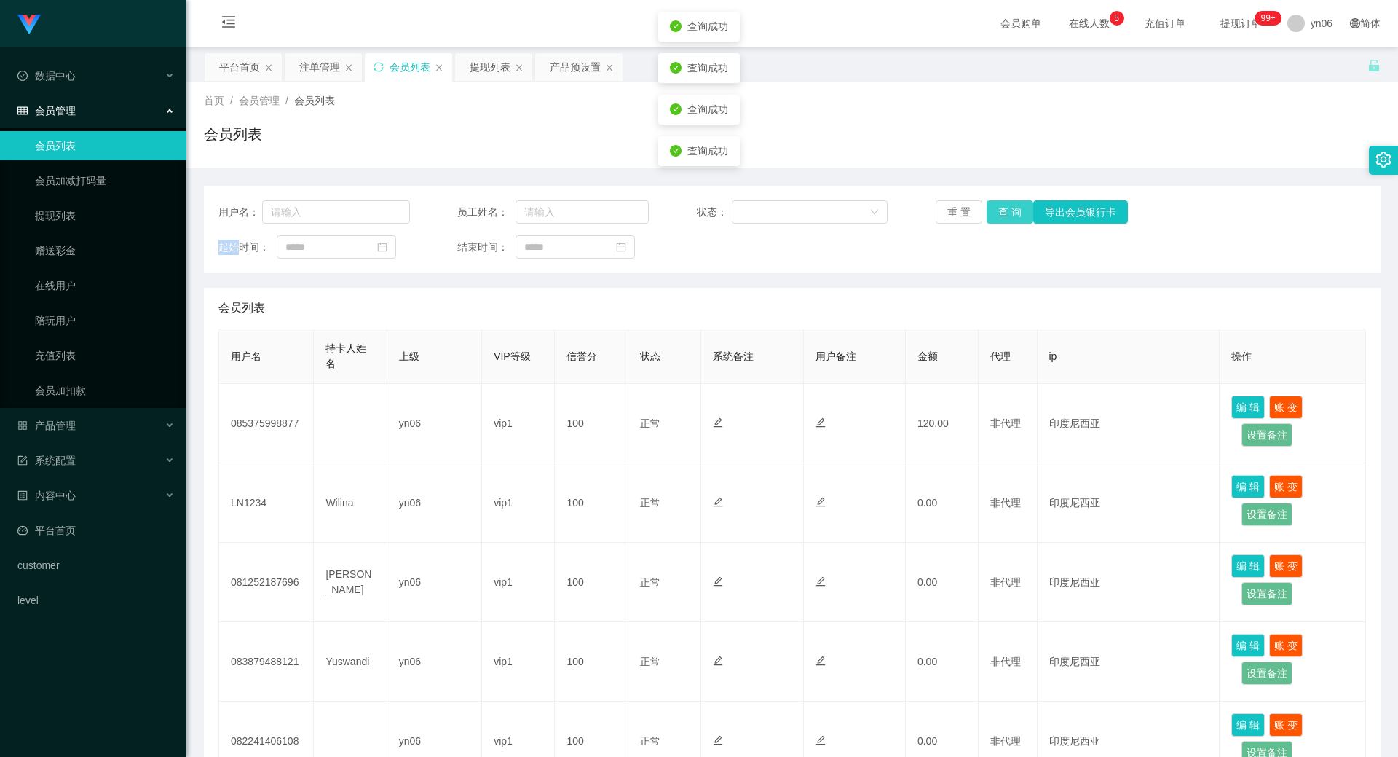
click at [1019, 220] on button "查 询" at bounding box center [1010, 211] width 47 height 23
click at [1019, 220] on div "重 置 查 询 导出会员银行卡" at bounding box center [1032, 211] width 192 height 23
click at [1019, 220] on button "查 询" at bounding box center [1010, 211] width 47 height 23
click at [1019, 220] on div "重 置 查 询 导出会员银行卡" at bounding box center [1032, 211] width 192 height 23
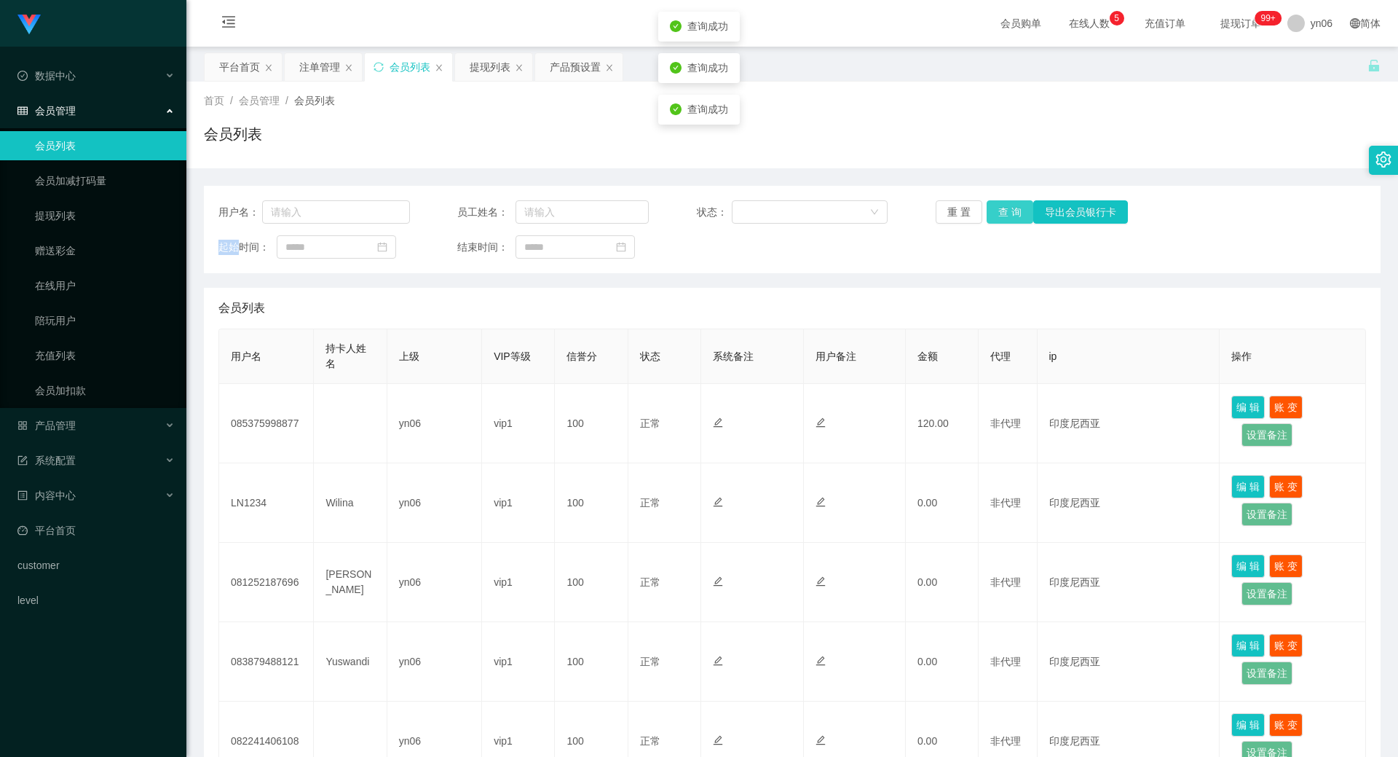
click at [1019, 221] on button "查 询" at bounding box center [1010, 211] width 47 height 23
click at [1019, 220] on button "查 询" at bounding box center [1010, 211] width 47 height 23
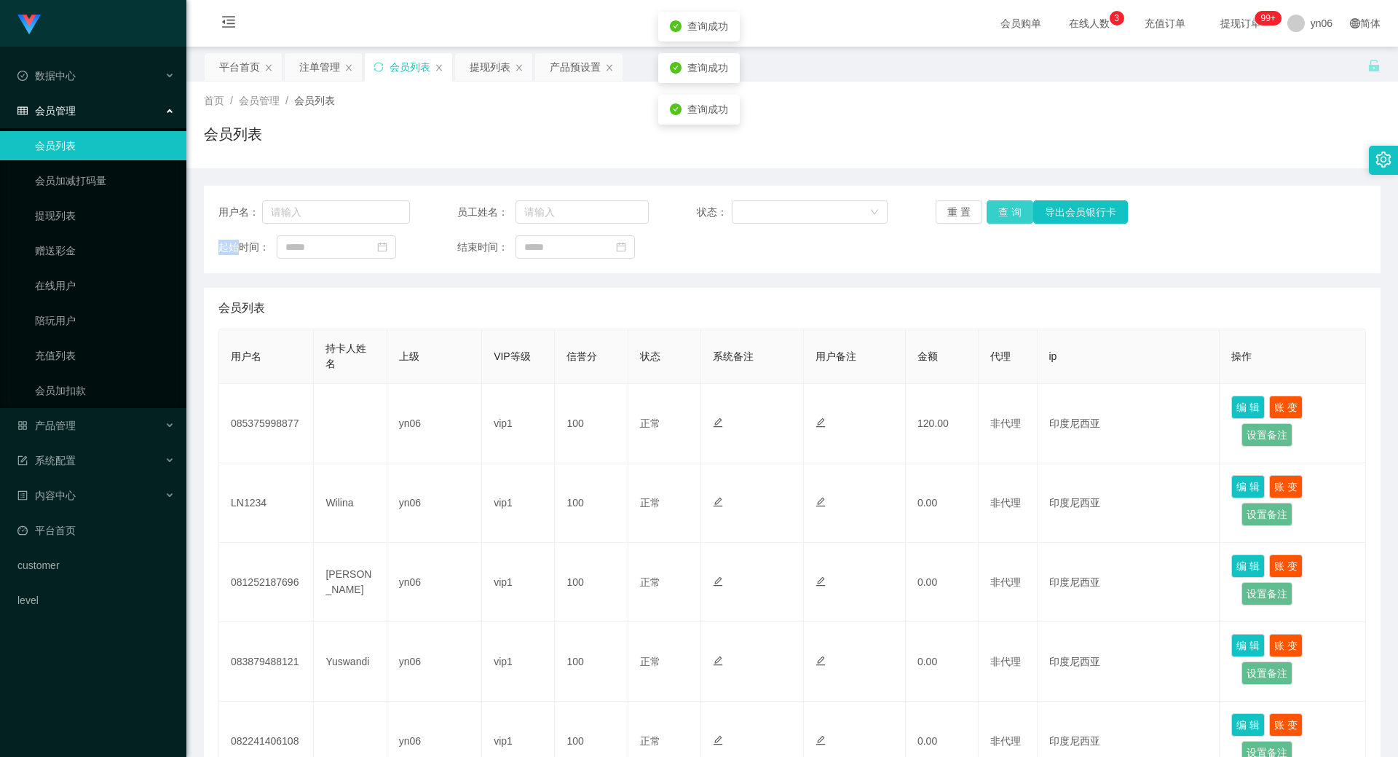
click at [1019, 221] on button "查 询" at bounding box center [1010, 211] width 47 height 23
click at [1019, 220] on button "查 询" at bounding box center [1010, 211] width 47 height 23
click at [1019, 220] on div "重 置 查 询 导出会员银行卡" at bounding box center [1032, 211] width 192 height 23
click at [1019, 220] on button "查 询" at bounding box center [1010, 211] width 47 height 23
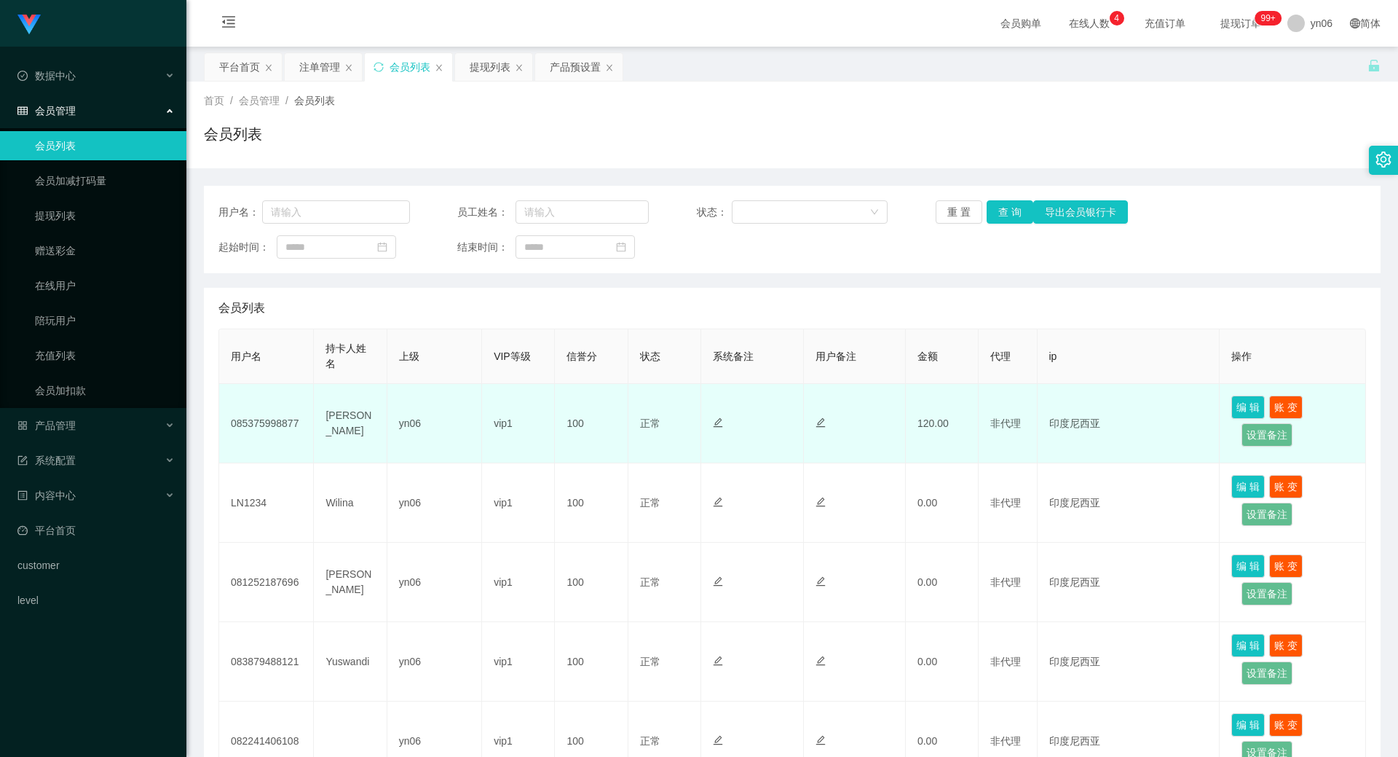
click at [245, 436] on td "085375998877" at bounding box center [266, 423] width 95 height 79
click at [245, 435] on td "085375998877" at bounding box center [266, 423] width 95 height 79
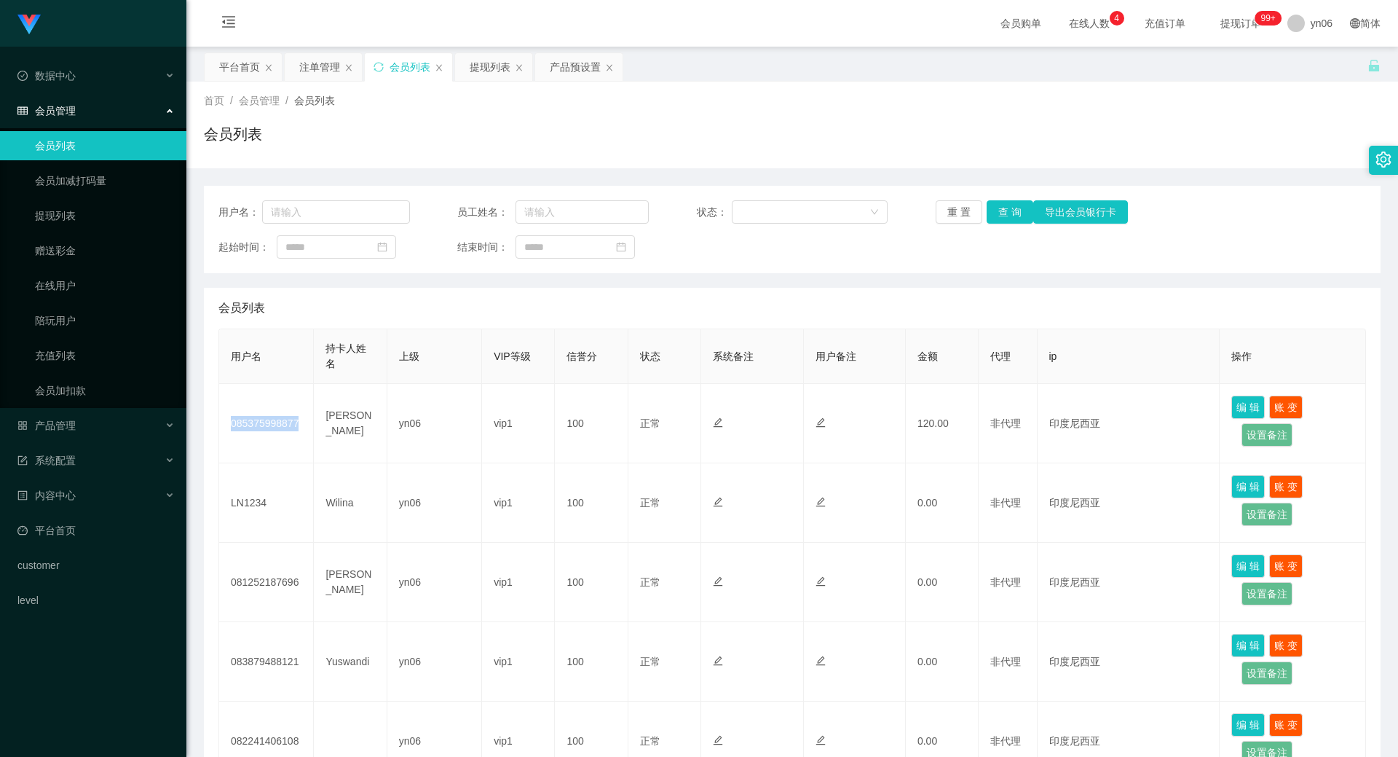
copy td "085375998877"
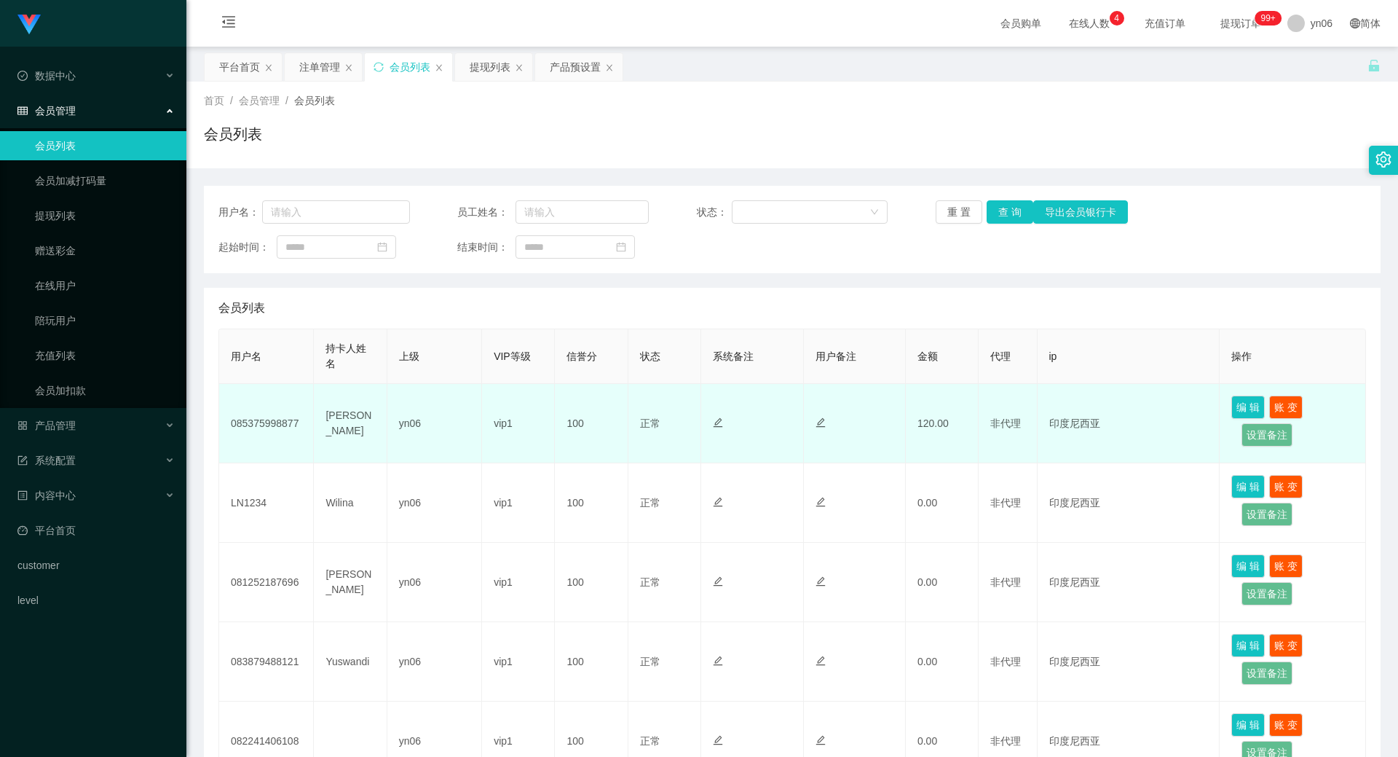
click at [366, 418] on td "[PERSON_NAME]" at bounding box center [350, 423] width 73 height 79
click at [357, 414] on td "[PERSON_NAME]" at bounding box center [350, 423] width 73 height 79
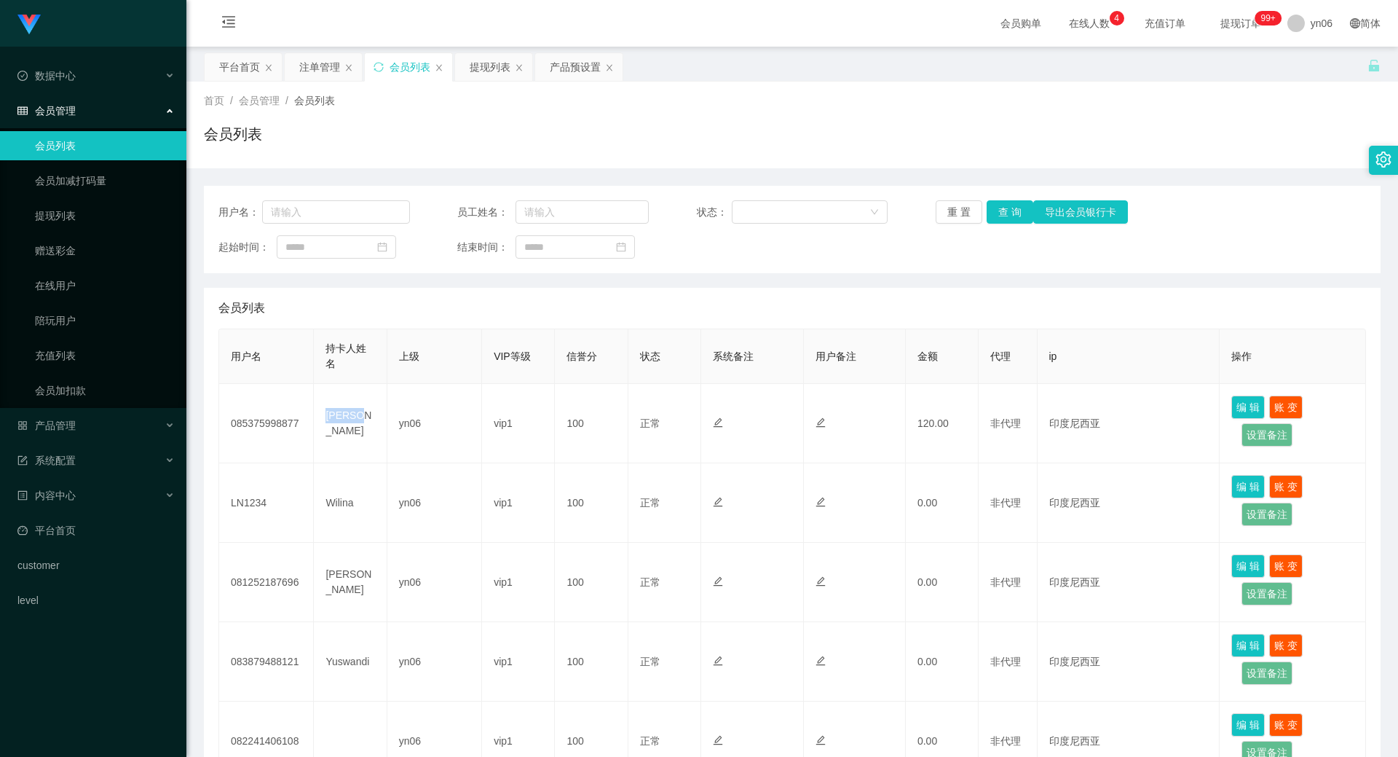
copy td "[PERSON_NAME]"
click at [1001, 199] on div "用户名： 员工姓名： 状态： 重 置 查 询 导出会员银行卡 起始时间： 结束时间：" at bounding box center [792, 229] width 1177 height 87
click at [994, 219] on button "查 询" at bounding box center [1010, 211] width 47 height 23
click at [994, 219] on div "重 置 查 询 导出会员银行卡" at bounding box center [1032, 211] width 192 height 23
click at [994, 219] on button "查 询" at bounding box center [1010, 211] width 47 height 23
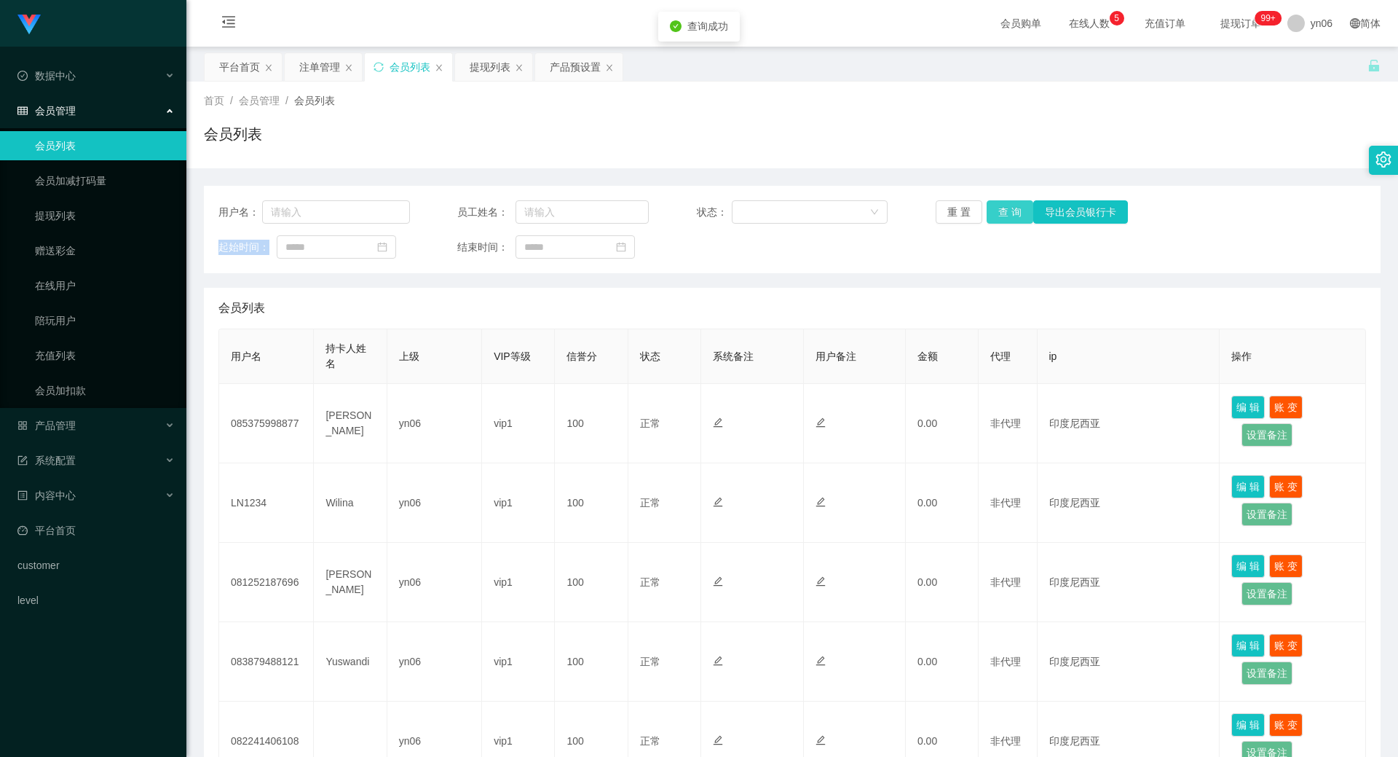
click at [994, 219] on div "重 置 查 询 导出会员银行卡" at bounding box center [1032, 211] width 192 height 23
click at [502, 71] on div "提现列表" at bounding box center [490, 67] width 41 height 28
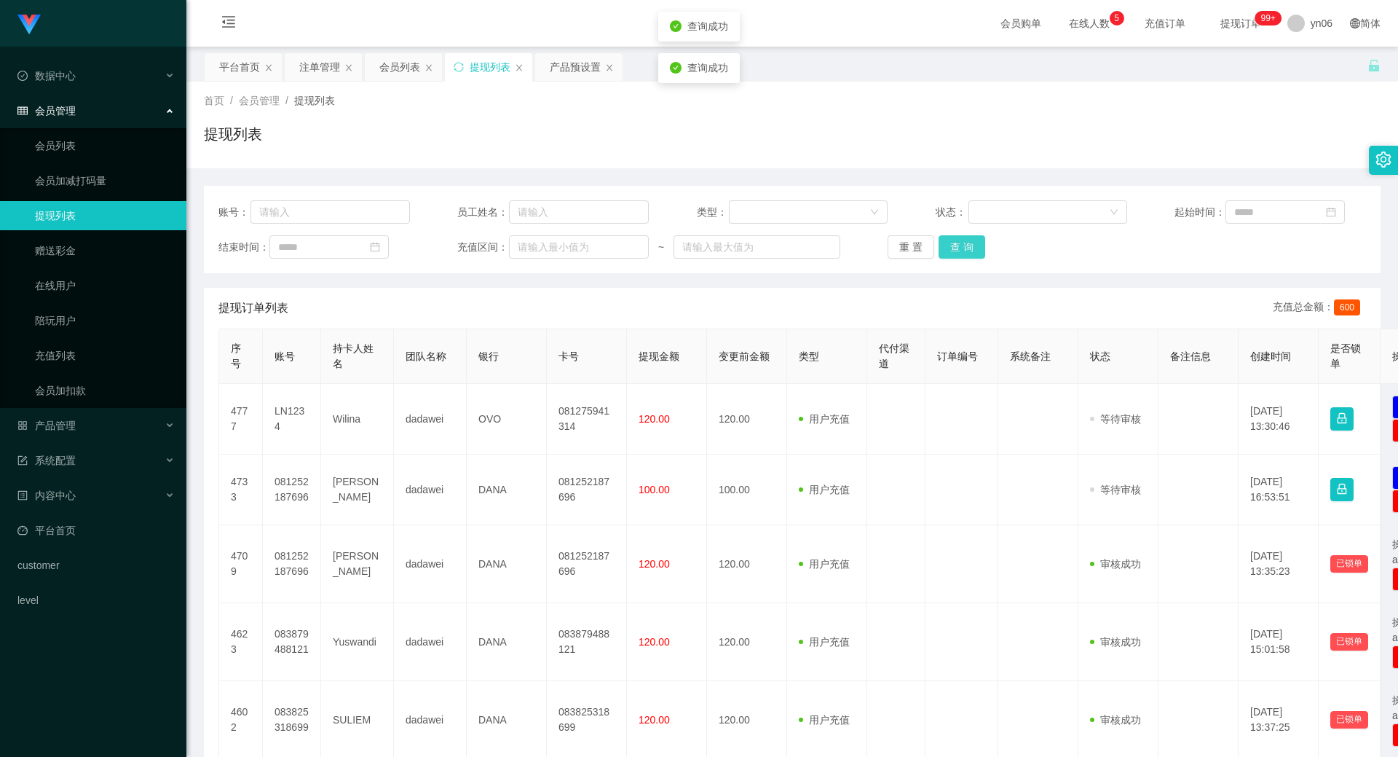
click at [965, 255] on button "查 询" at bounding box center [962, 246] width 47 height 23
click at [965, 255] on div "重 置 查 询" at bounding box center [984, 246] width 192 height 23
click at [965, 255] on button "查 询" at bounding box center [962, 246] width 47 height 23
click at [965, 255] on div "重 置 查 询" at bounding box center [984, 246] width 192 height 23
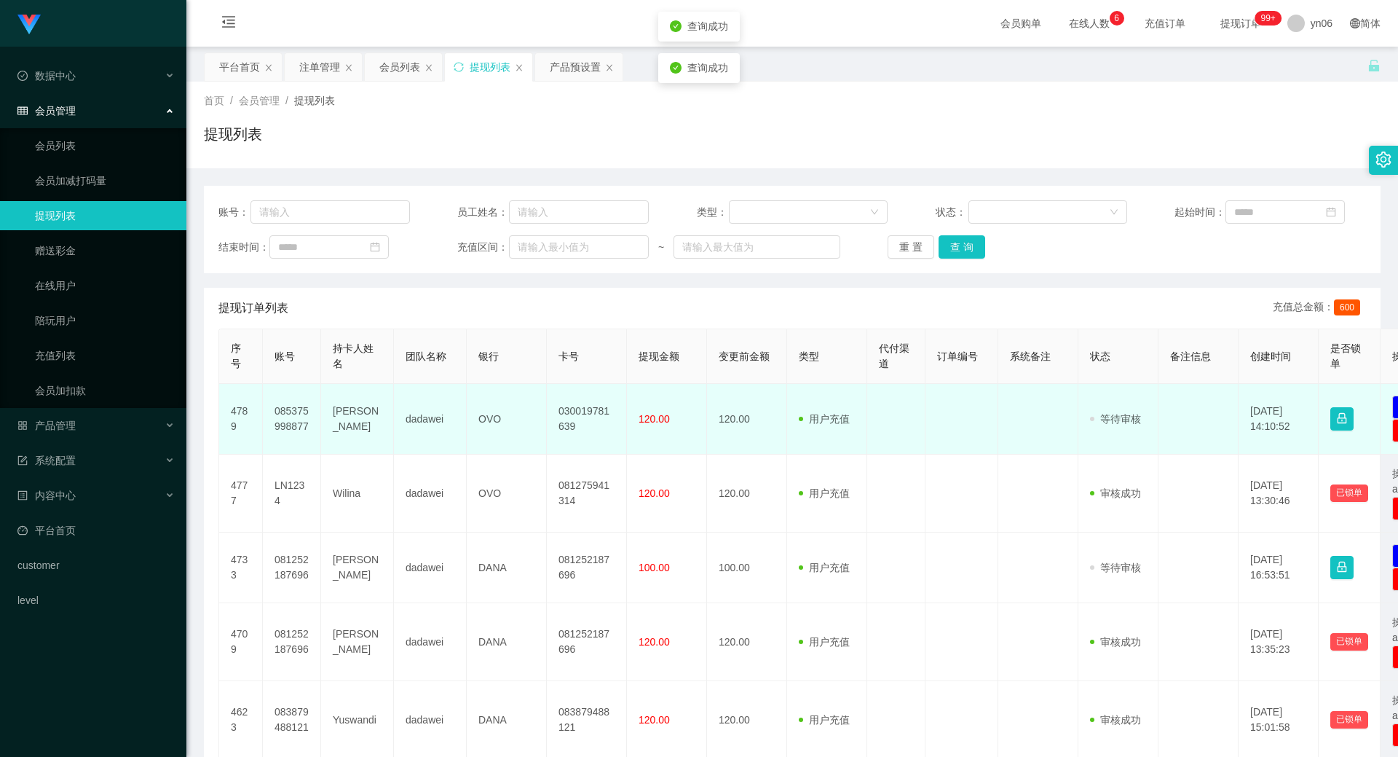
click at [276, 411] on td "085375998877" at bounding box center [292, 419] width 58 height 71
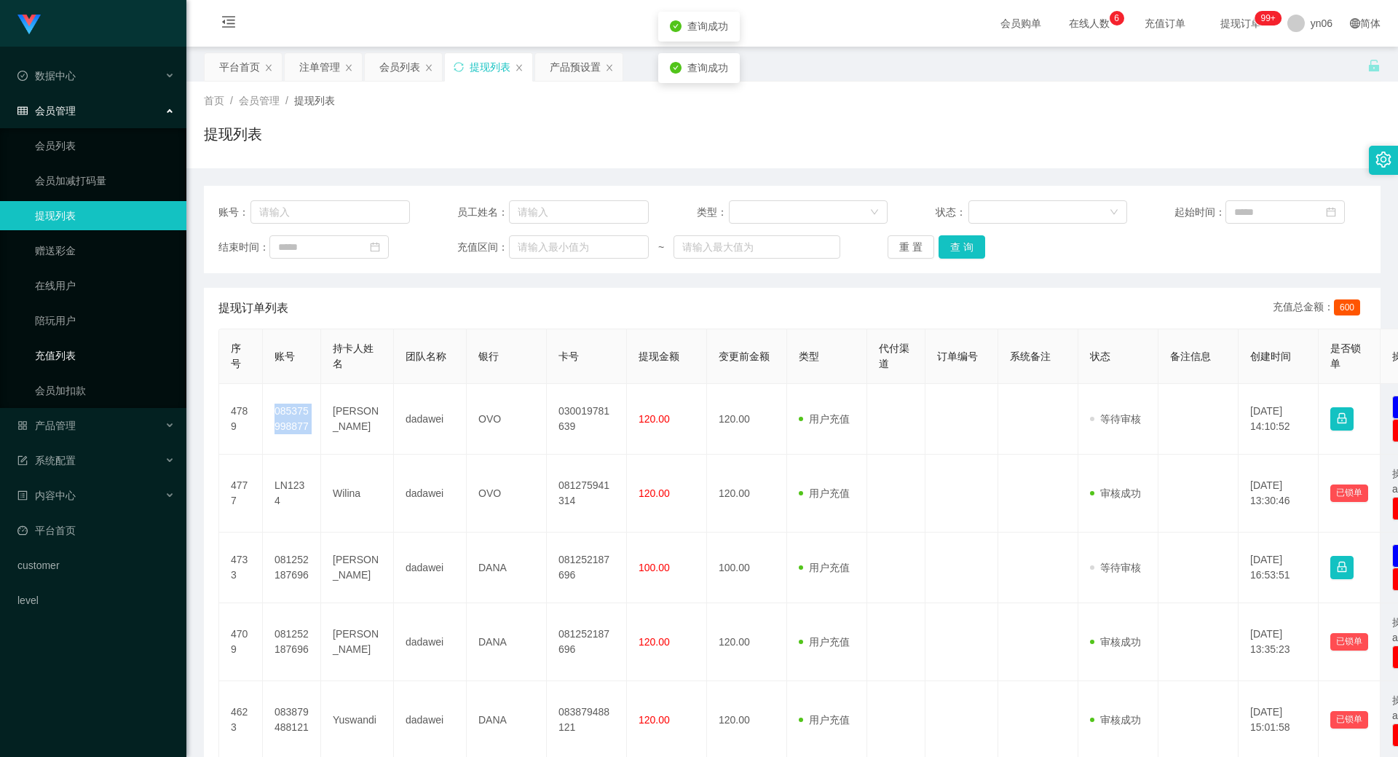
copy td "085375998877"
click at [953, 255] on button "查 询" at bounding box center [962, 246] width 47 height 23
click at [953, 255] on div "重 置 查 询" at bounding box center [984, 246] width 192 height 23
click at [953, 255] on button "查 询" at bounding box center [962, 246] width 47 height 23
click at [953, 255] on div "重 置 查 询" at bounding box center [984, 246] width 192 height 23
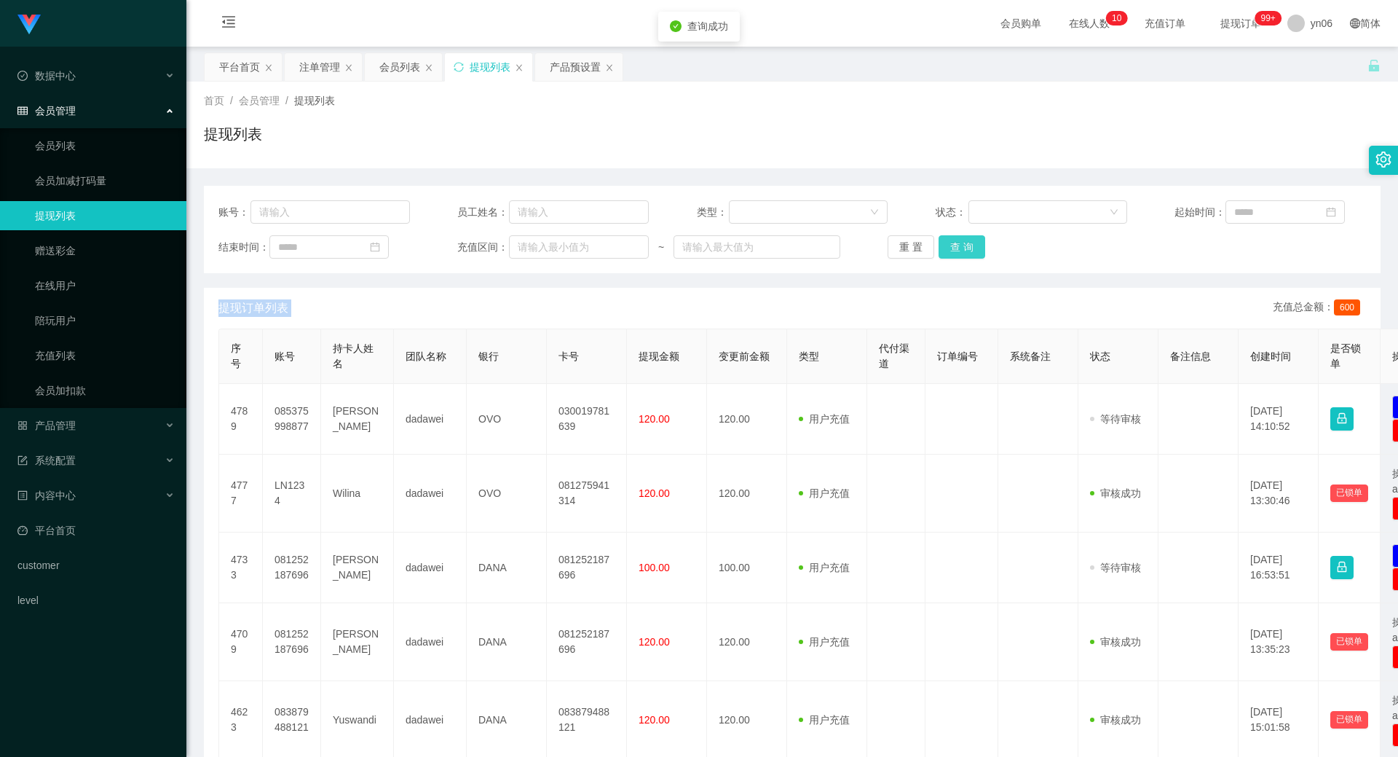
click at [963, 239] on button "查 询" at bounding box center [962, 246] width 47 height 23
click at [964, 245] on button "查 询" at bounding box center [962, 246] width 47 height 23
click at [964, 245] on div "重 置 查 询" at bounding box center [984, 246] width 192 height 23
click at [964, 245] on button "查 询" at bounding box center [970, 246] width 63 height 23
click at [964, 245] on div "重 置 查 询" at bounding box center [984, 246] width 192 height 23
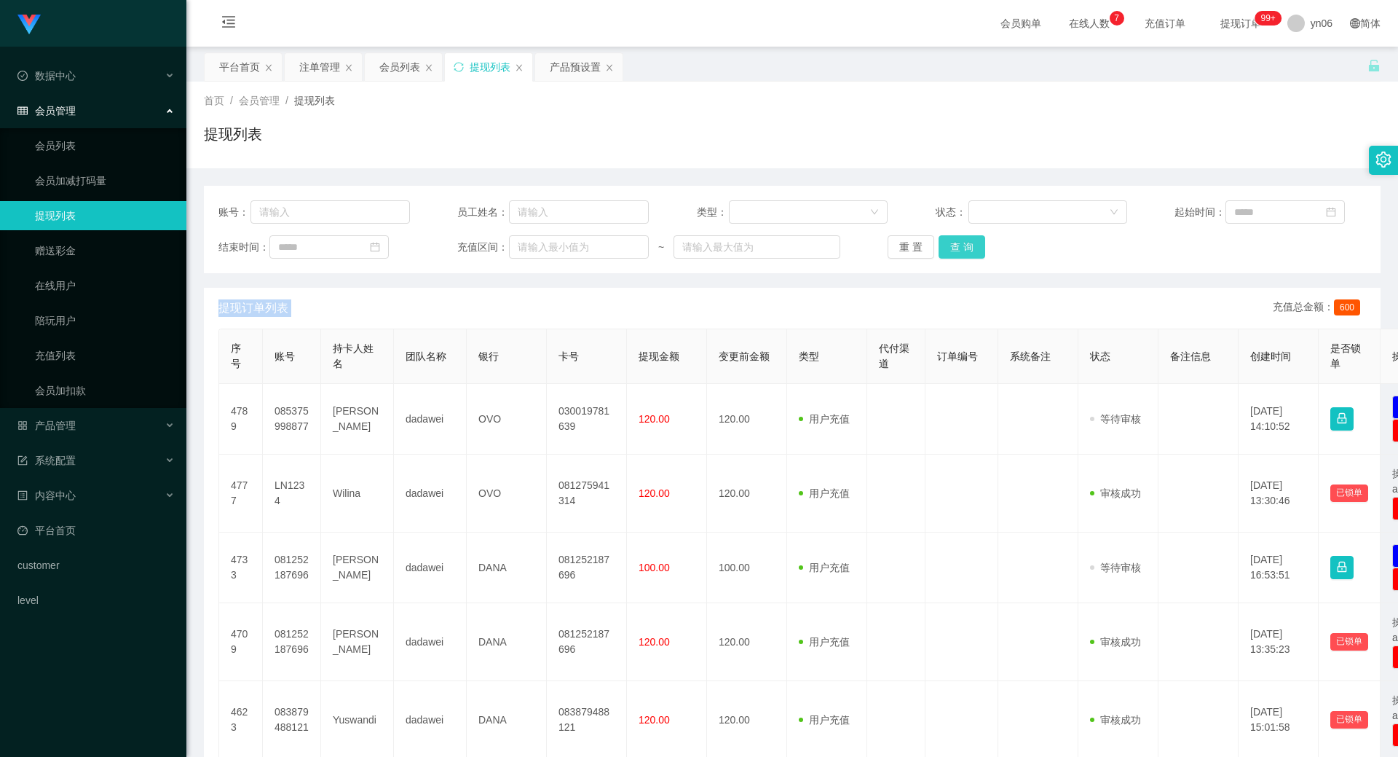
click at [954, 250] on button "查 询" at bounding box center [962, 246] width 47 height 23
click at [952, 248] on div "重 置 查 询" at bounding box center [984, 246] width 192 height 23
click at [949, 248] on div "重 置 查 询" at bounding box center [984, 246] width 192 height 23
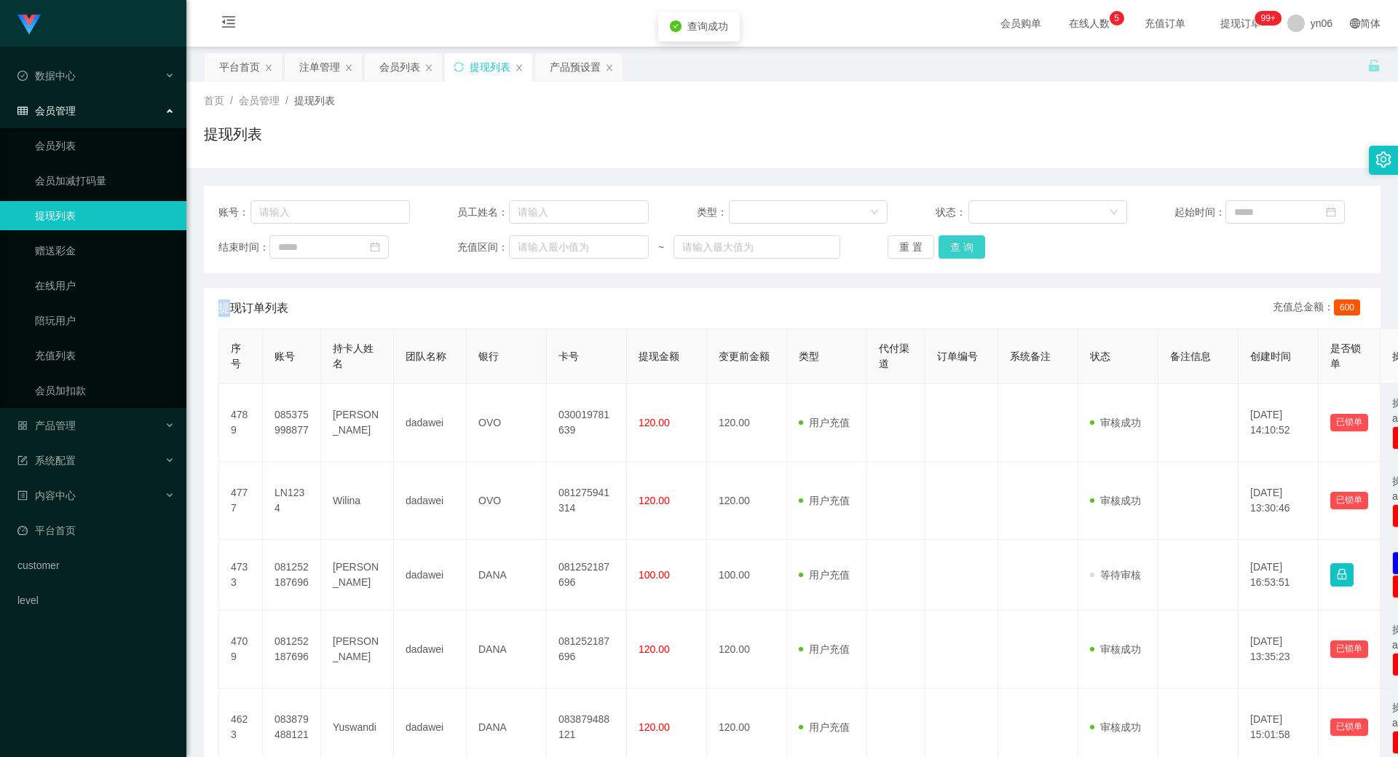
click at [949, 248] on button "查 询" at bounding box center [962, 246] width 47 height 23
click at [951, 249] on button "查 询" at bounding box center [962, 246] width 47 height 23
click at [951, 249] on div "重 置 查 询" at bounding box center [984, 246] width 192 height 23
click at [951, 249] on button "查 询" at bounding box center [970, 246] width 63 height 23
drag, startPoint x: 951, startPoint y: 249, endPoint x: 966, endPoint y: 240, distance: 17.6
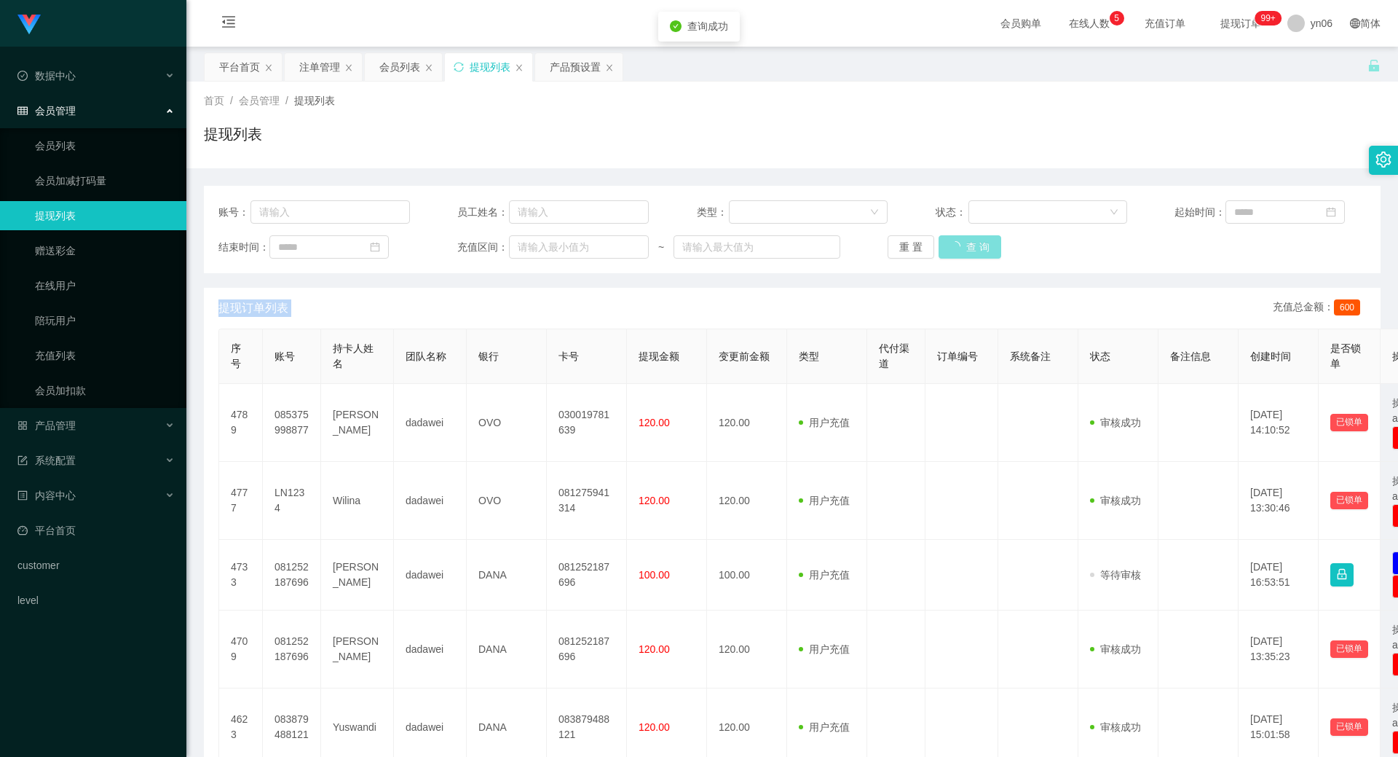
click at [951, 249] on div "重 置 查 询" at bounding box center [984, 246] width 192 height 23
click at [963, 252] on button "查 询" at bounding box center [962, 246] width 47 height 23
click at [962, 254] on div "重 置 查 询" at bounding box center [984, 246] width 192 height 23
click at [964, 252] on button "查 询" at bounding box center [970, 246] width 63 height 23
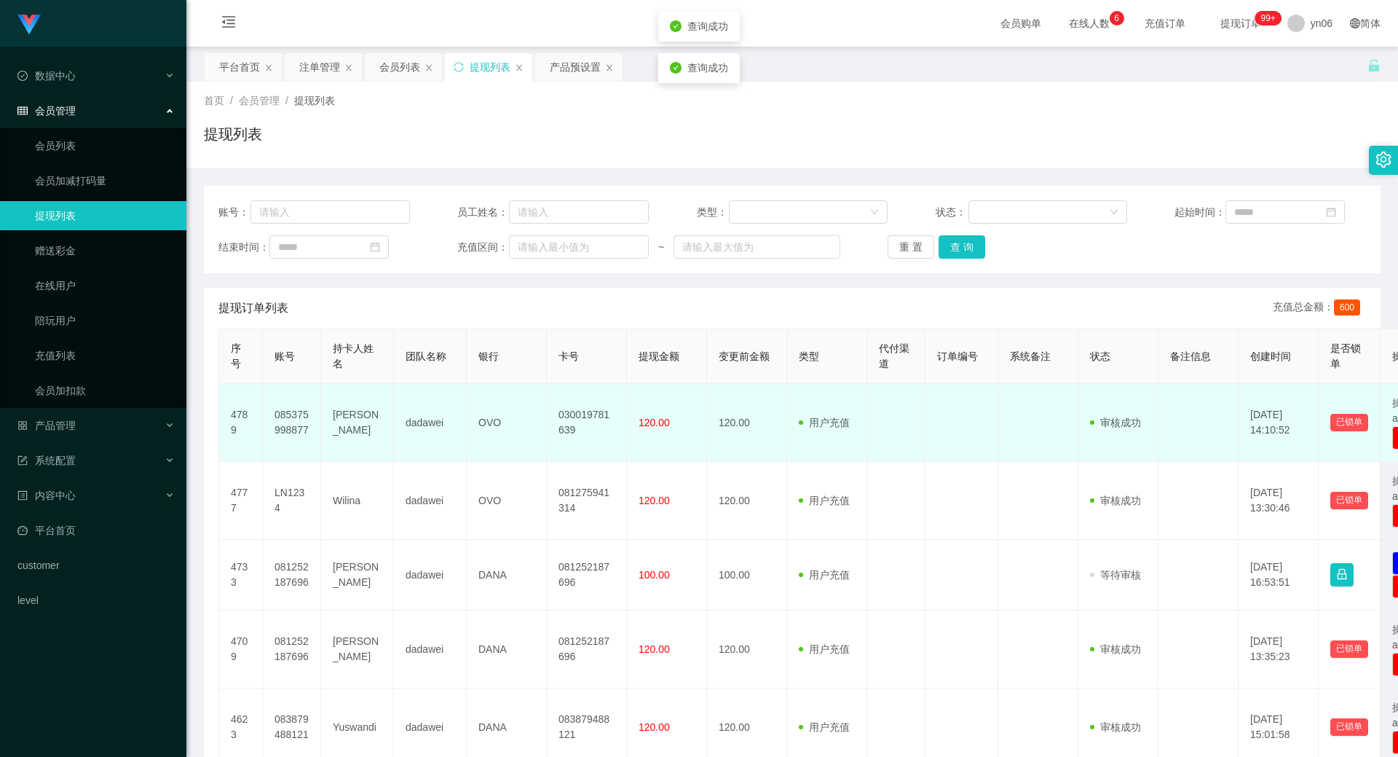
click at [494, 421] on td "OVO" at bounding box center [507, 423] width 80 height 78
click at [563, 421] on td "030019781639" at bounding box center [587, 423] width 80 height 78
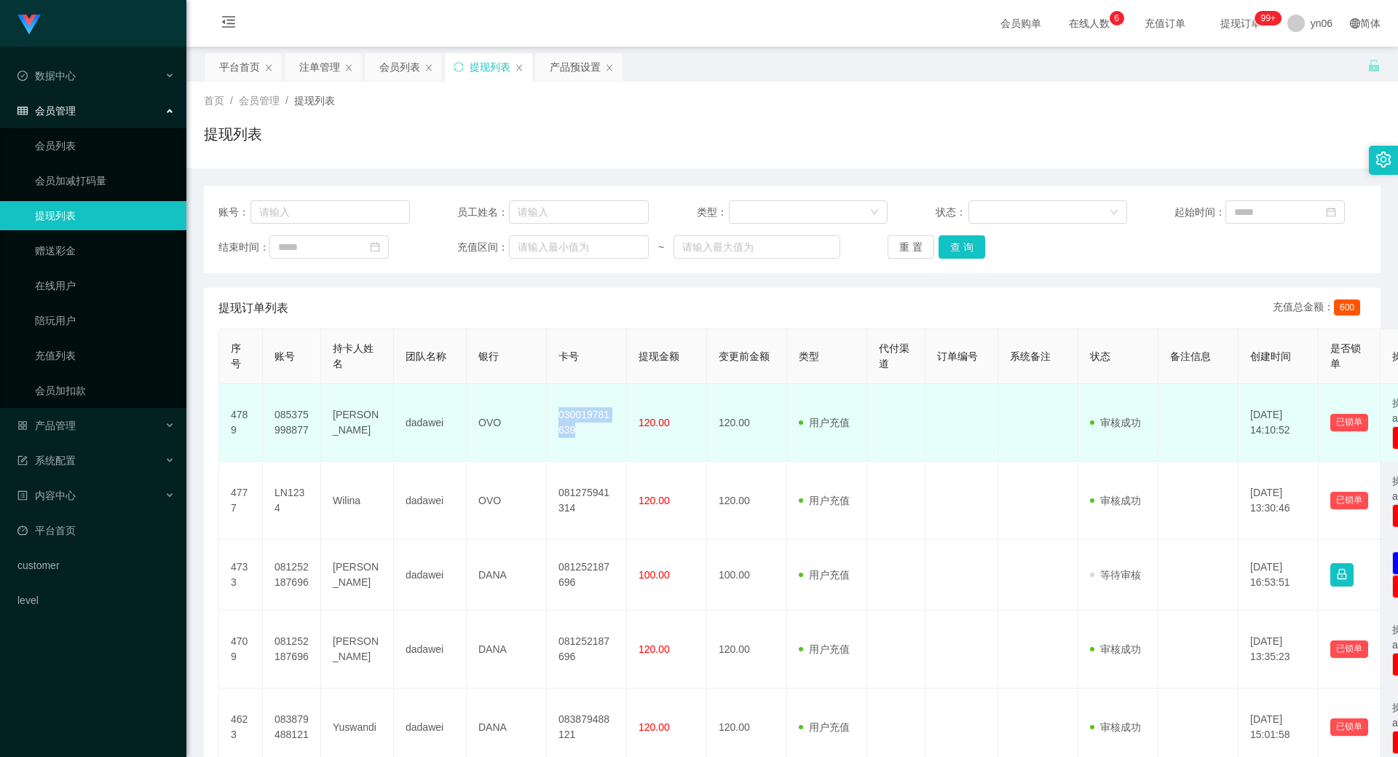
click at [601, 414] on td "030019781639" at bounding box center [587, 423] width 80 height 78
click at [592, 417] on td "030019781639" at bounding box center [587, 423] width 80 height 78
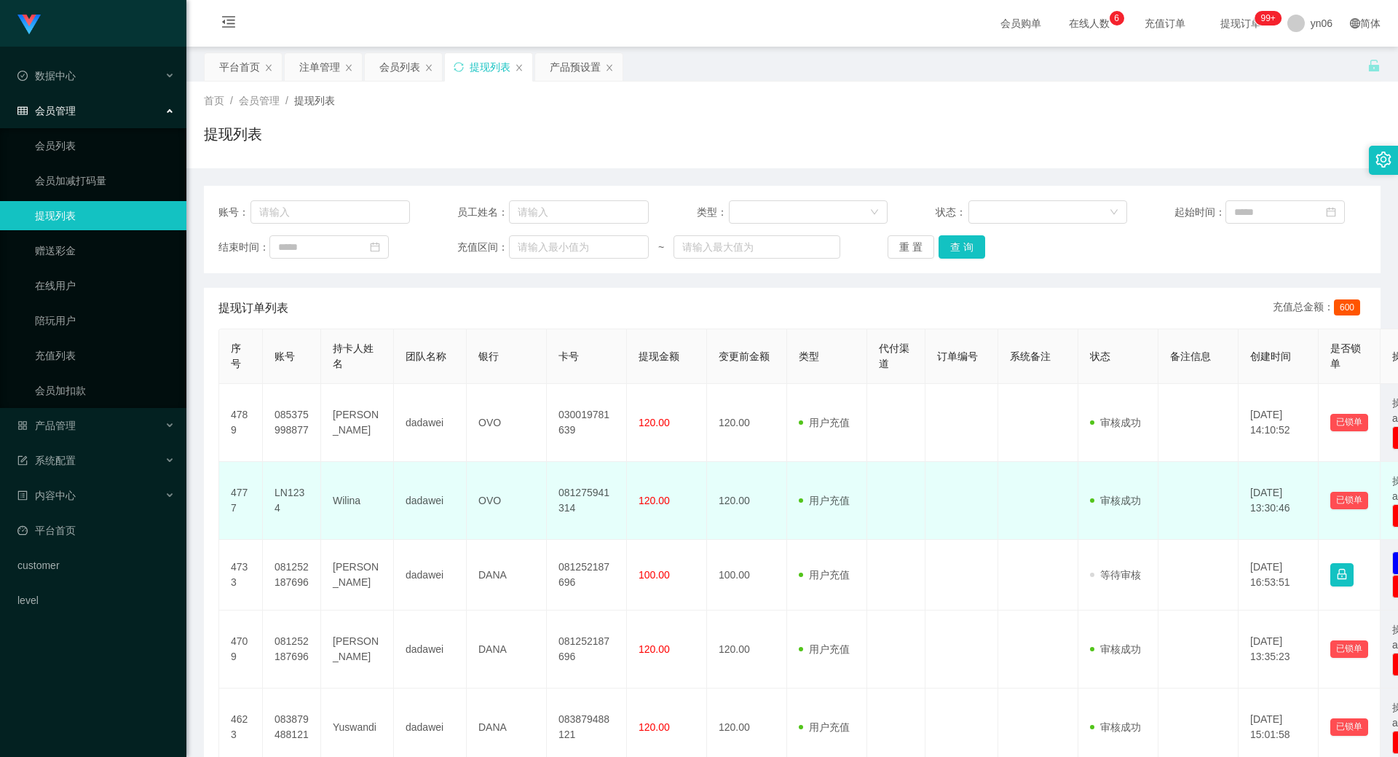
click at [566, 500] on td "081275941314" at bounding box center [587, 501] width 80 height 78
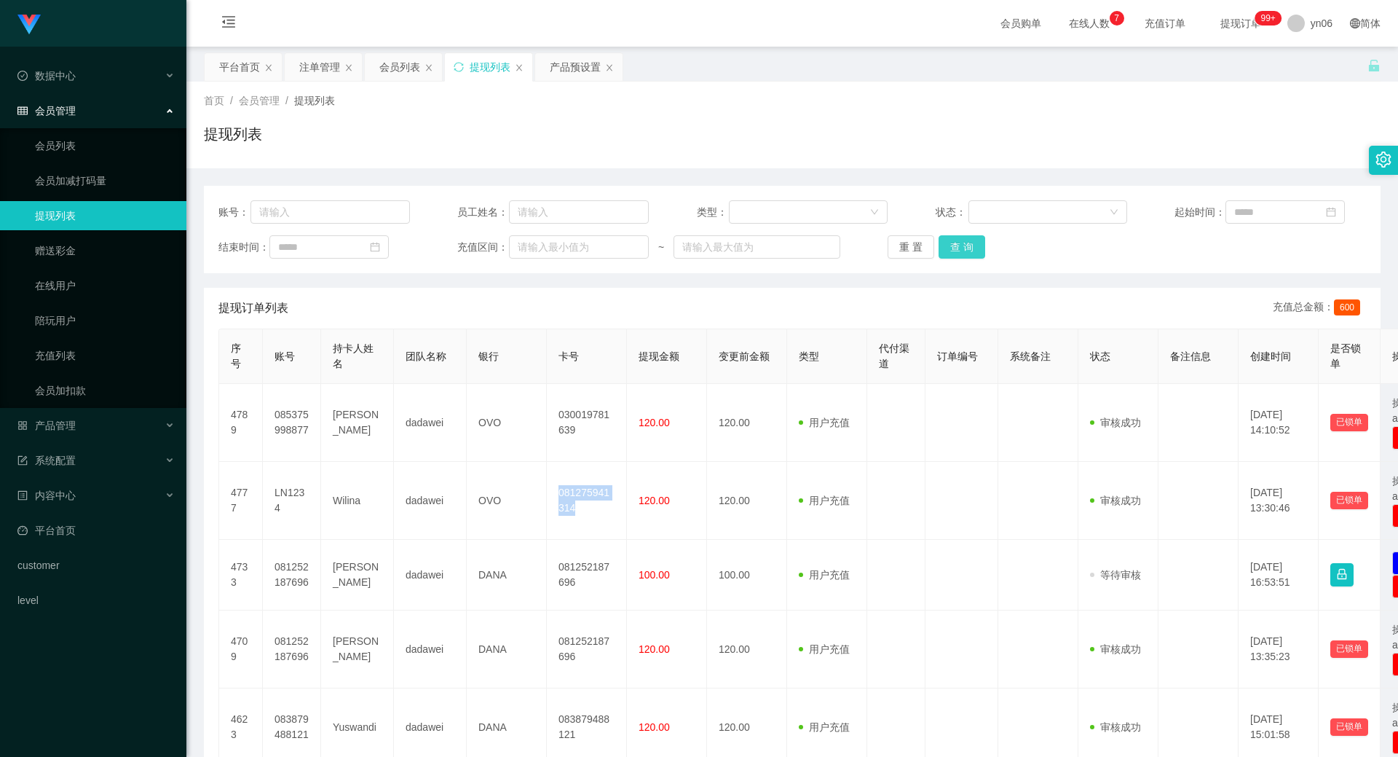
click at [950, 244] on button "查 询" at bounding box center [962, 246] width 47 height 23
click at [950, 244] on div "重 置 查 询" at bounding box center [984, 246] width 192 height 23
click at [950, 244] on button "查 询" at bounding box center [962, 246] width 47 height 23
click at [950, 245] on button "查 询" at bounding box center [962, 246] width 47 height 23
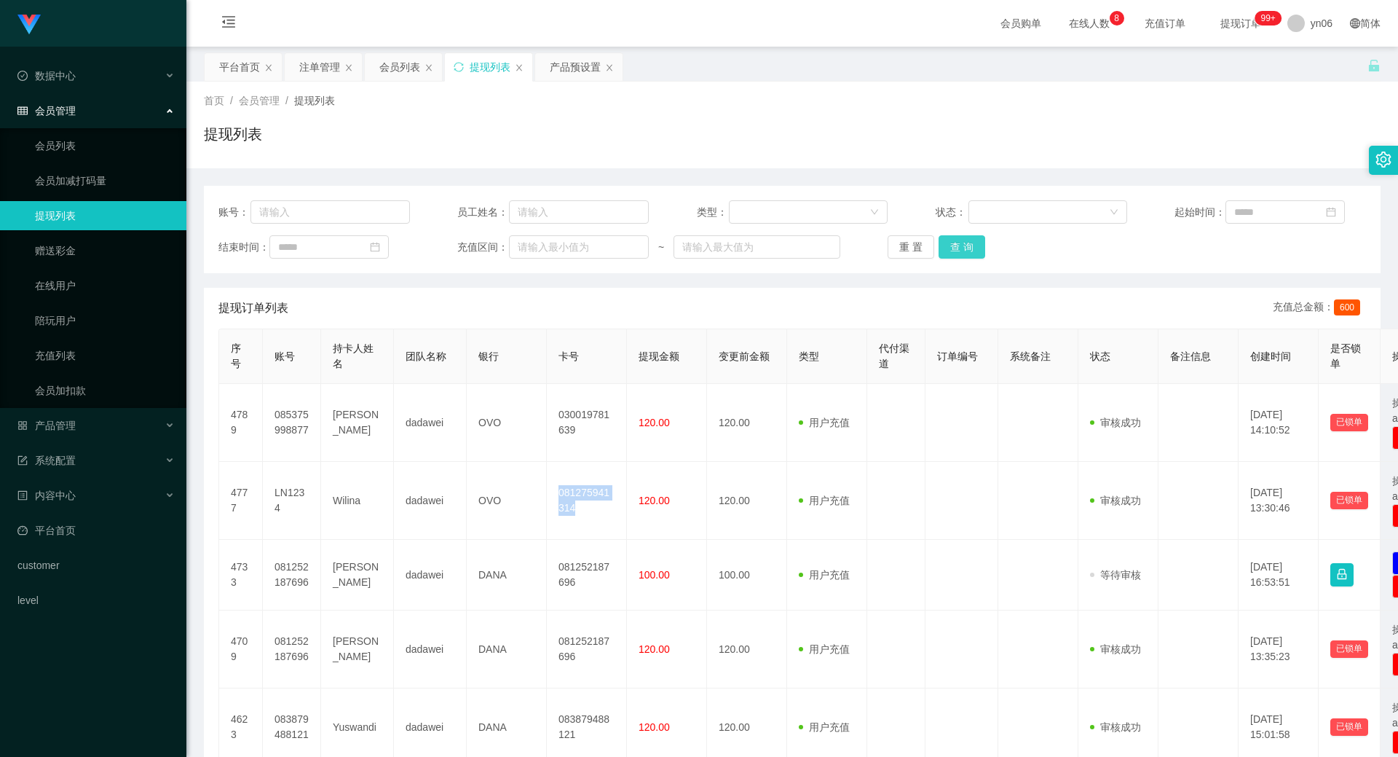
click at [951, 245] on button "查 询" at bounding box center [962, 246] width 47 height 23
click at [952, 246] on div "重 置 查 询" at bounding box center [984, 246] width 192 height 23
click at [952, 246] on button "查 询" at bounding box center [962, 246] width 47 height 23
click at [952, 246] on div "重 置 查 询" at bounding box center [984, 246] width 192 height 23
click at [952, 246] on button "查 询" at bounding box center [962, 246] width 47 height 23
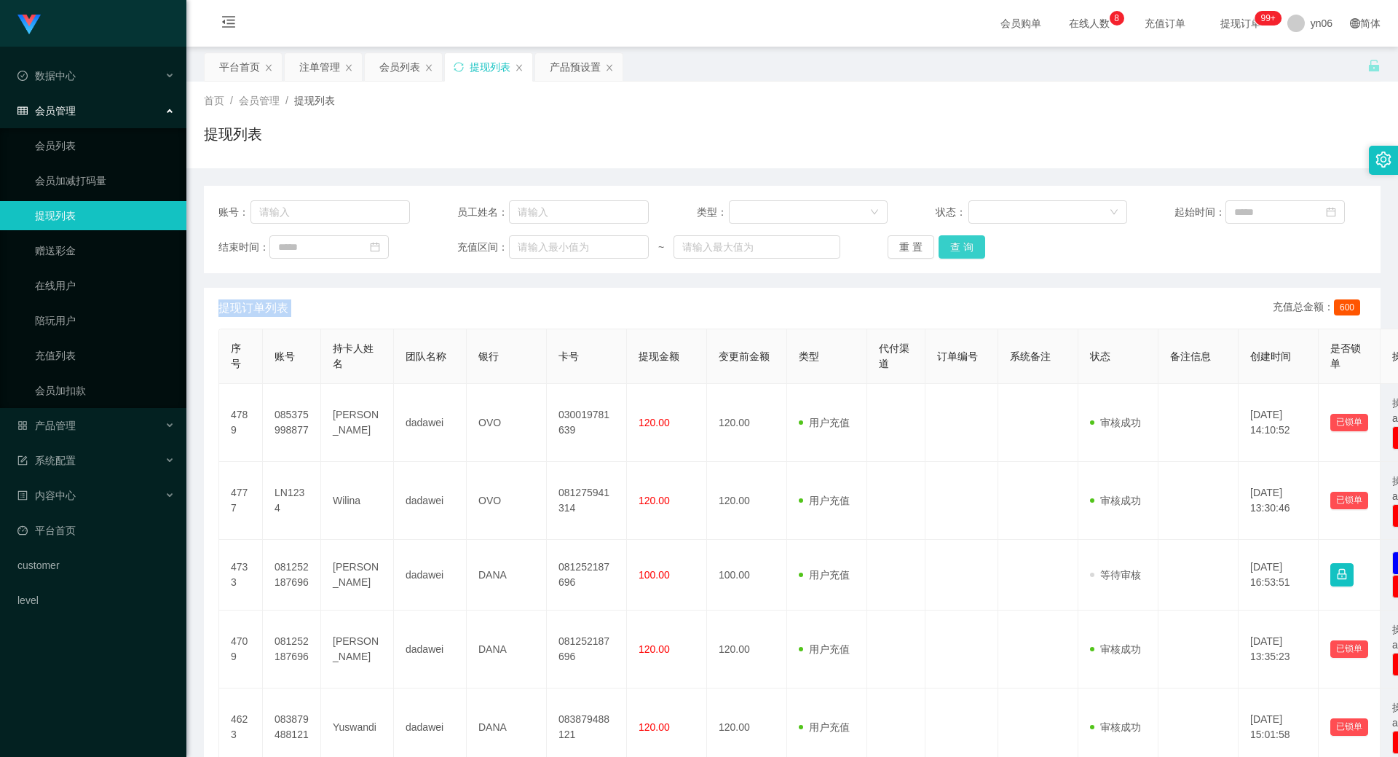
click at [970, 244] on button "查 询" at bounding box center [962, 246] width 47 height 23
click at [970, 244] on div "重 置 查 询" at bounding box center [984, 246] width 192 height 23
